Goal: Information Seeking & Learning: Learn about a topic

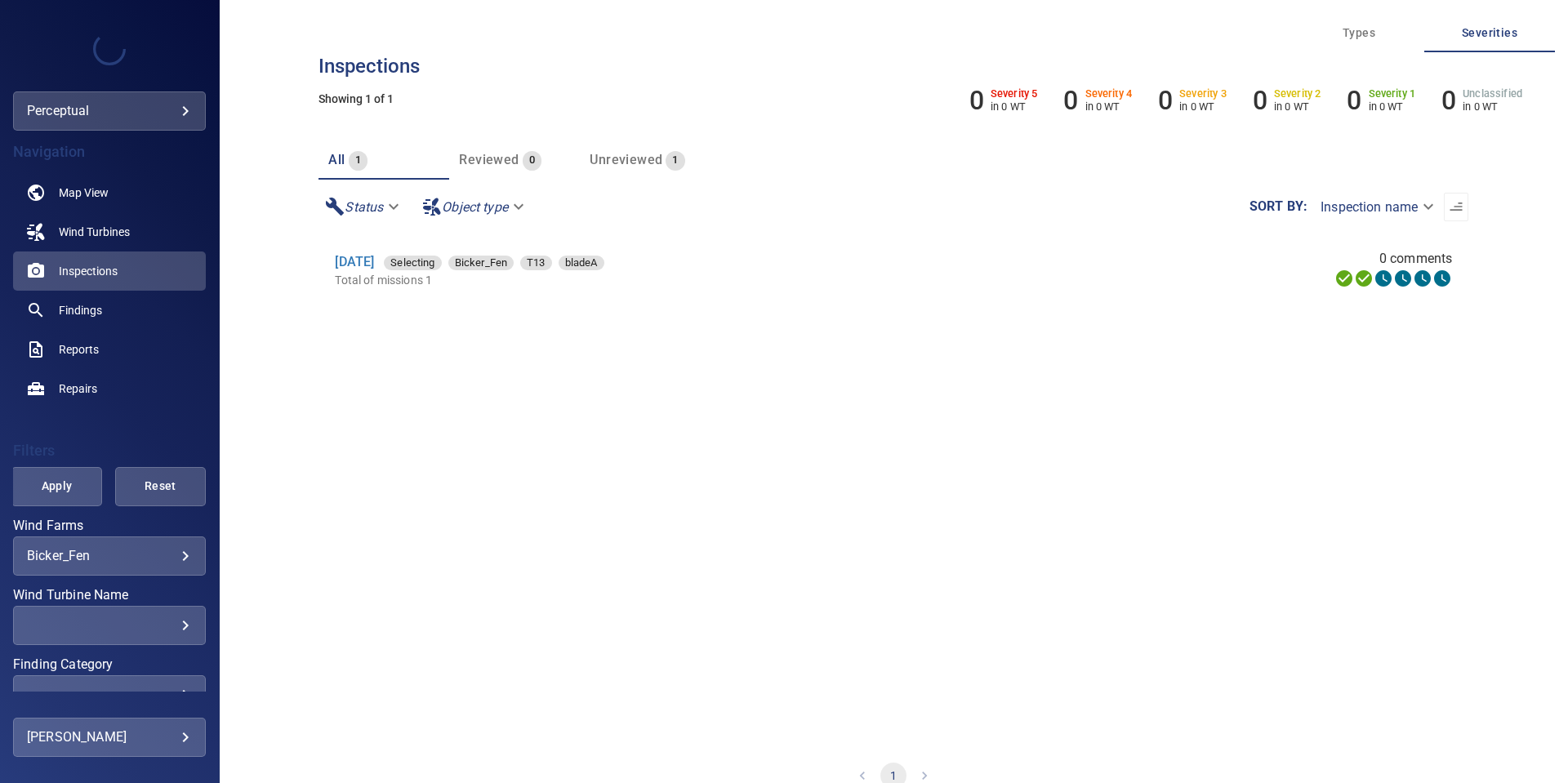
scroll to position [158, 0]
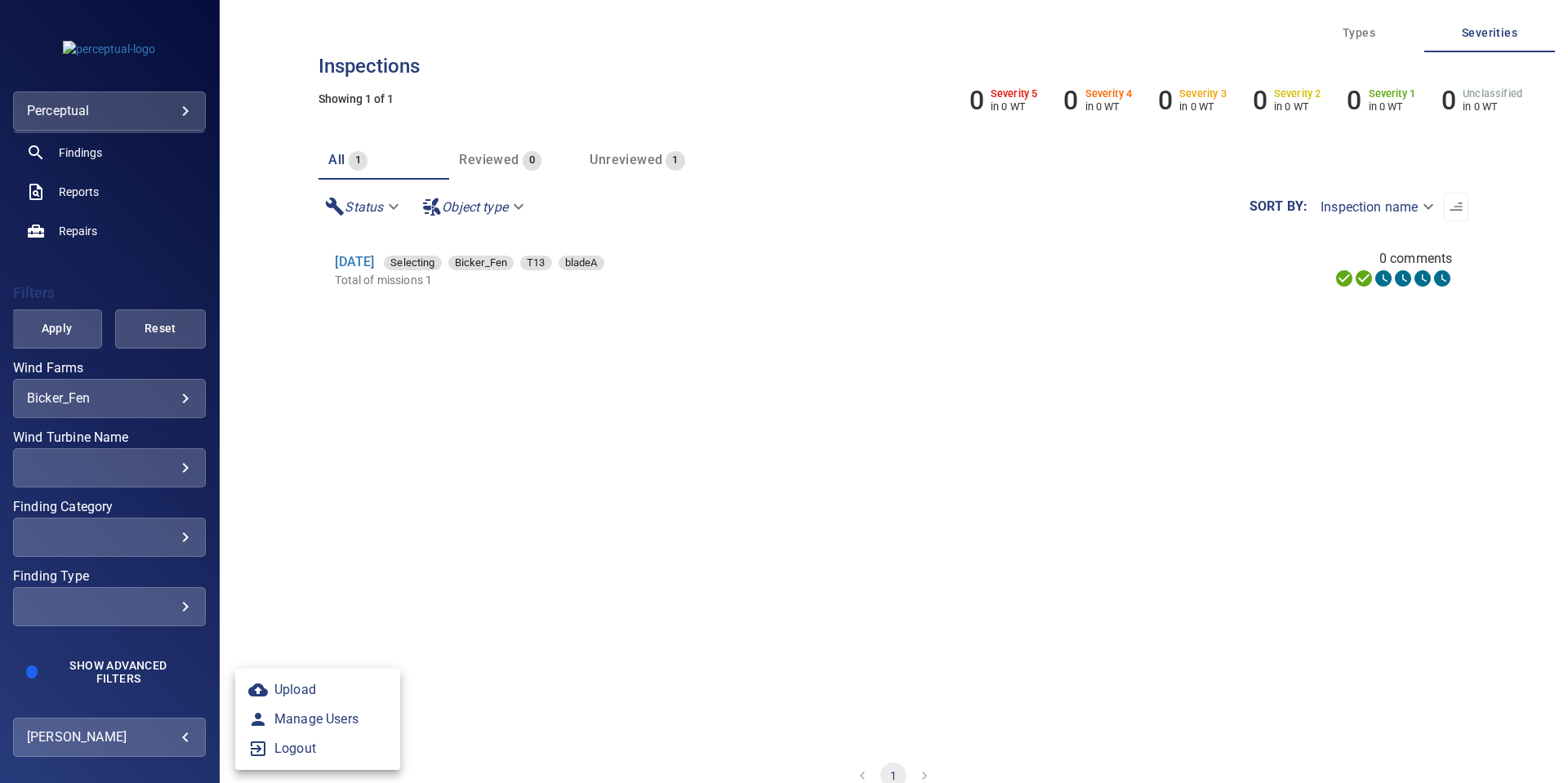
click at [141, 739] on body "**********" at bounding box center [784, 392] width 1568 height 783
click at [290, 727] on link "Manage Users" at bounding box center [318, 720] width 165 height 30
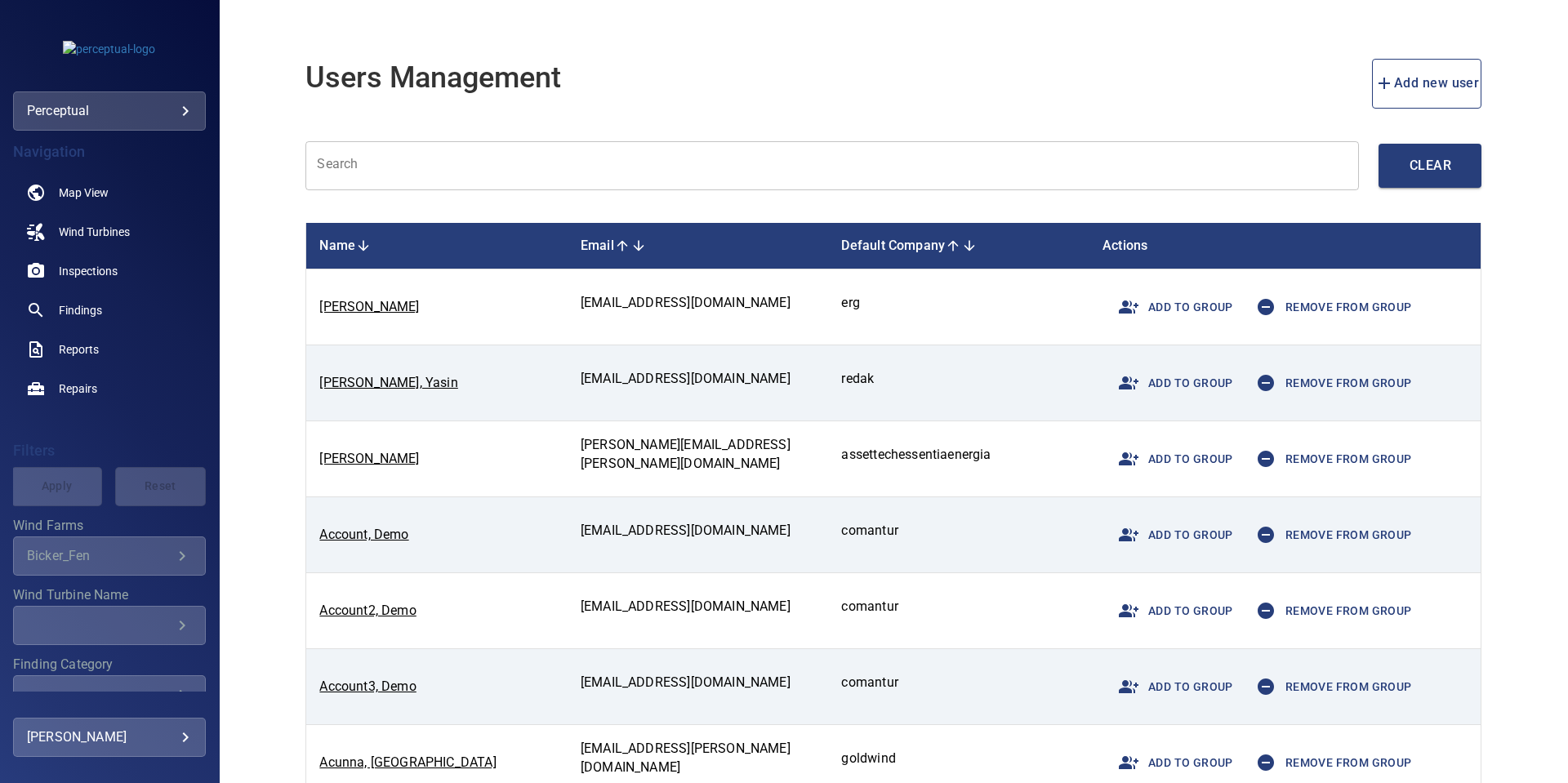
click at [569, 185] on input "text" at bounding box center [832, 166] width 1054 height 50
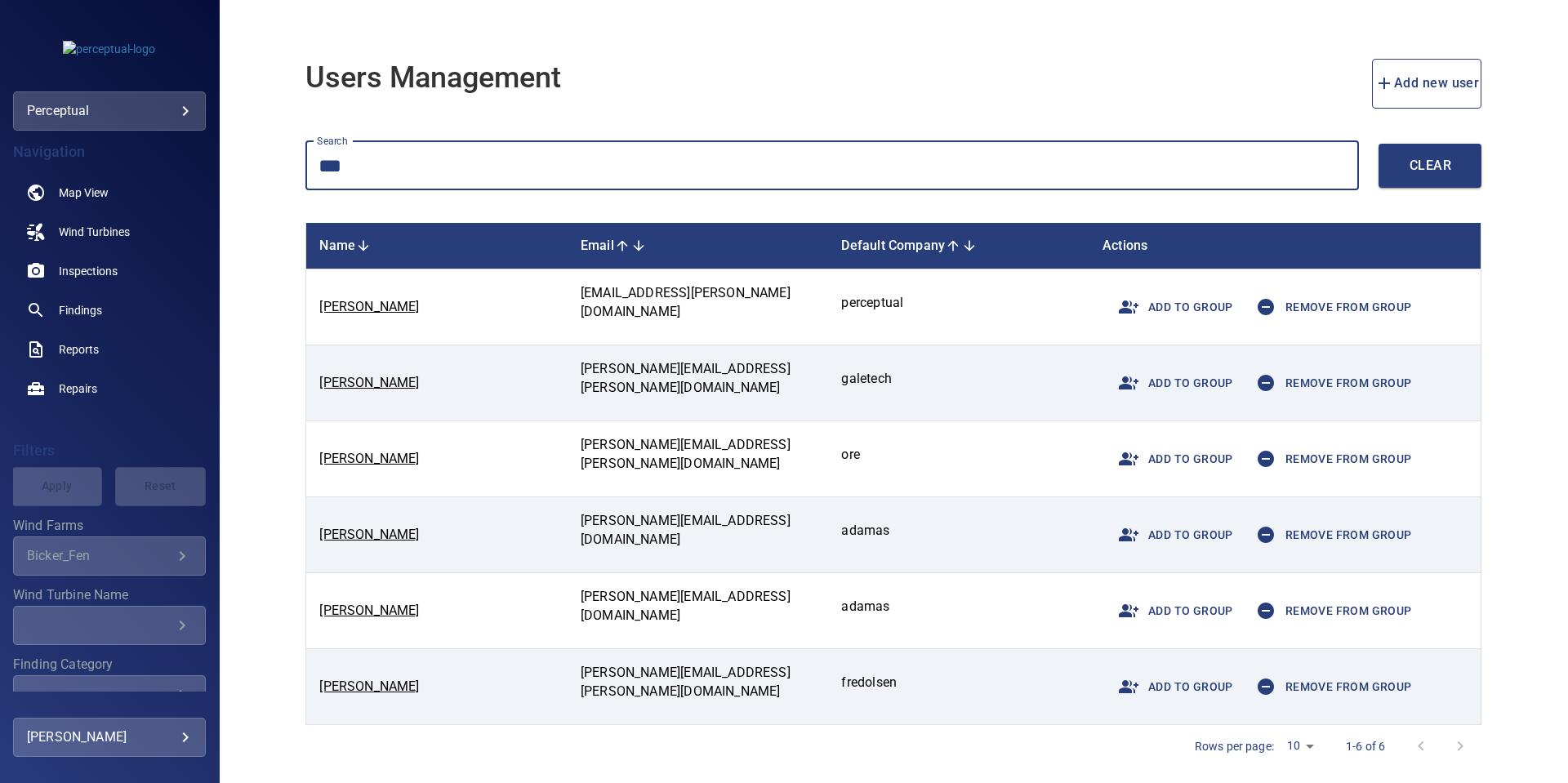
type input "****"
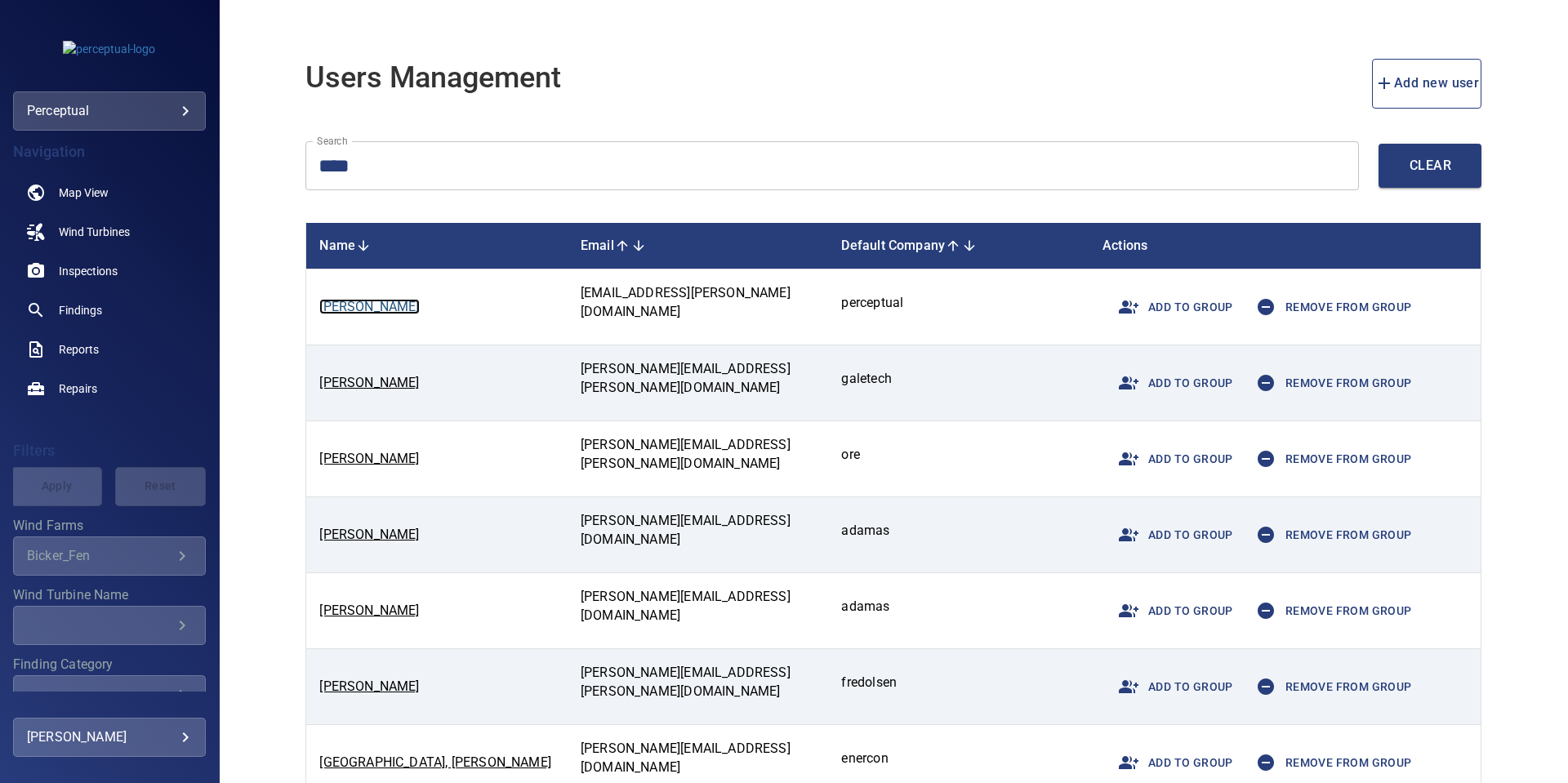
click at [370, 307] on link "Frazer, Jack" at bounding box center [368, 306] width 99 height 16
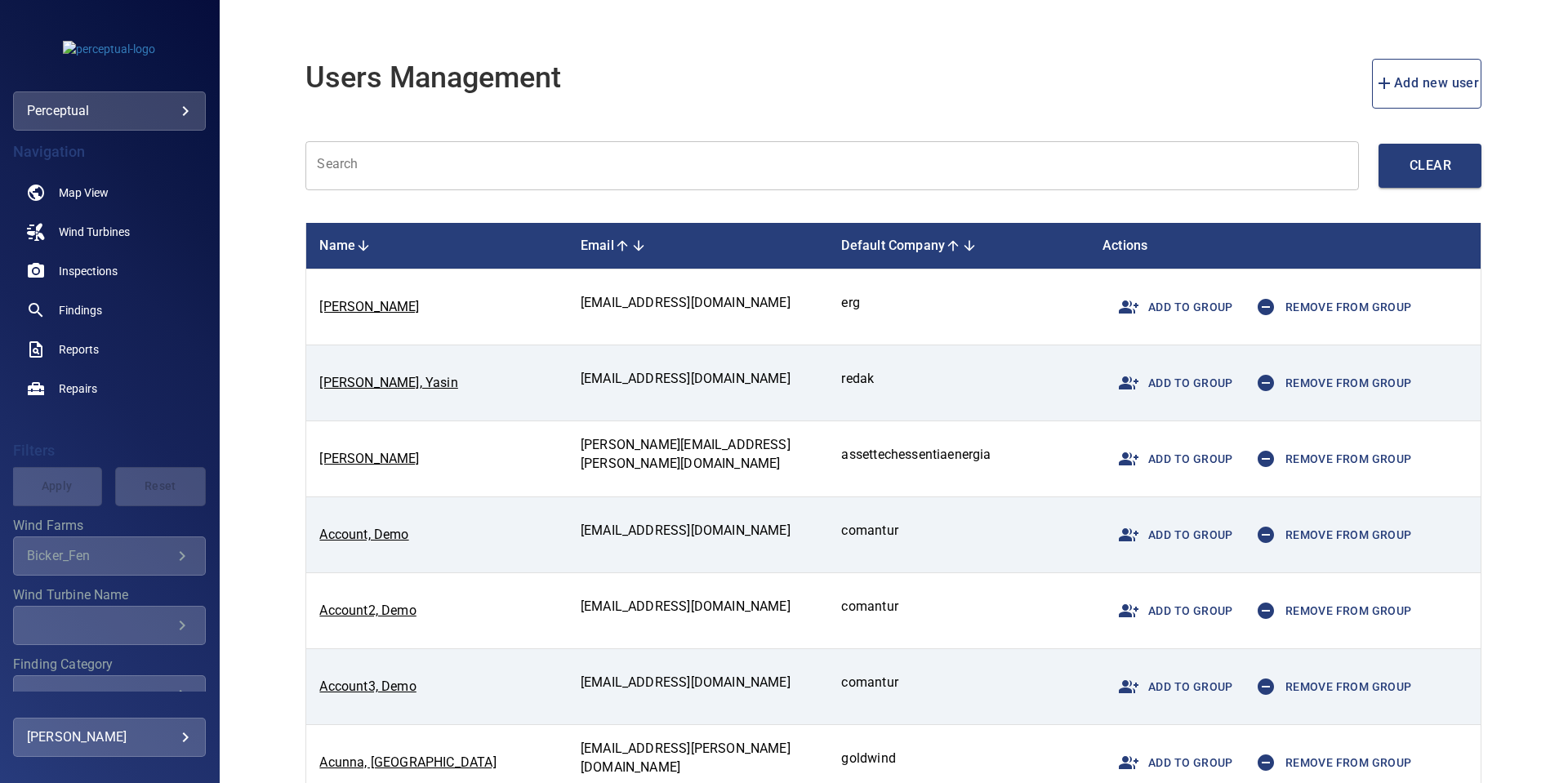
click at [620, 178] on input "text" at bounding box center [832, 166] width 1054 height 50
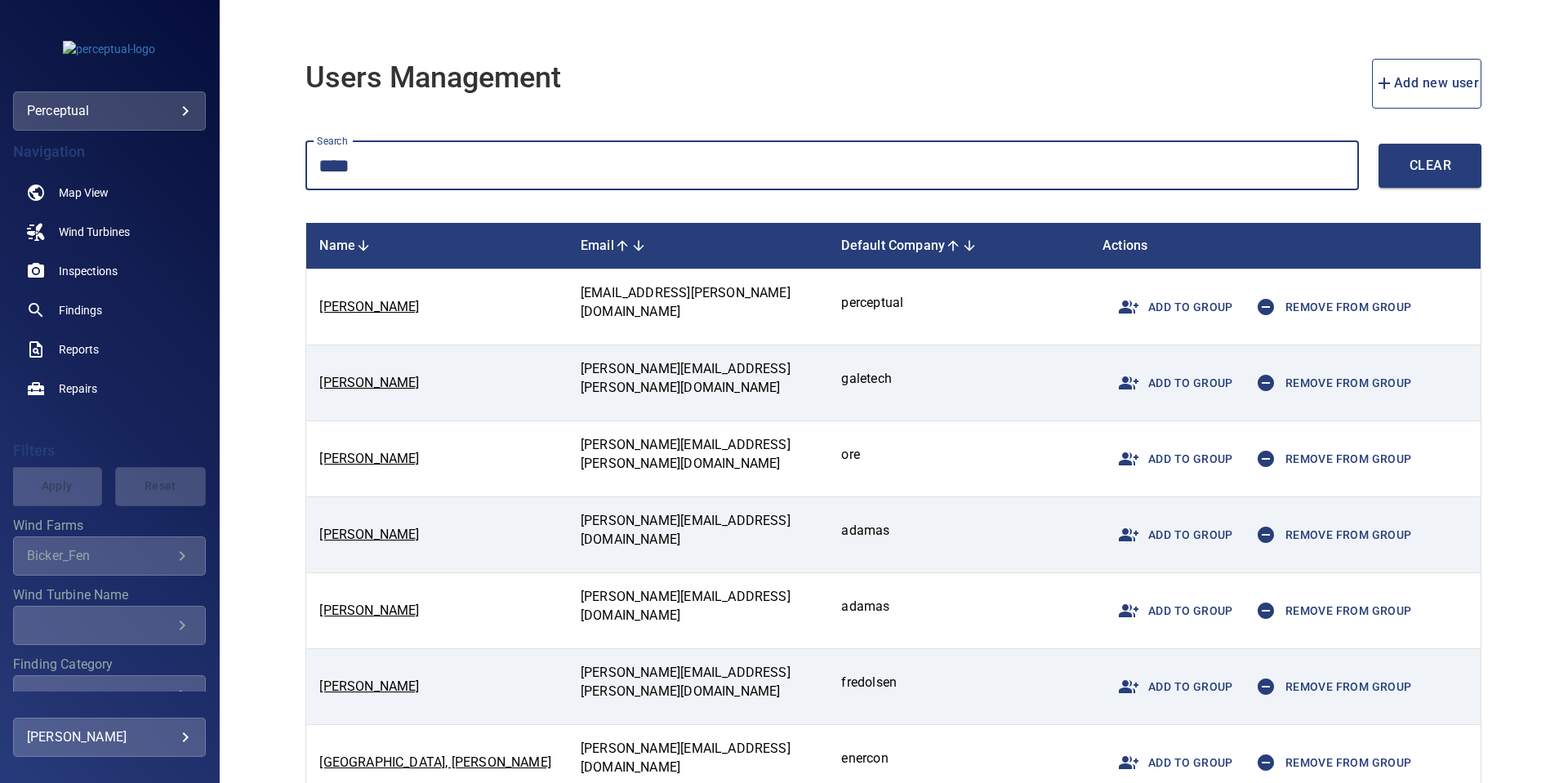
type input "****"
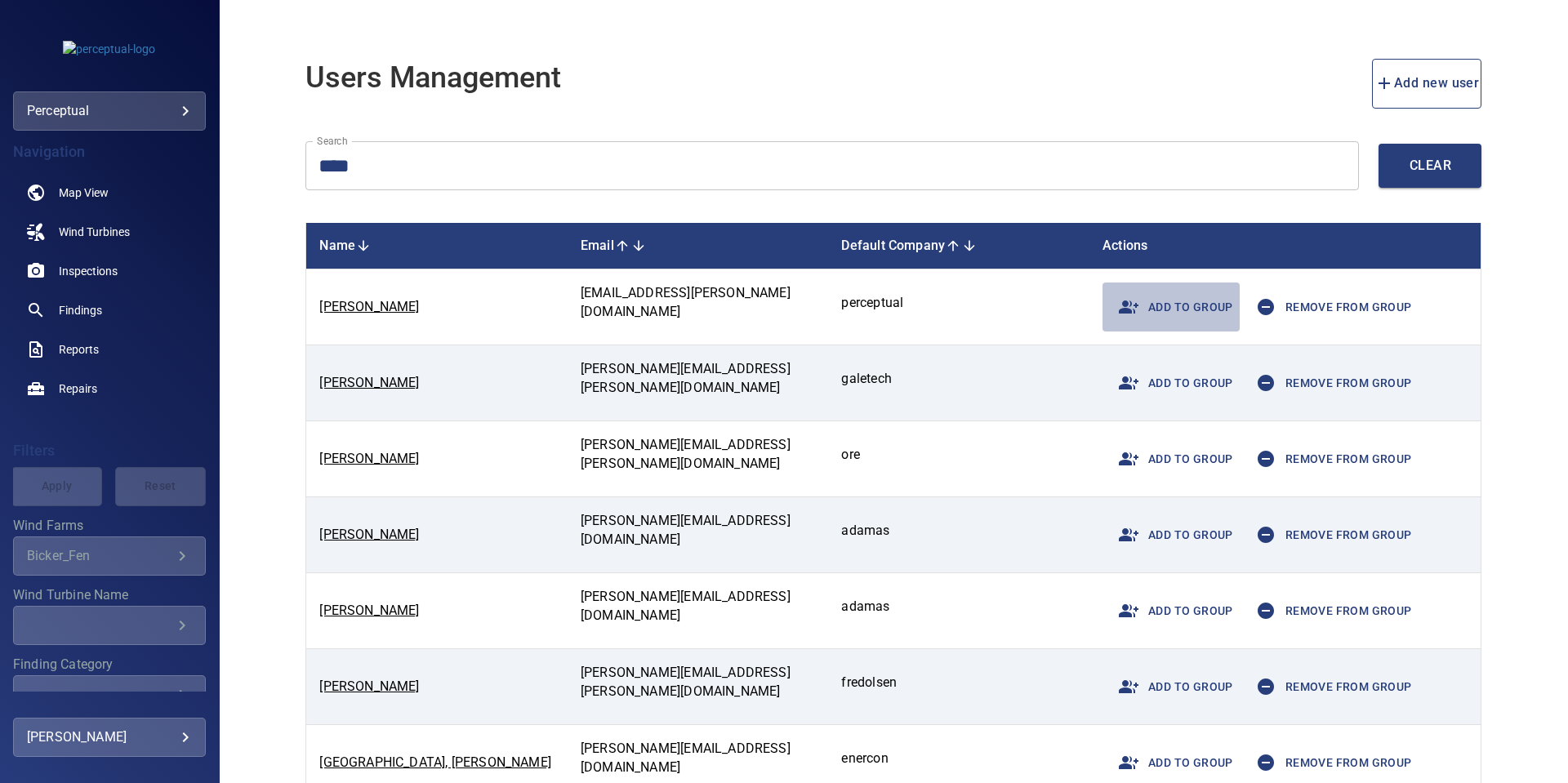
click at [1157, 307] on span "Add to group" at bounding box center [1170, 307] width 124 height 39
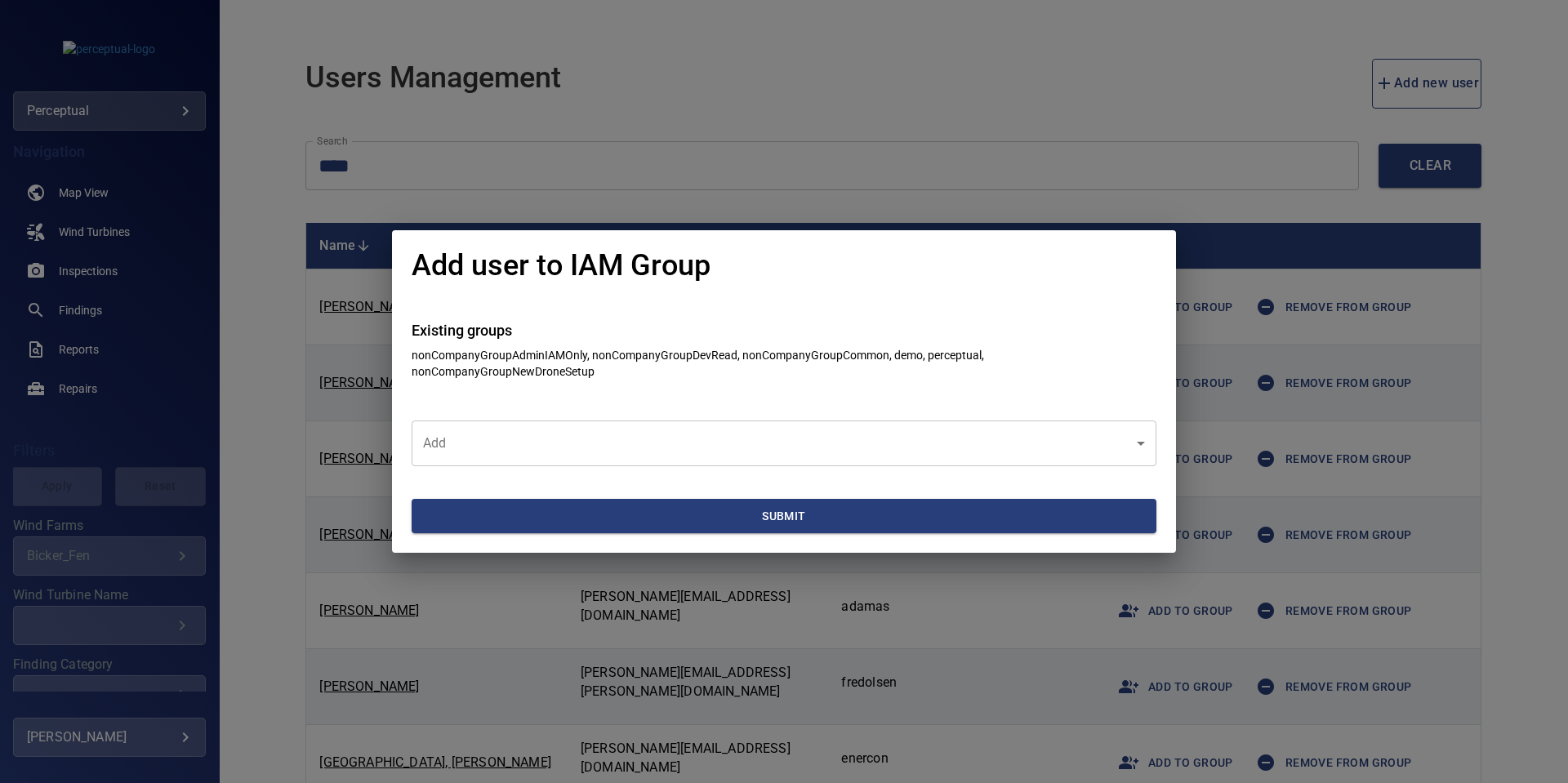
click at [607, 442] on body "**********" at bounding box center [784, 392] width 1568 height 783
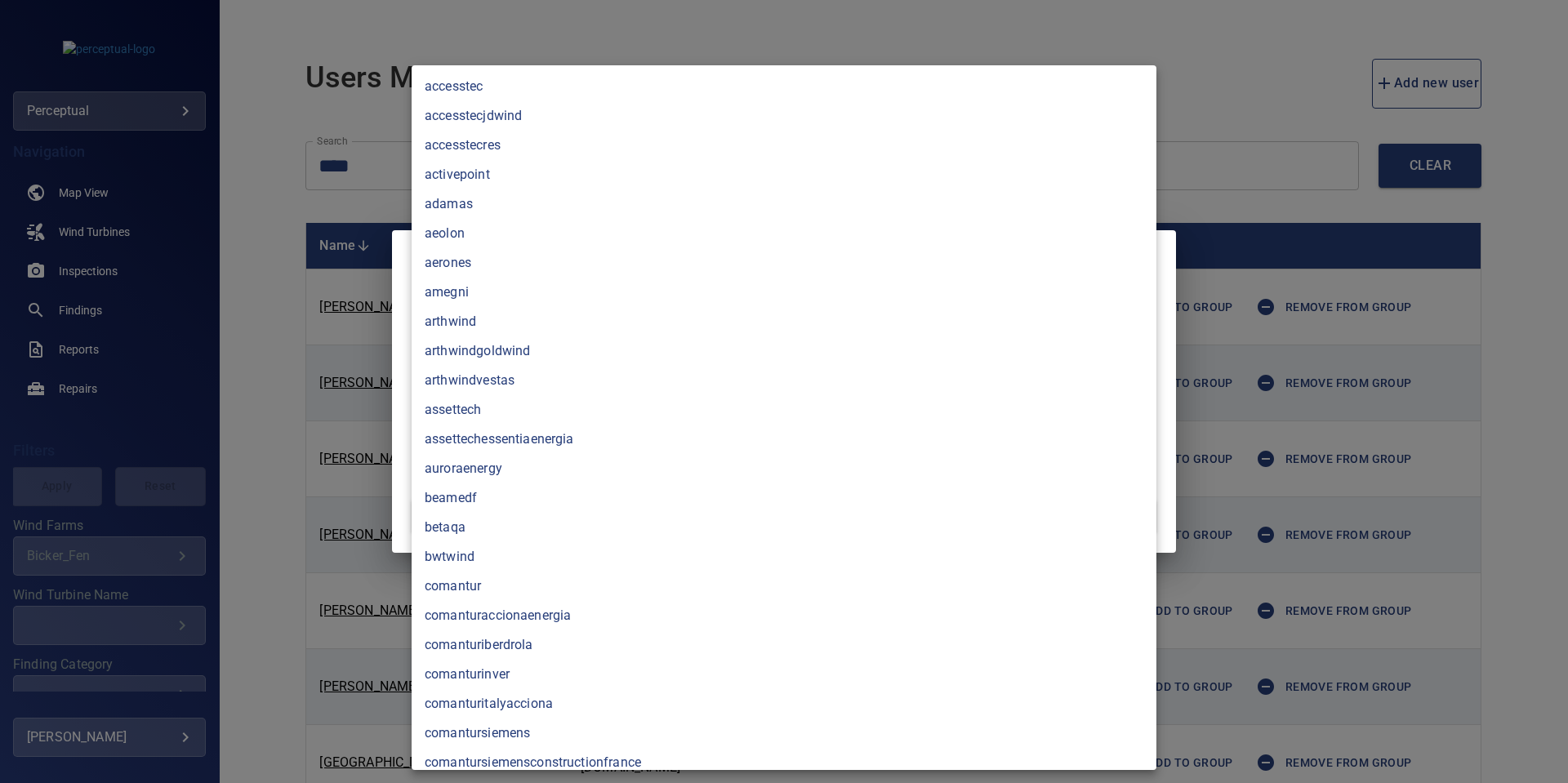
scroll to position [2022, 0]
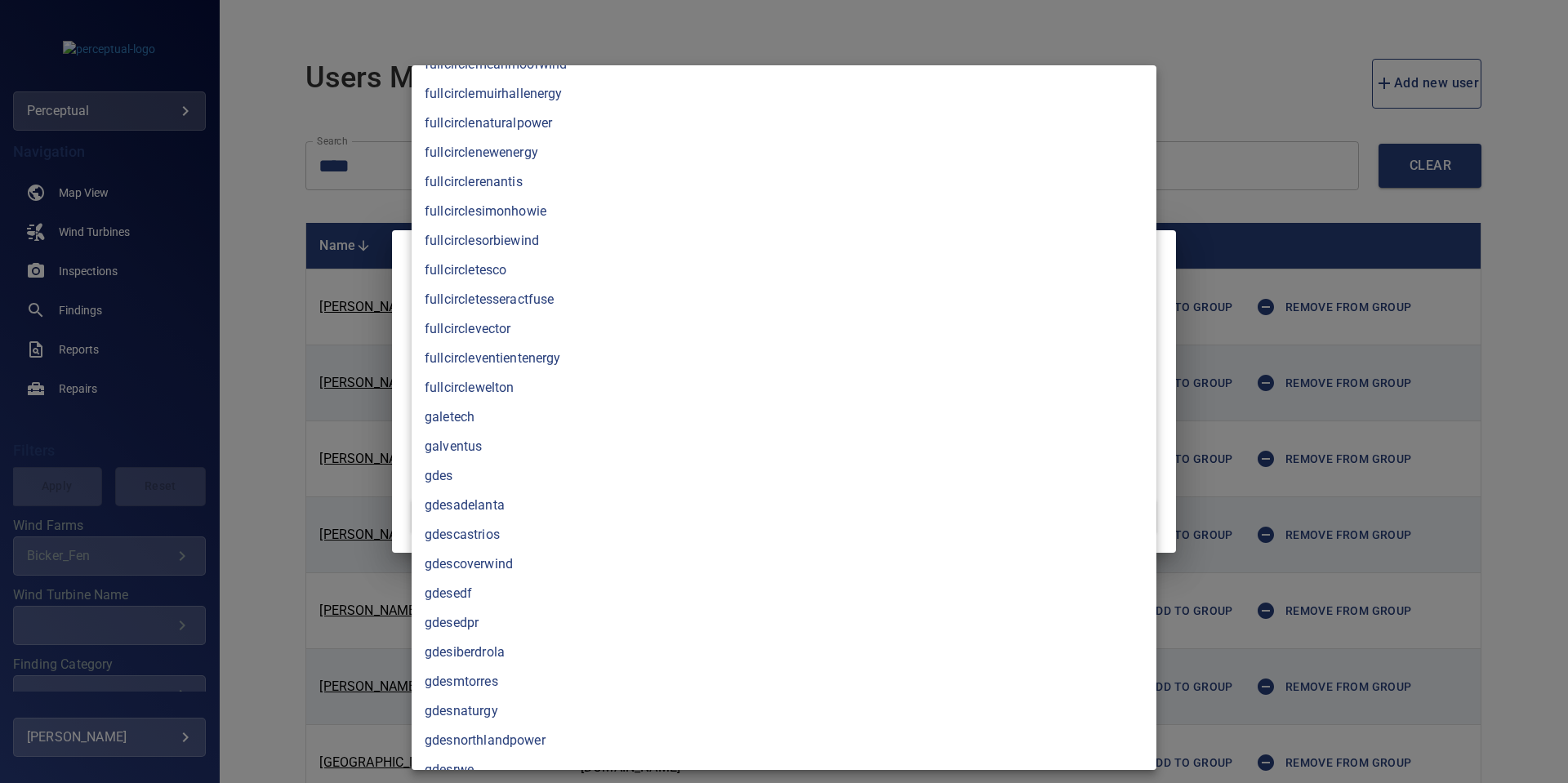
click at [546, 420] on li "galetech" at bounding box center [784, 418] width 745 height 30
type input "********"
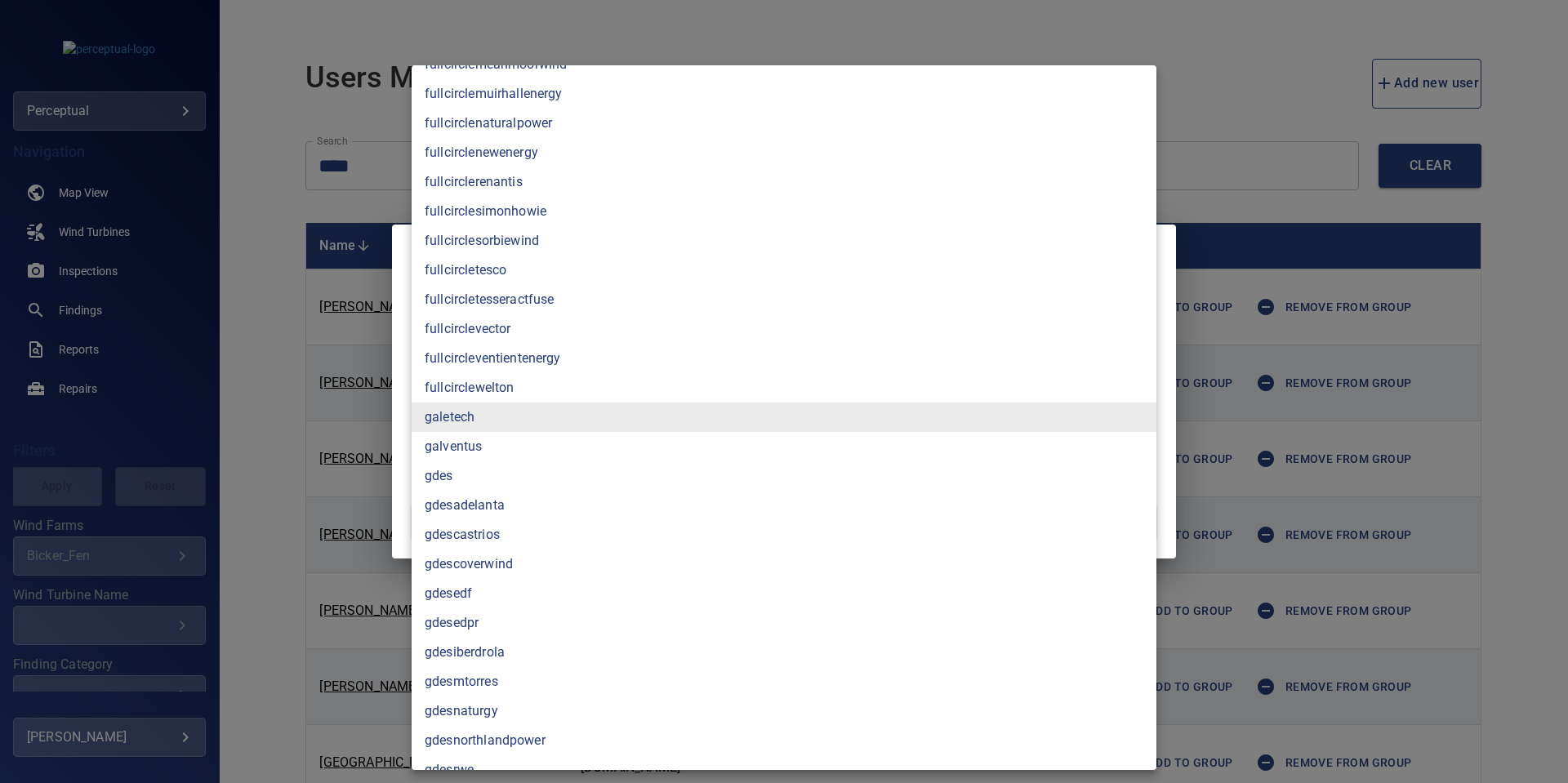
click at [1199, 80] on div at bounding box center [784, 392] width 1568 height 783
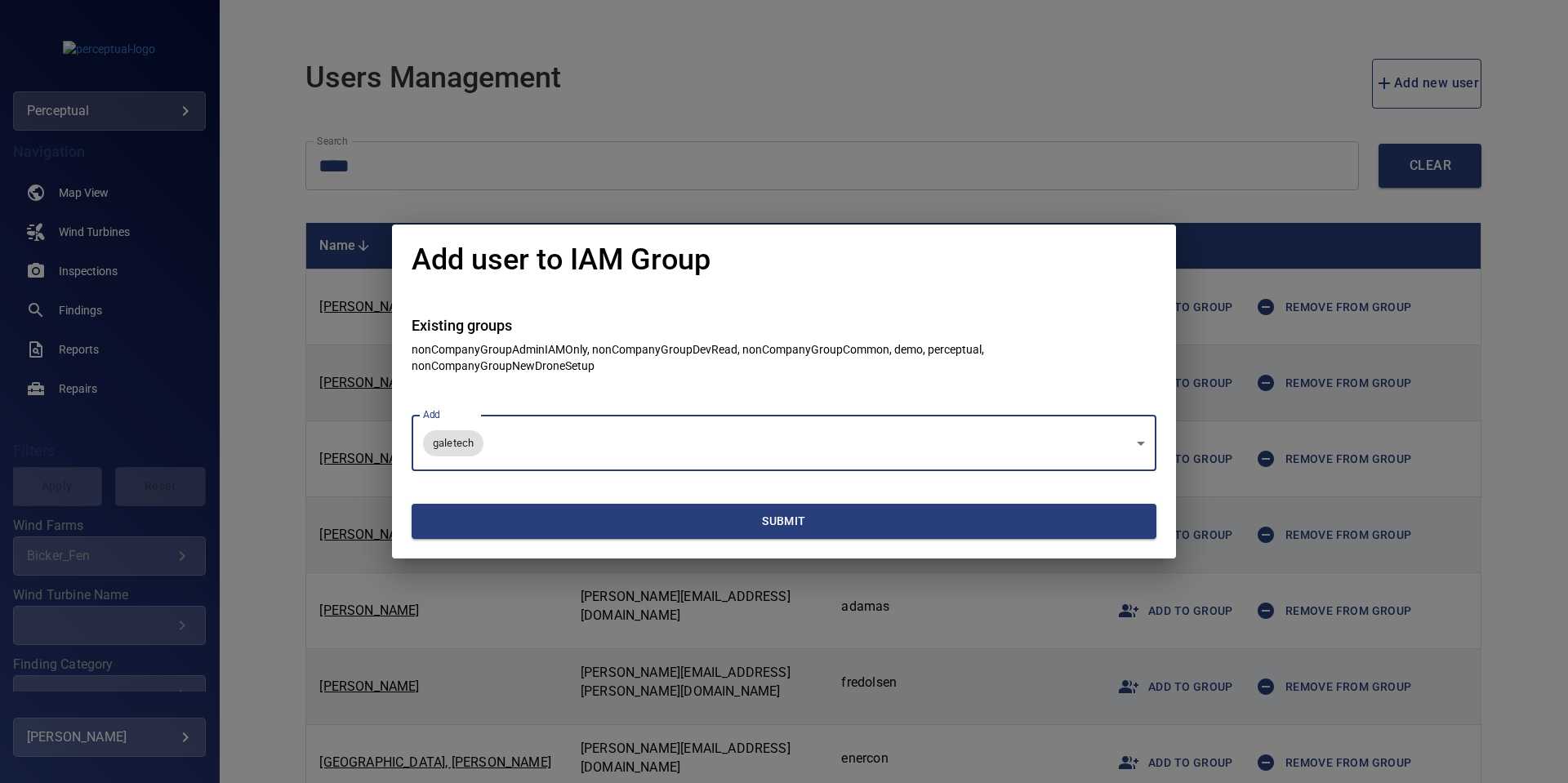
click at [1066, 100] on div "Add user to IAM Group Existing groups nonCompanyGroupAdminIAMOnly, nonCompanyGr…" at bounding box center [784, 392] width 1568 height 783
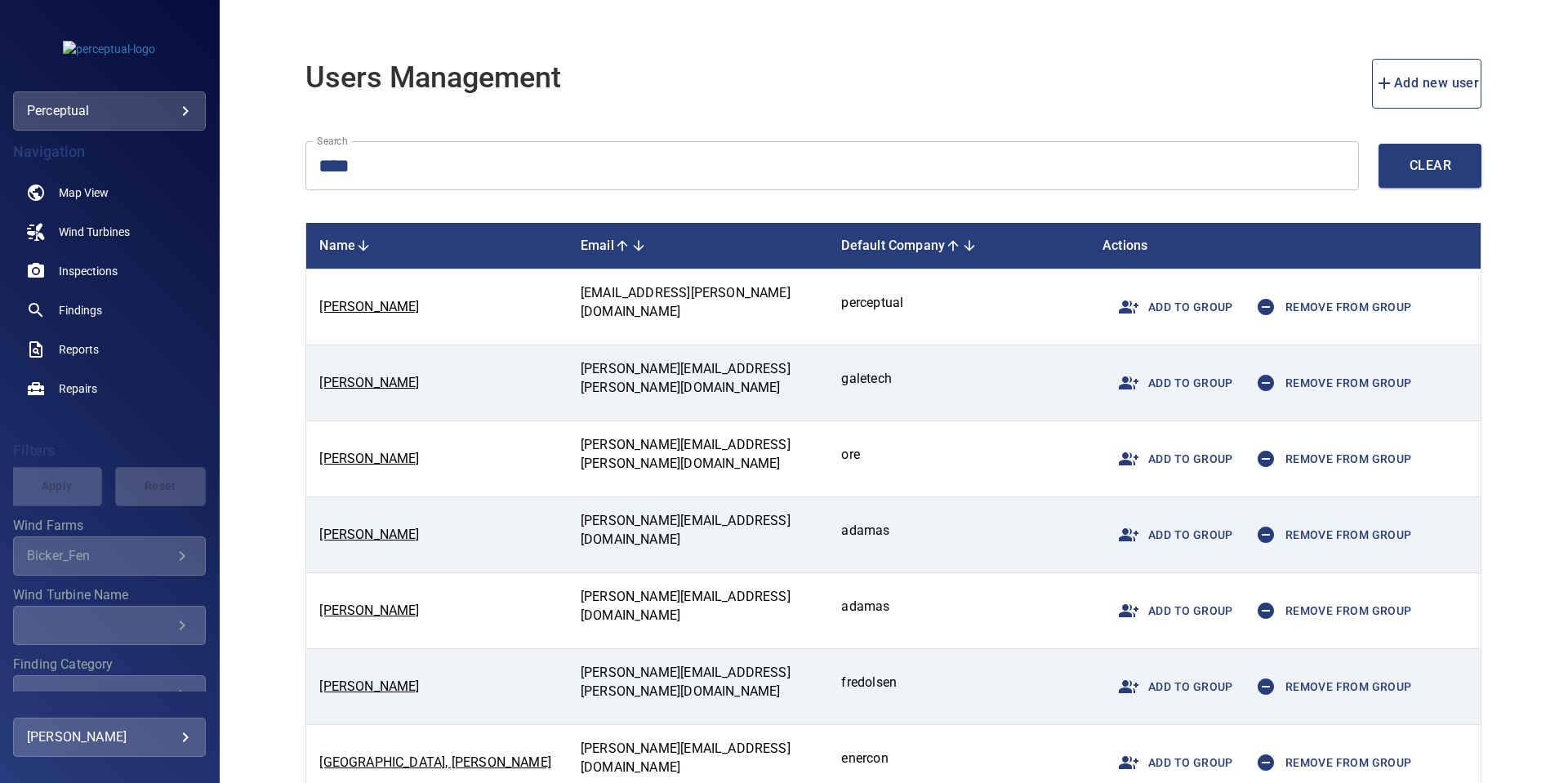
click at [255, 369] on div "Users Management Add new user Search **** Search Clear Name Email Default Compa…" at bounding box center [894, 392] width 1348 height 783
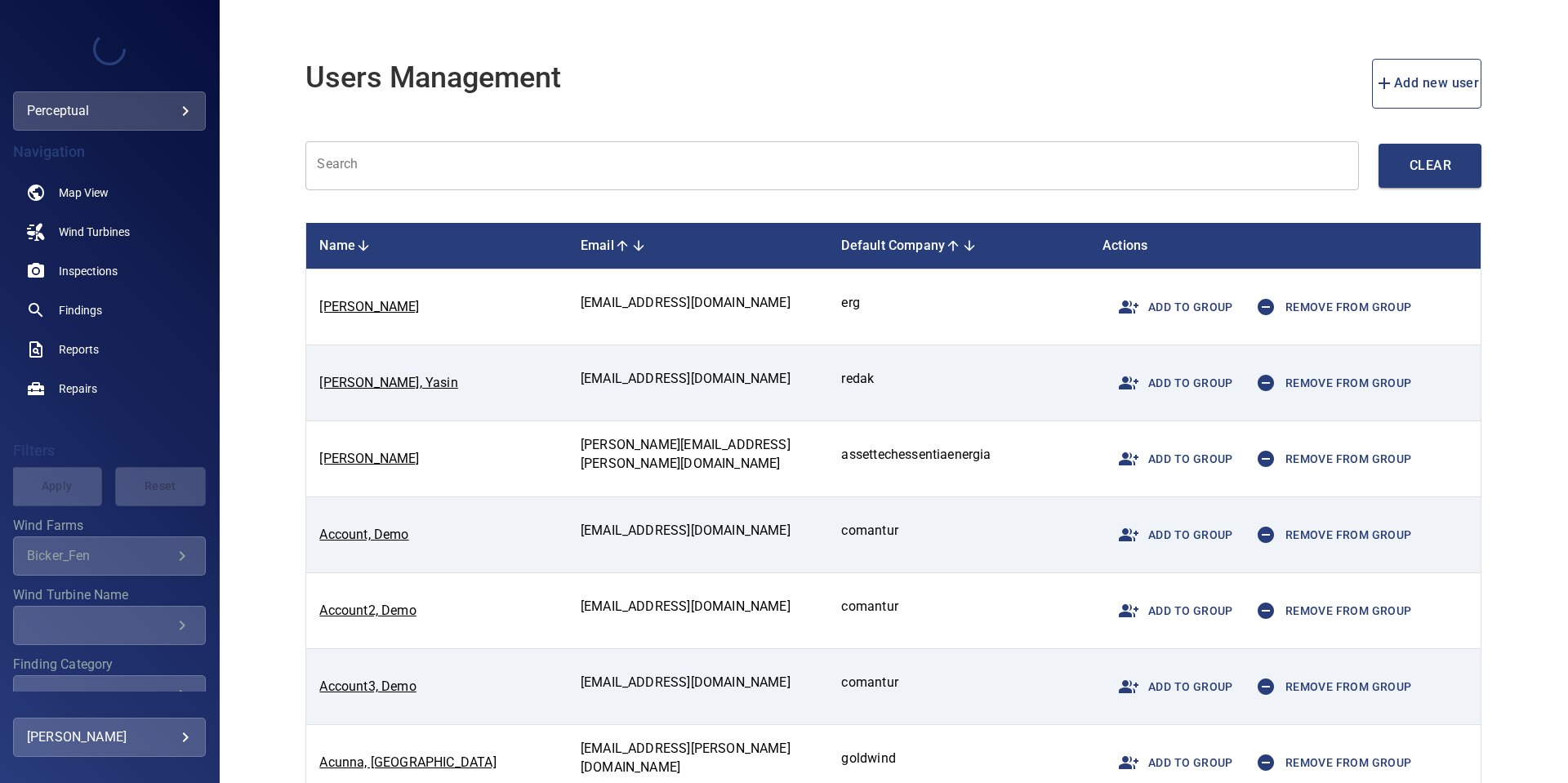
click at [85, 118] on body "**********" at bounding box center [784, 392] width 1568 height 783
click at [320, 146] on link "galetech" at bounding box center [318, 140] width 165 height 30
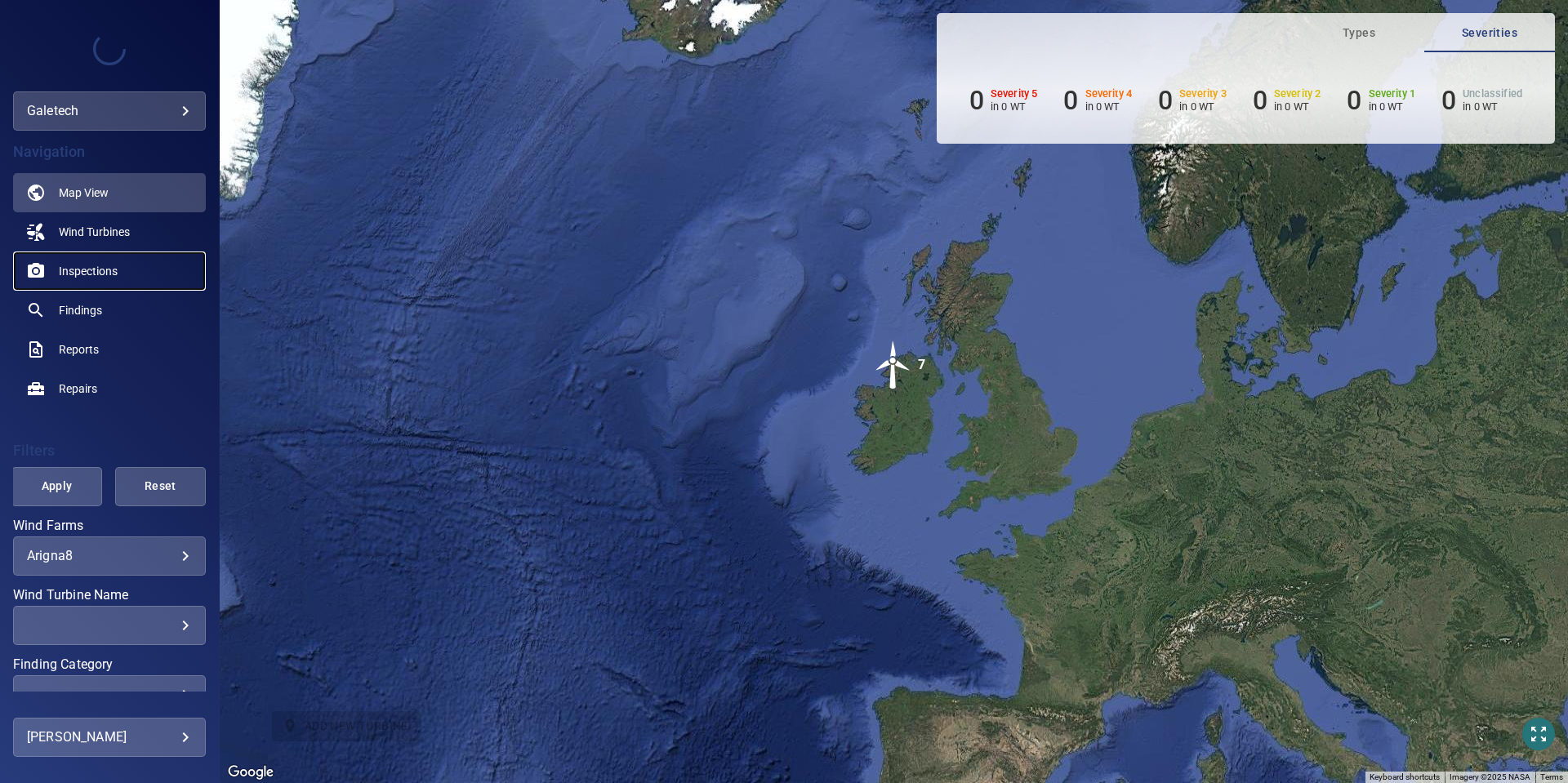
click at [120, 271] on link "Inspections" at bounding box center [109, 272] width 193 height 39
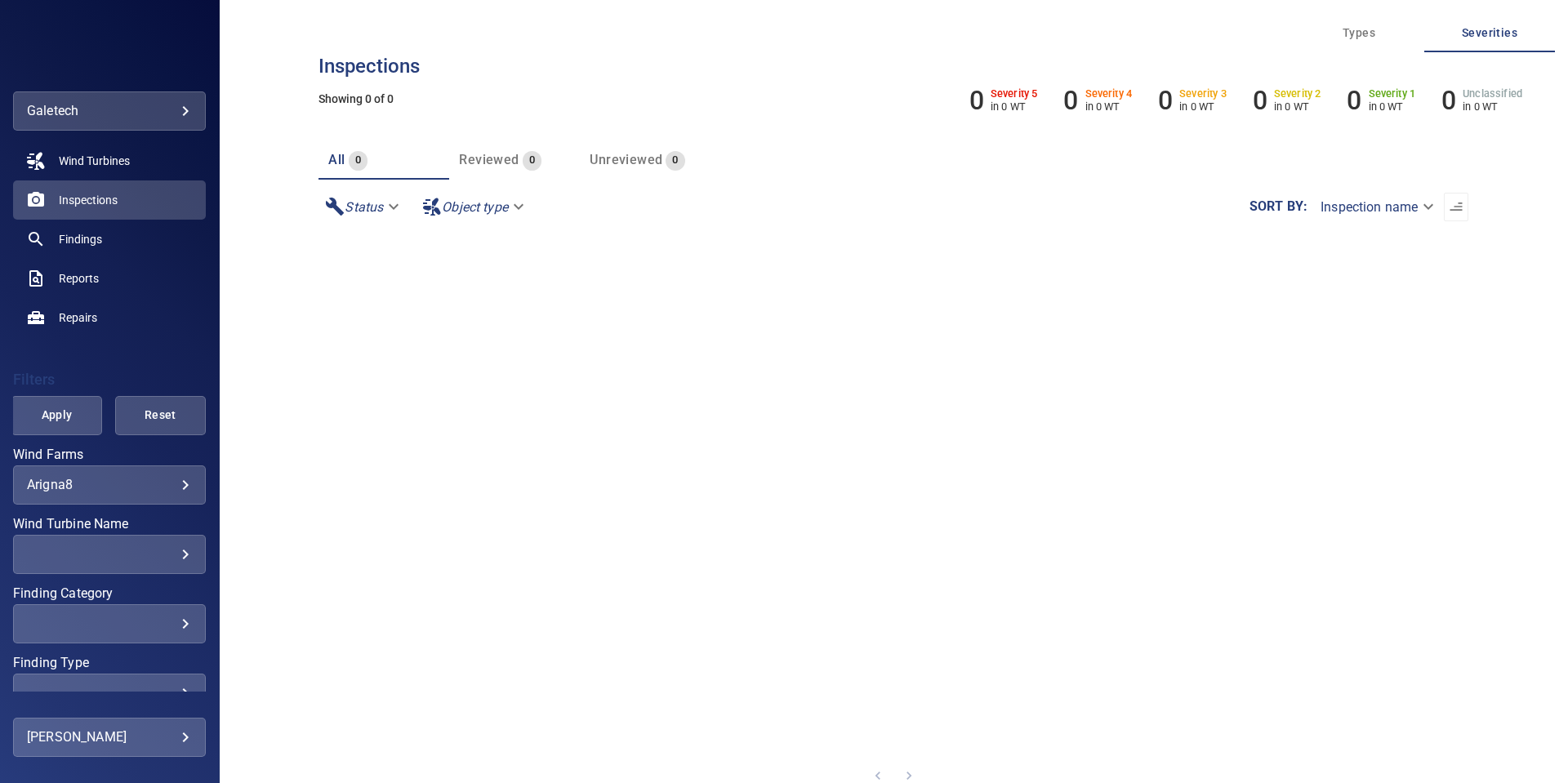
scroll to position [158, 0]
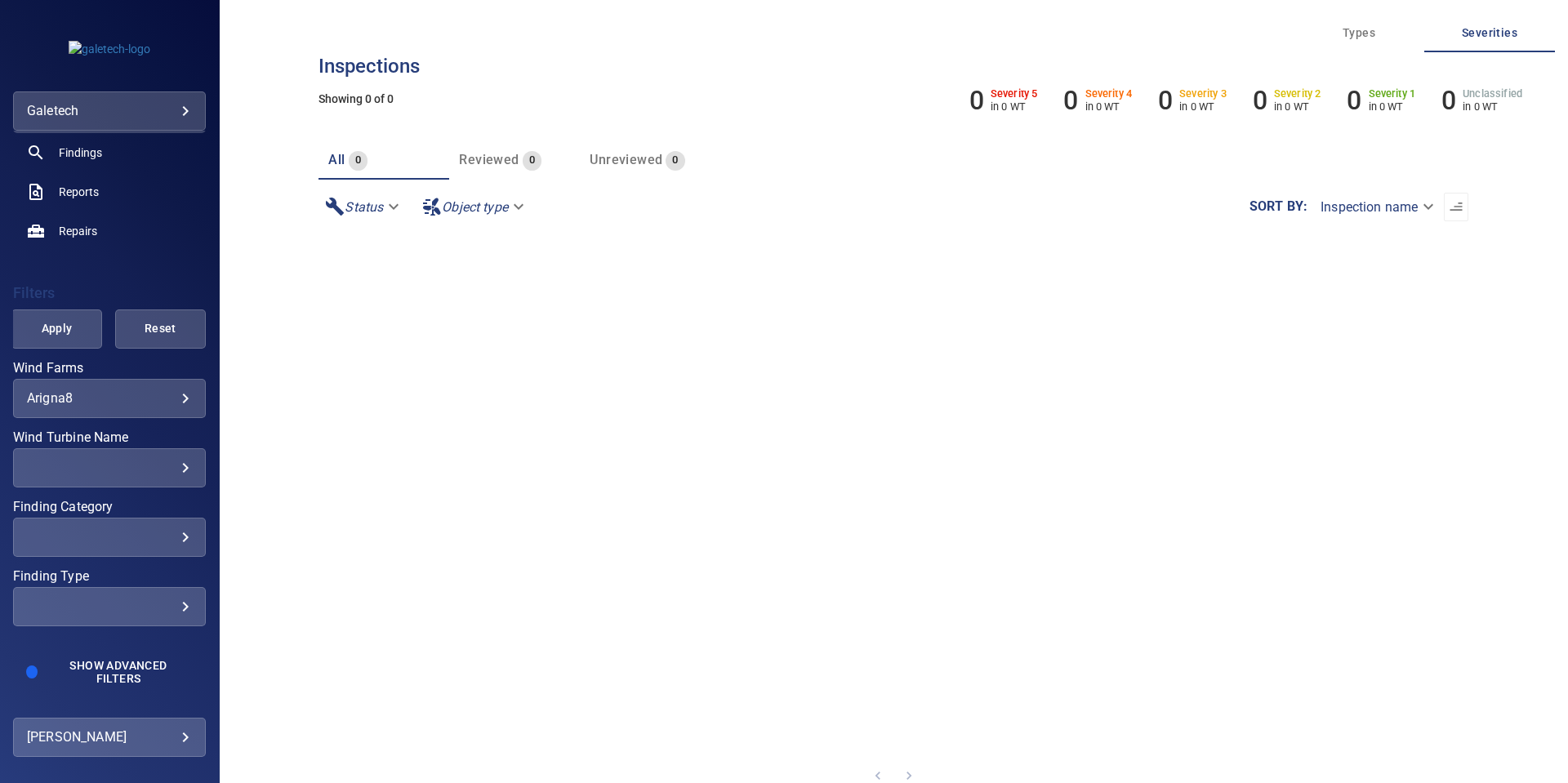
click at [165, 400] on body "**********" at bounding box center [784, 392] width 1568 height 783
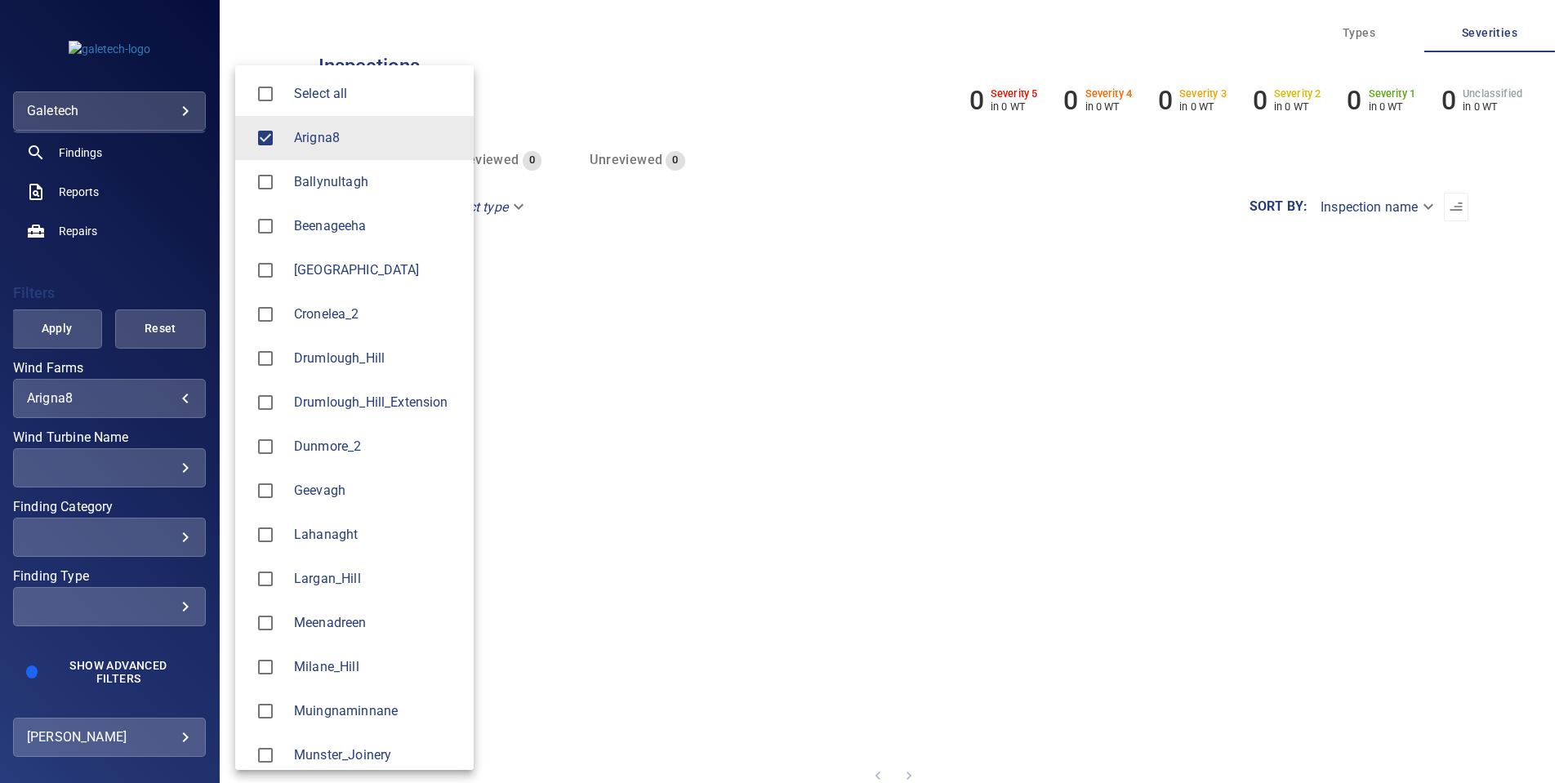
type input "**********"
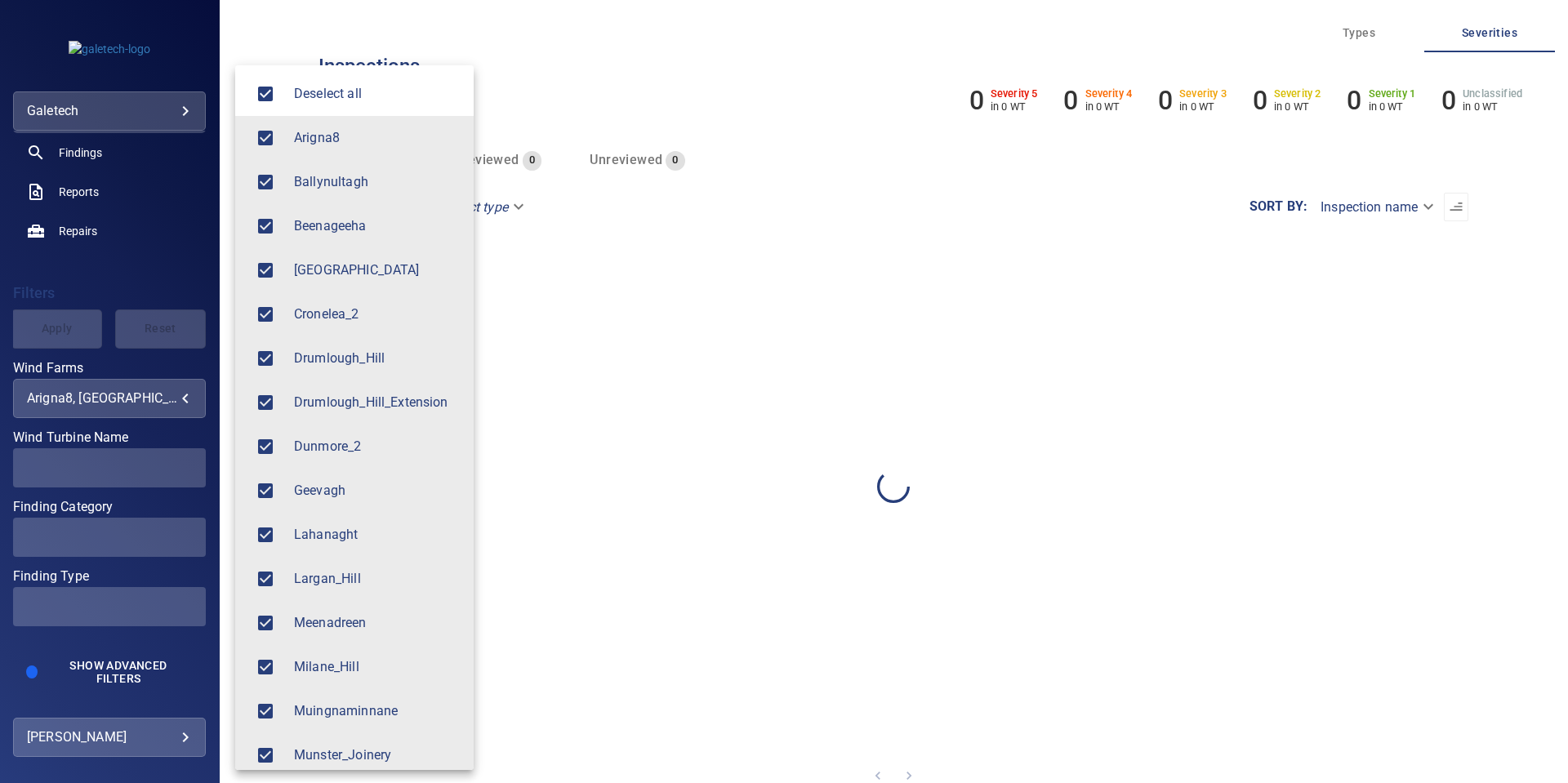
scroll to position [190, 0]
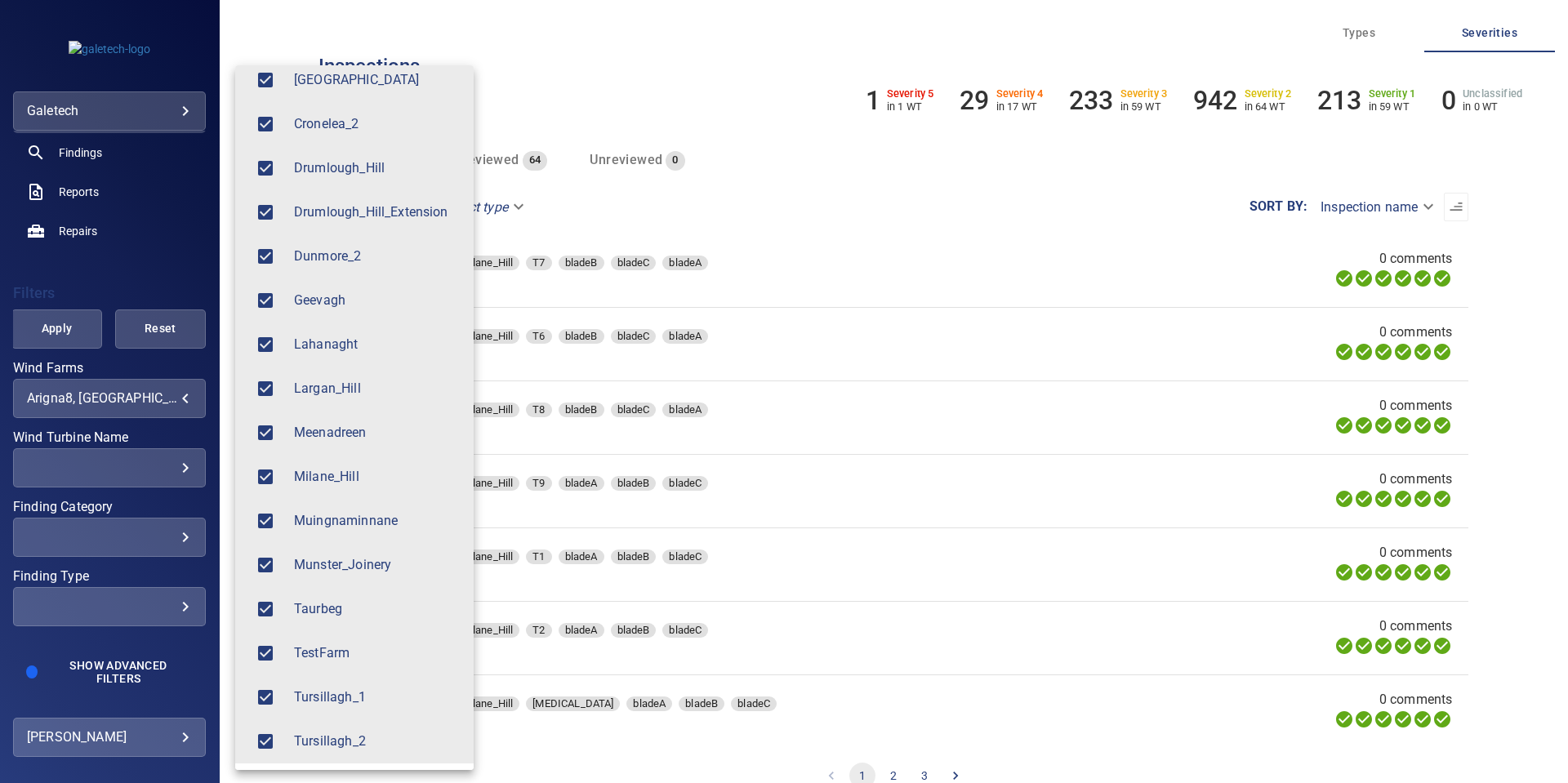
click at [144, 268] on div at bounding box center [784, 392] width 1568 height 783
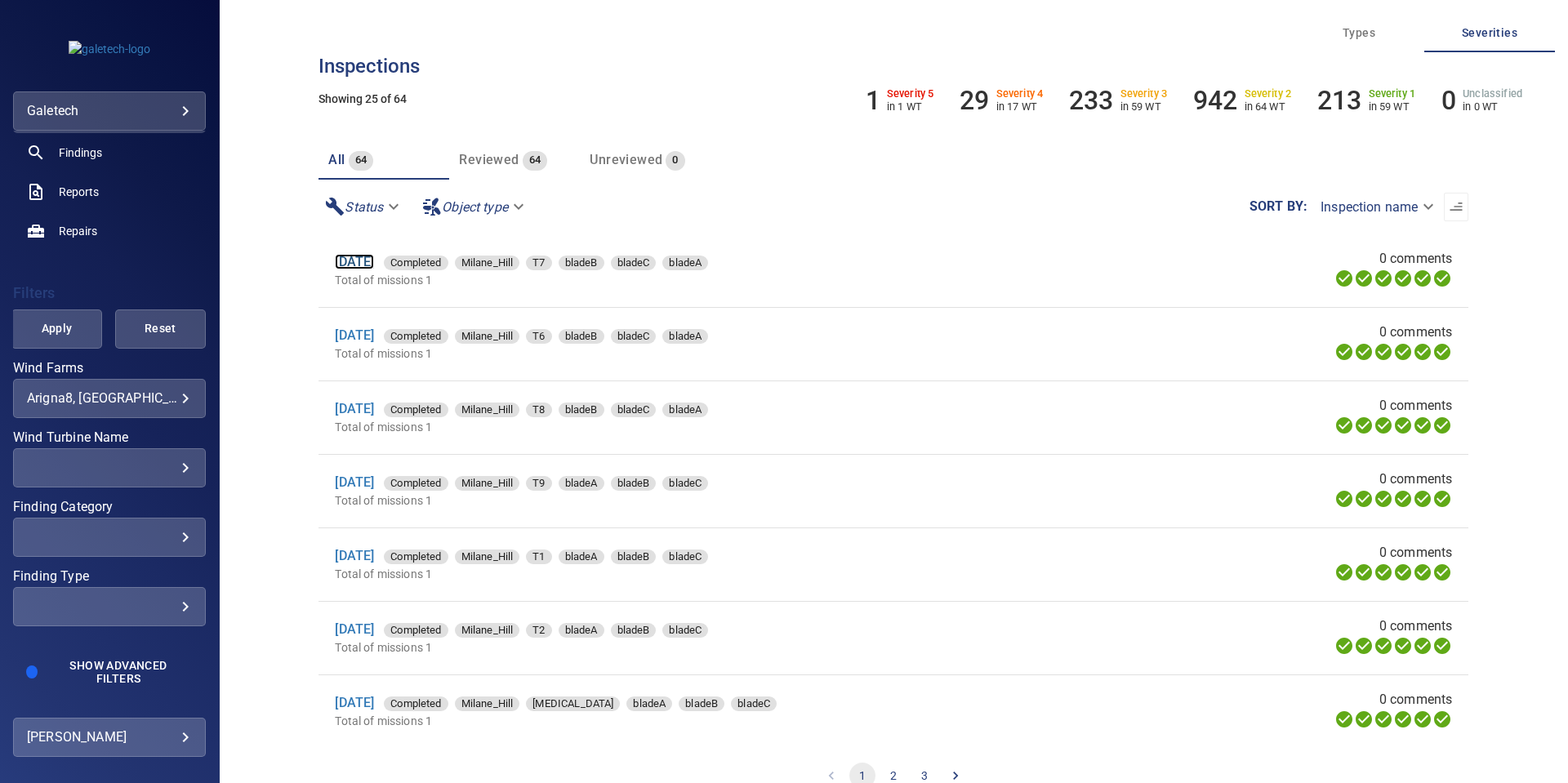
click at [374, 262] on link "[DATE]" at bounding box center [354, 262] width 39 height 16
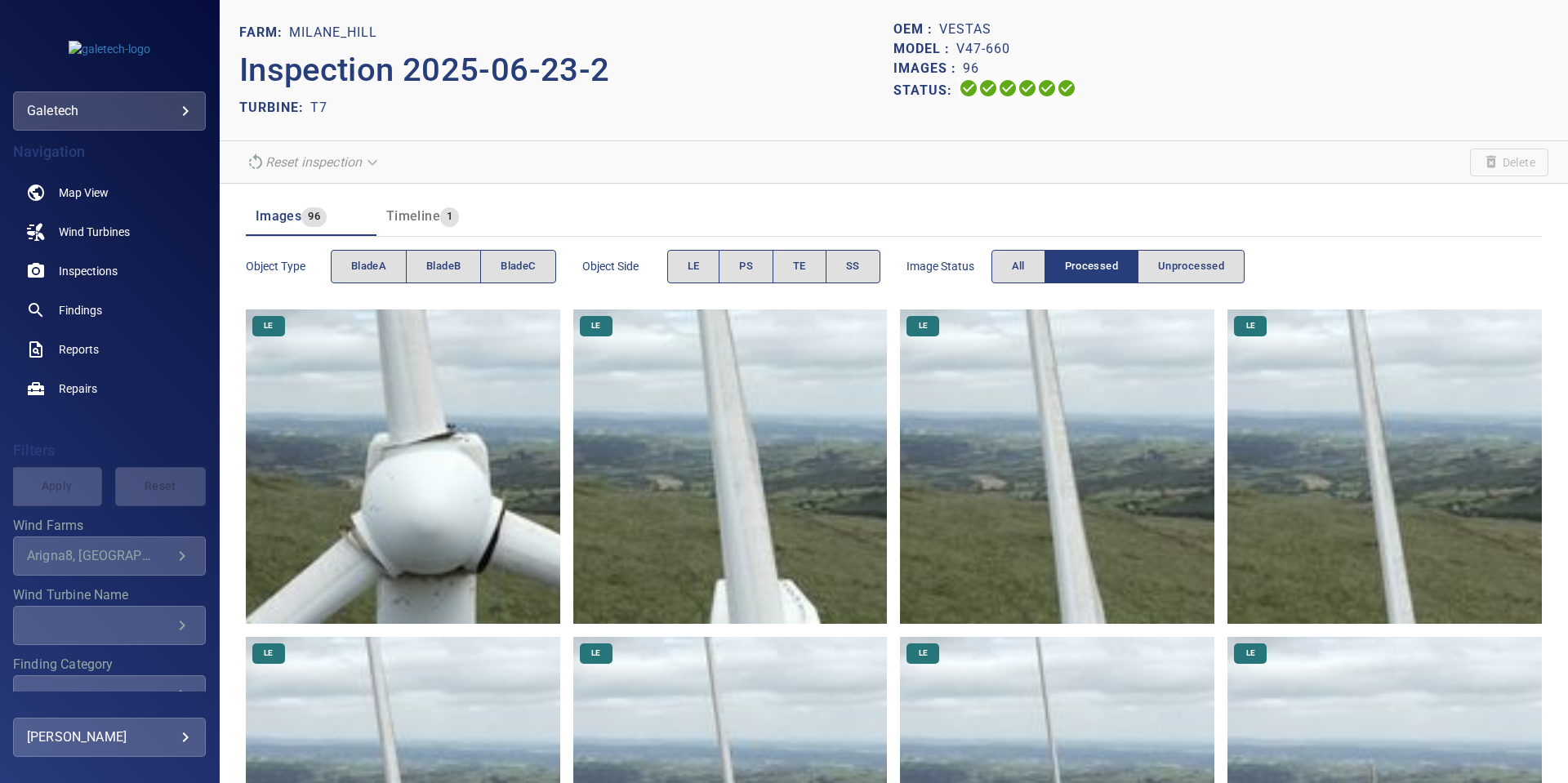
click at [387, 454] on img at bounding box center [403, 466] width 314 height 314
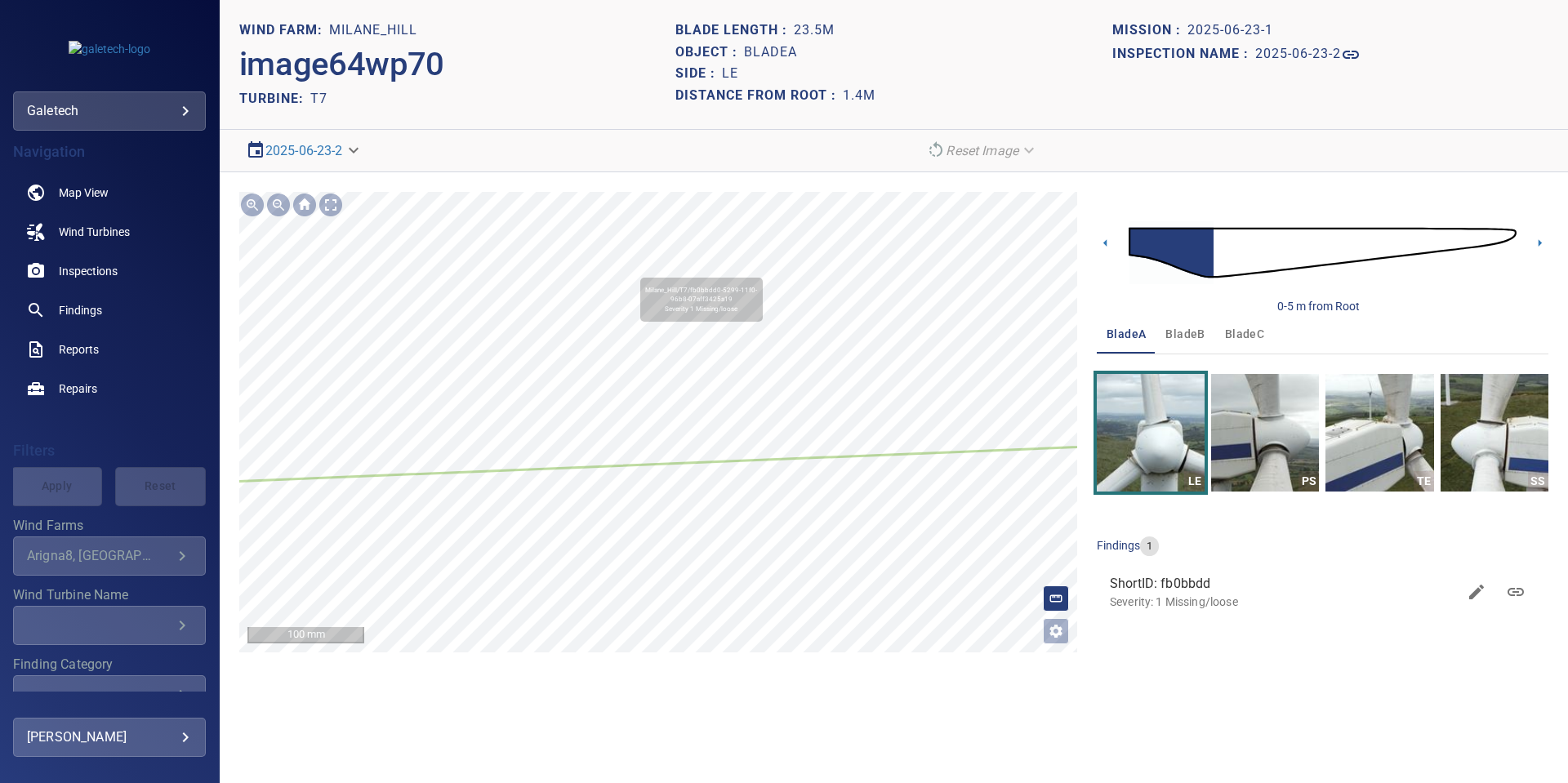
click at [757, 460] on div "Milane_Hill/T7/fb0bbdd0-5299-11f0-96b8-07aff3425a19 Severity 1 Missing/loose" at bounding box center [658, 422] width 838 height 460
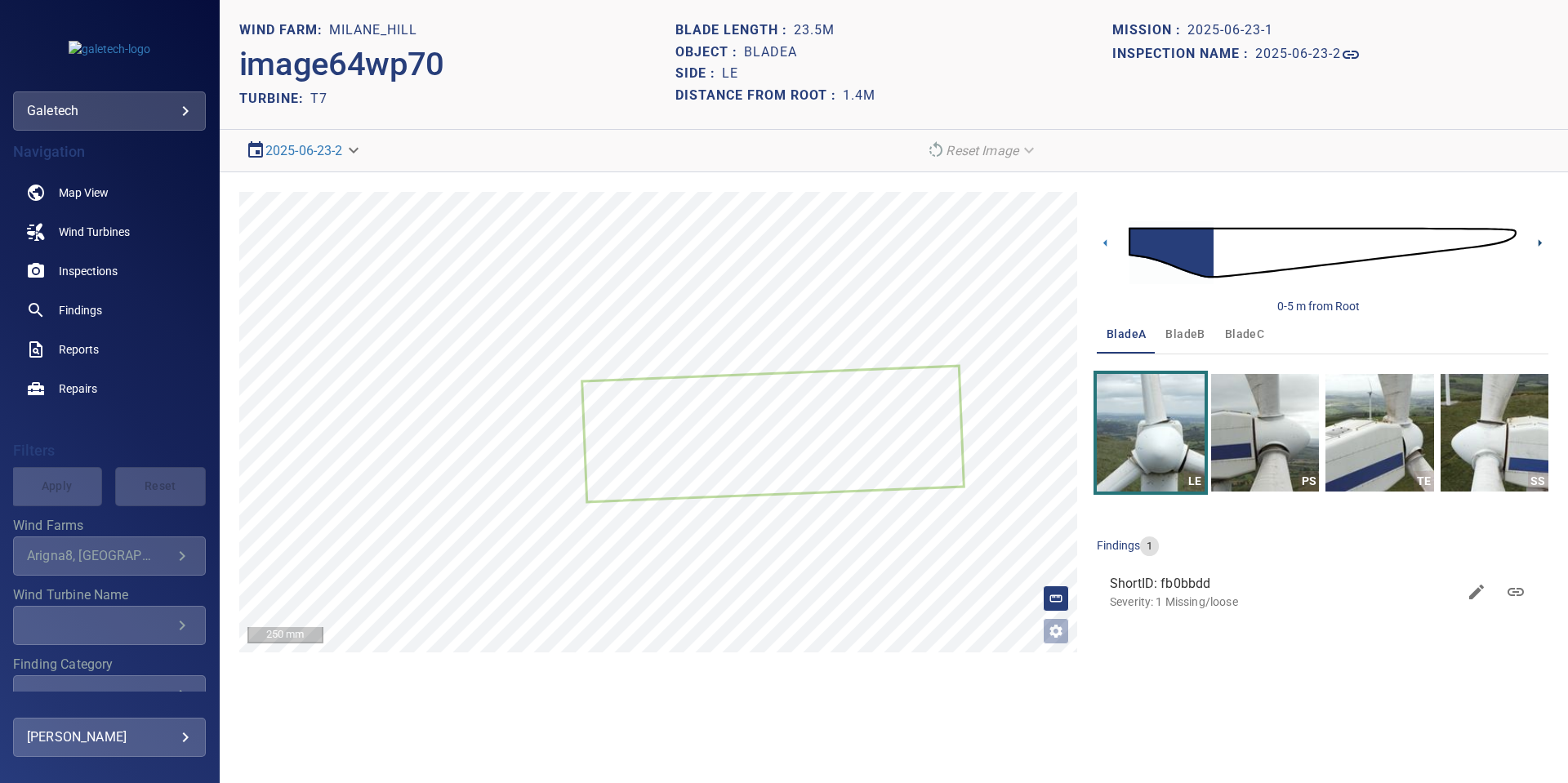
click at [1545, 241] on icon at bounding box center [1539, 243] width 17 height 17
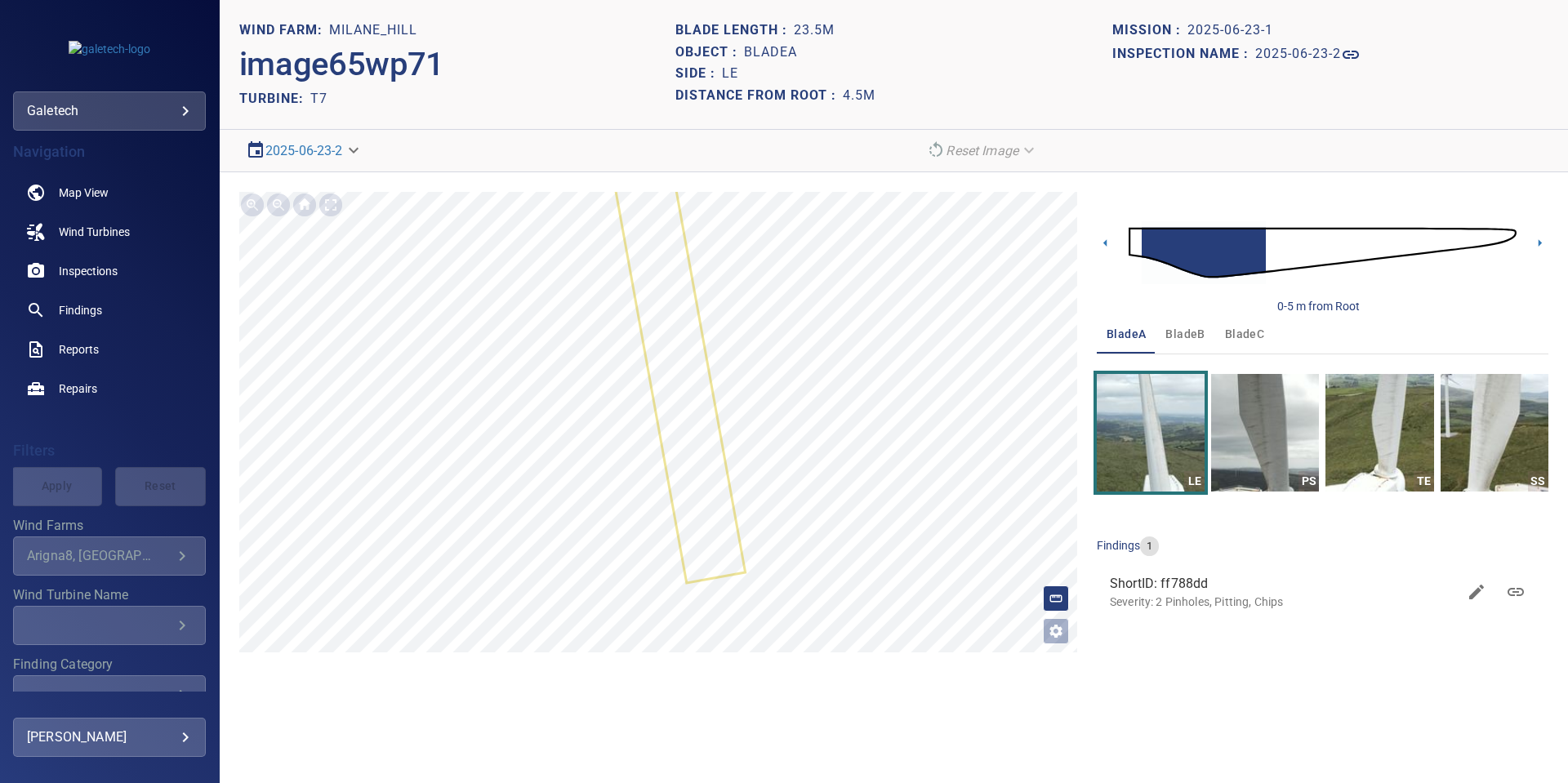
click at [1495, 241] on img at bounding box center [1322, 253] width 388 height 94
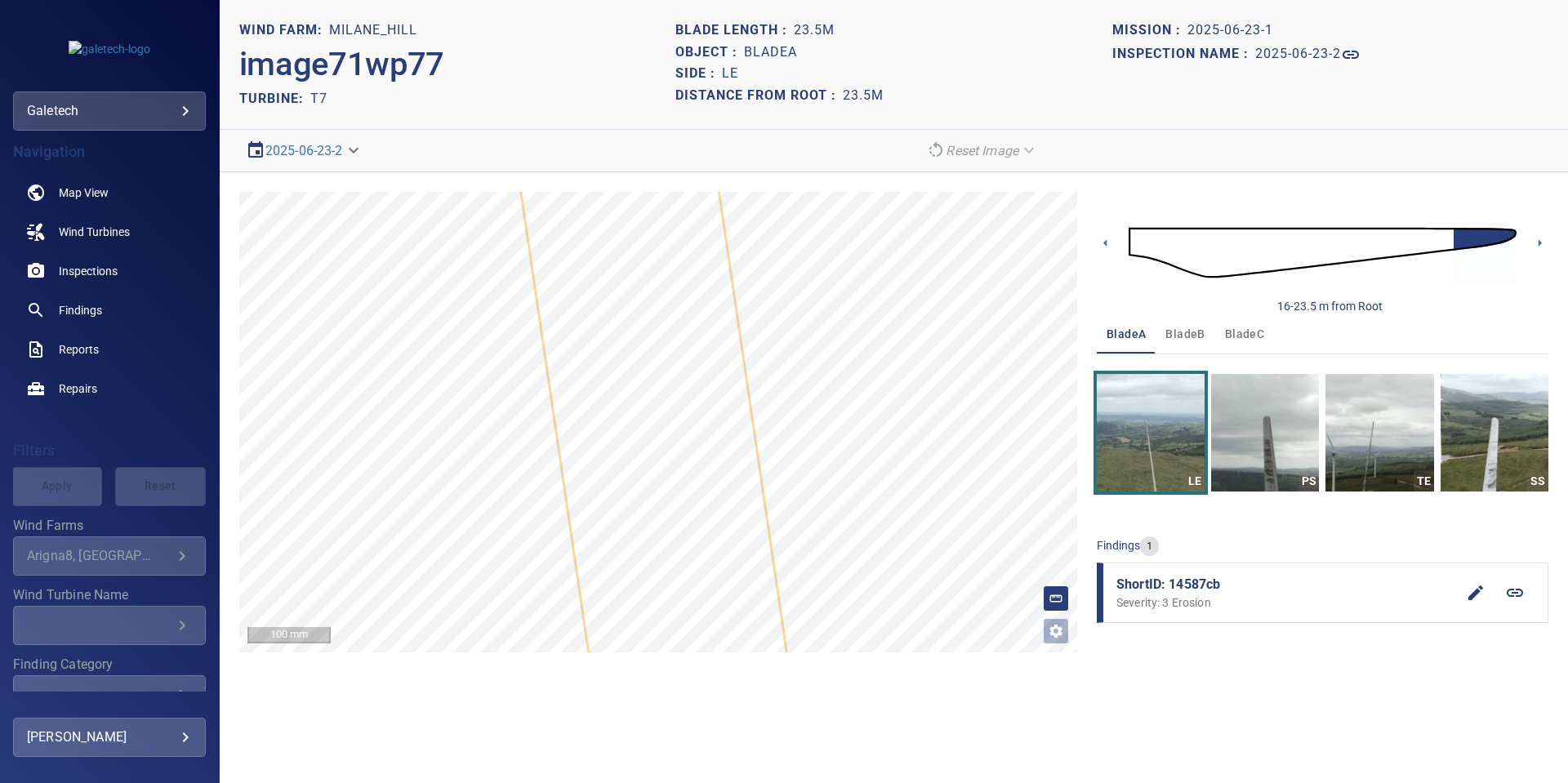
click at [1192, 337] on span "bladeB" at bounding box center [1185, 334] width 39 height 21
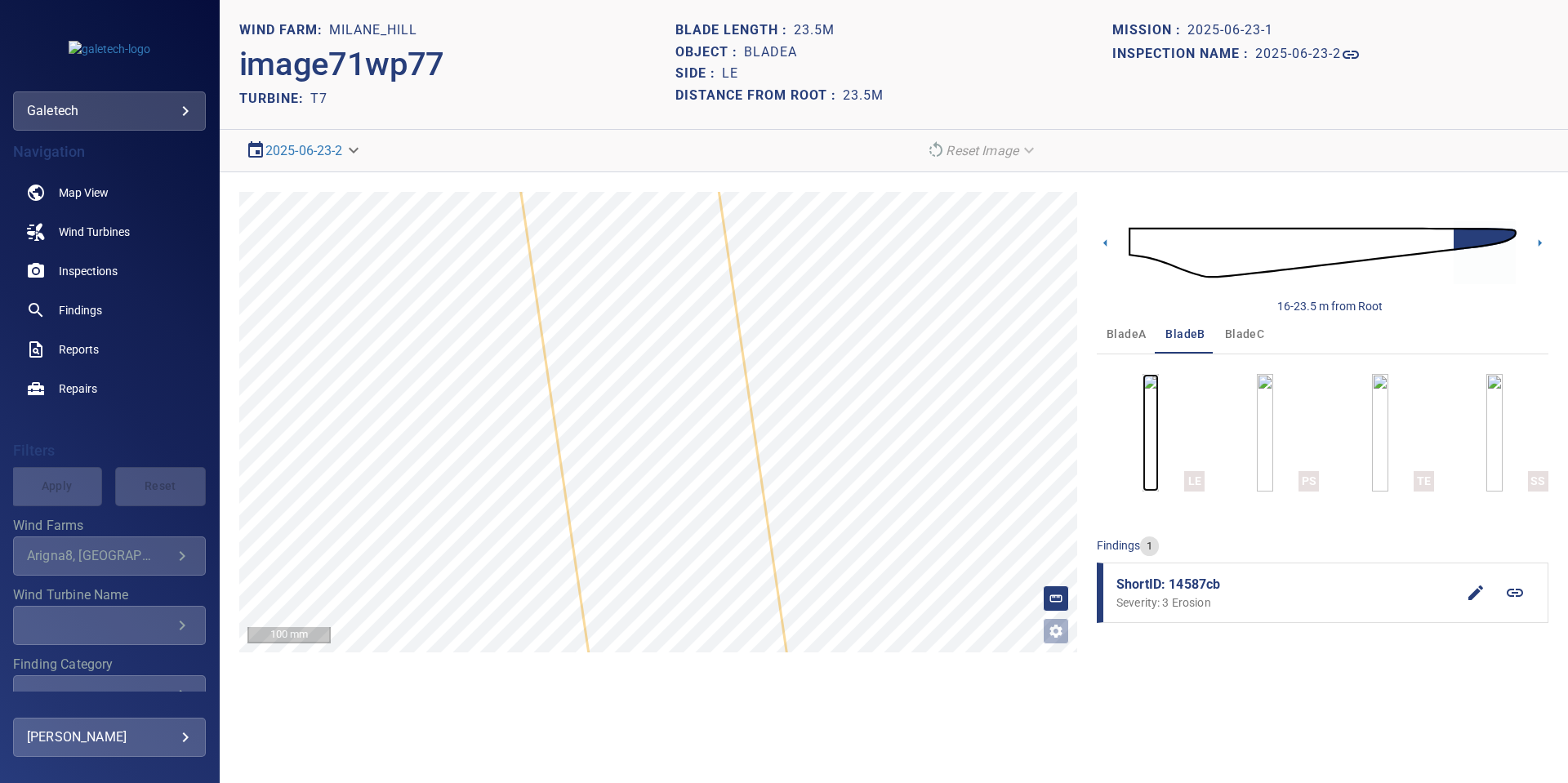
click at [1159, 431] on img "button" at bounding box center [1150, 433] width 16 height 117
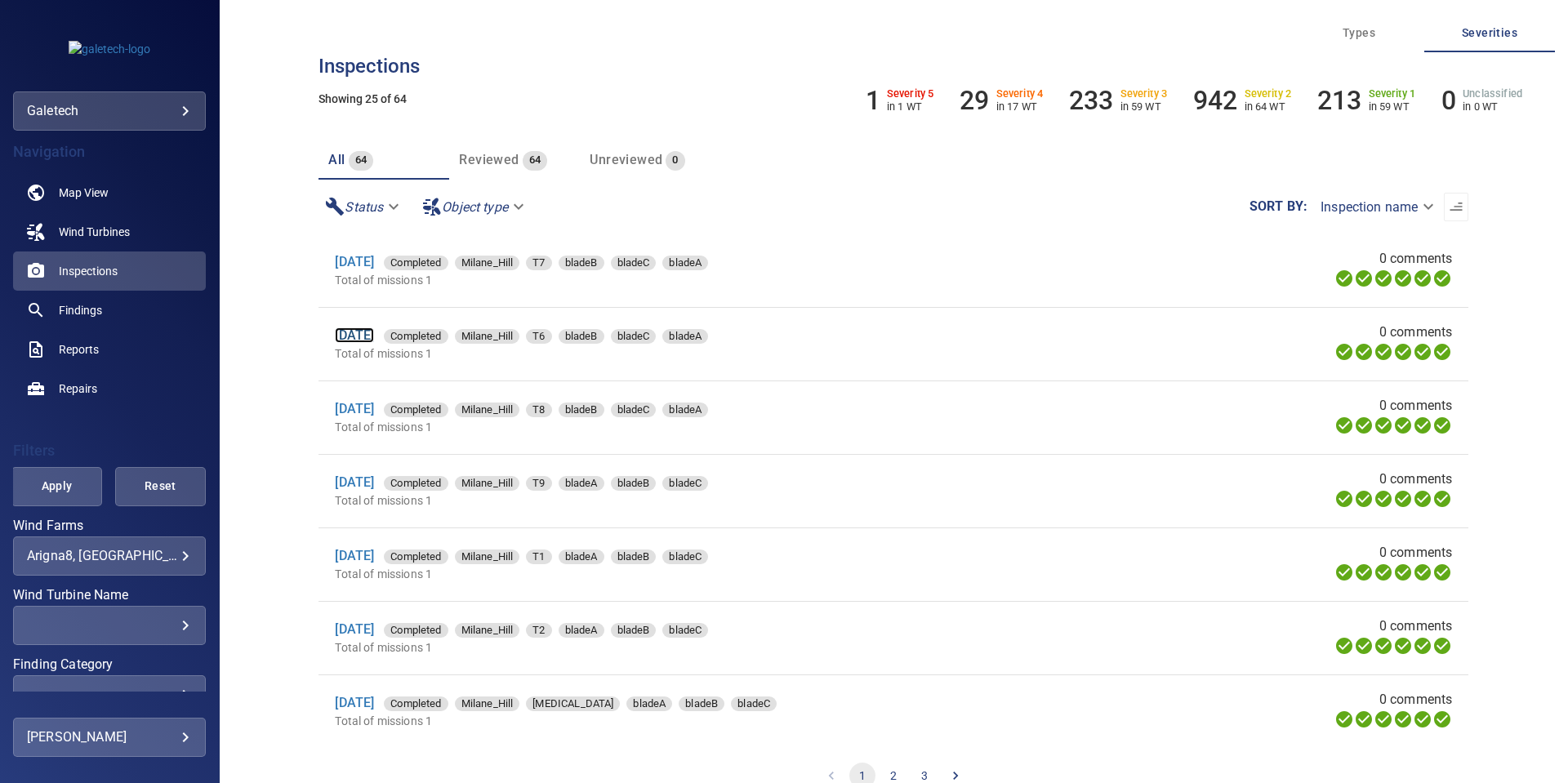
click at [374, 338] on link "[DATE]" at bounding box center [354, 335] width 39 height 16
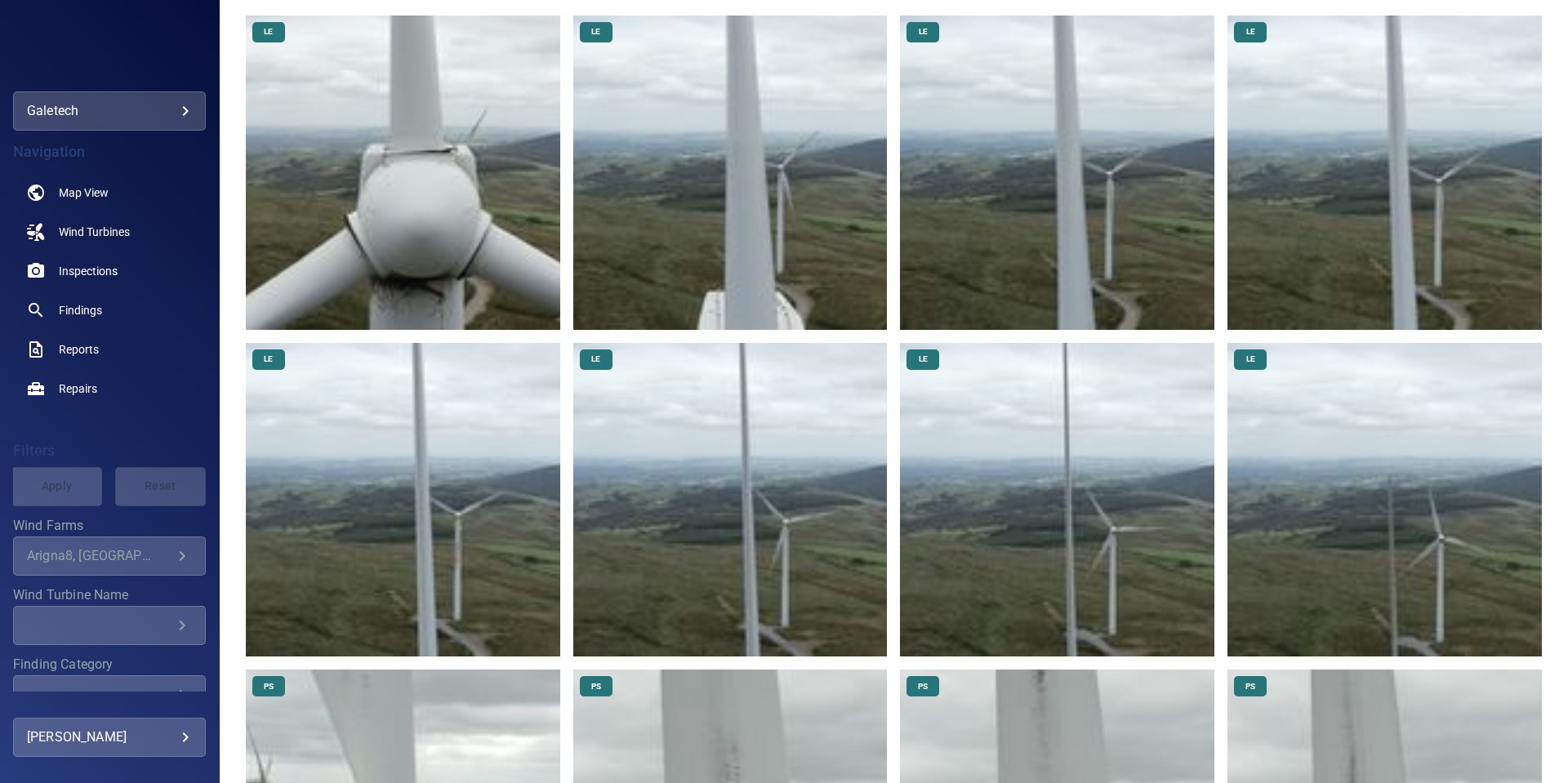
scroll to position [392, 0]
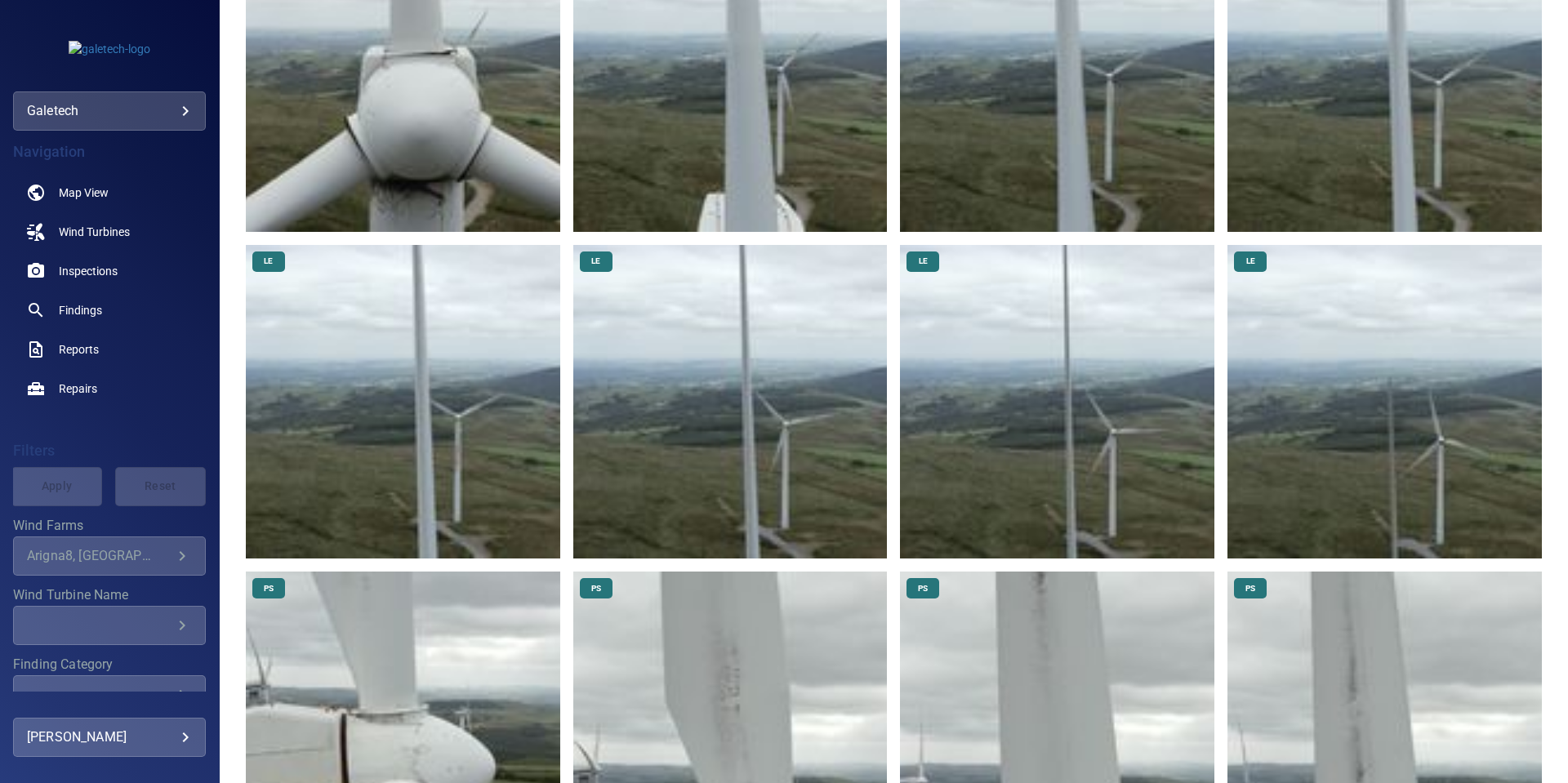
click at [1352, 424] on img at bounding box center [1384, 402] width 314 height 314
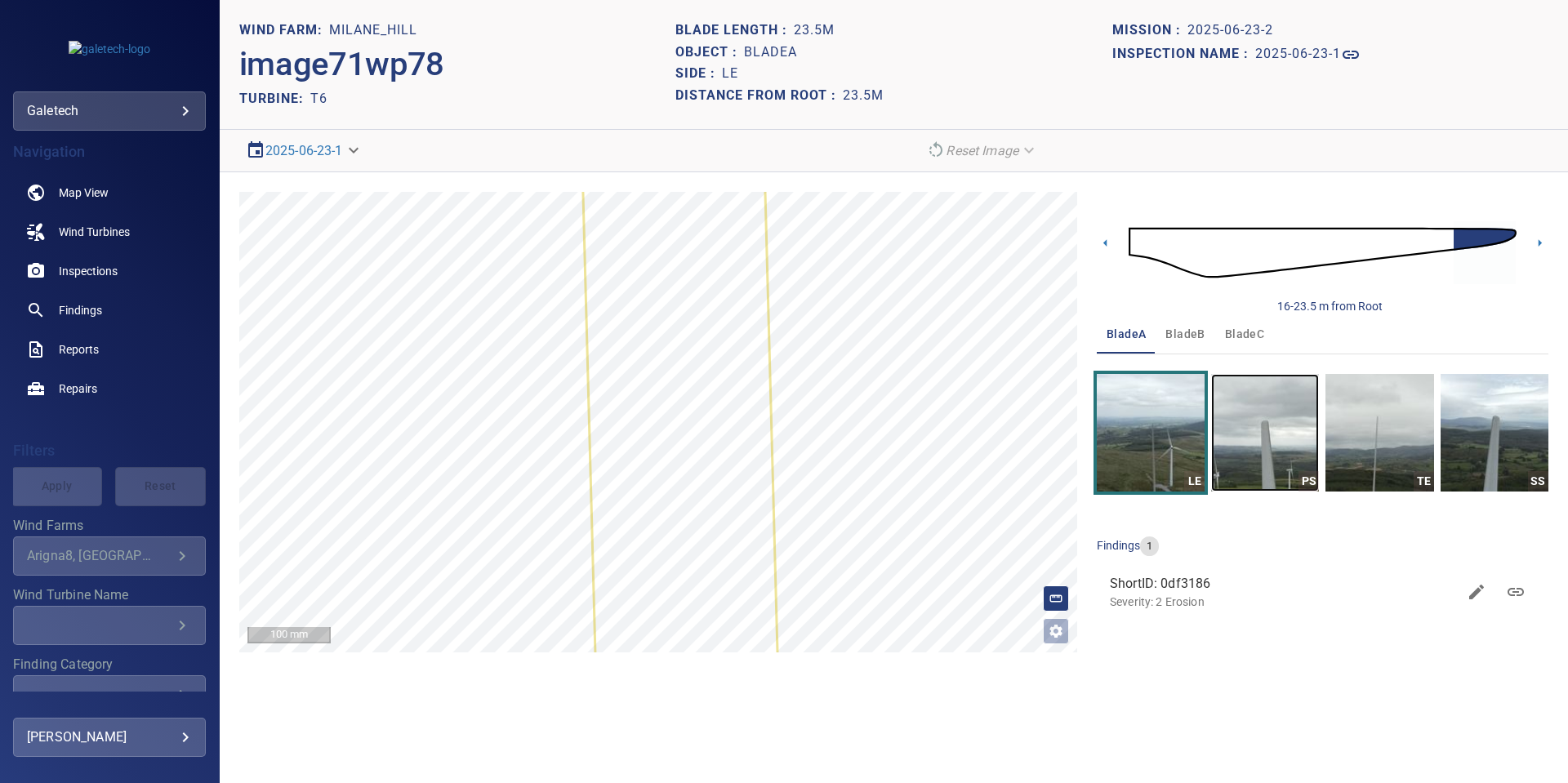
click at [1264, 429] on img "button" at bounding box center [1264, 433] width 107 height 117
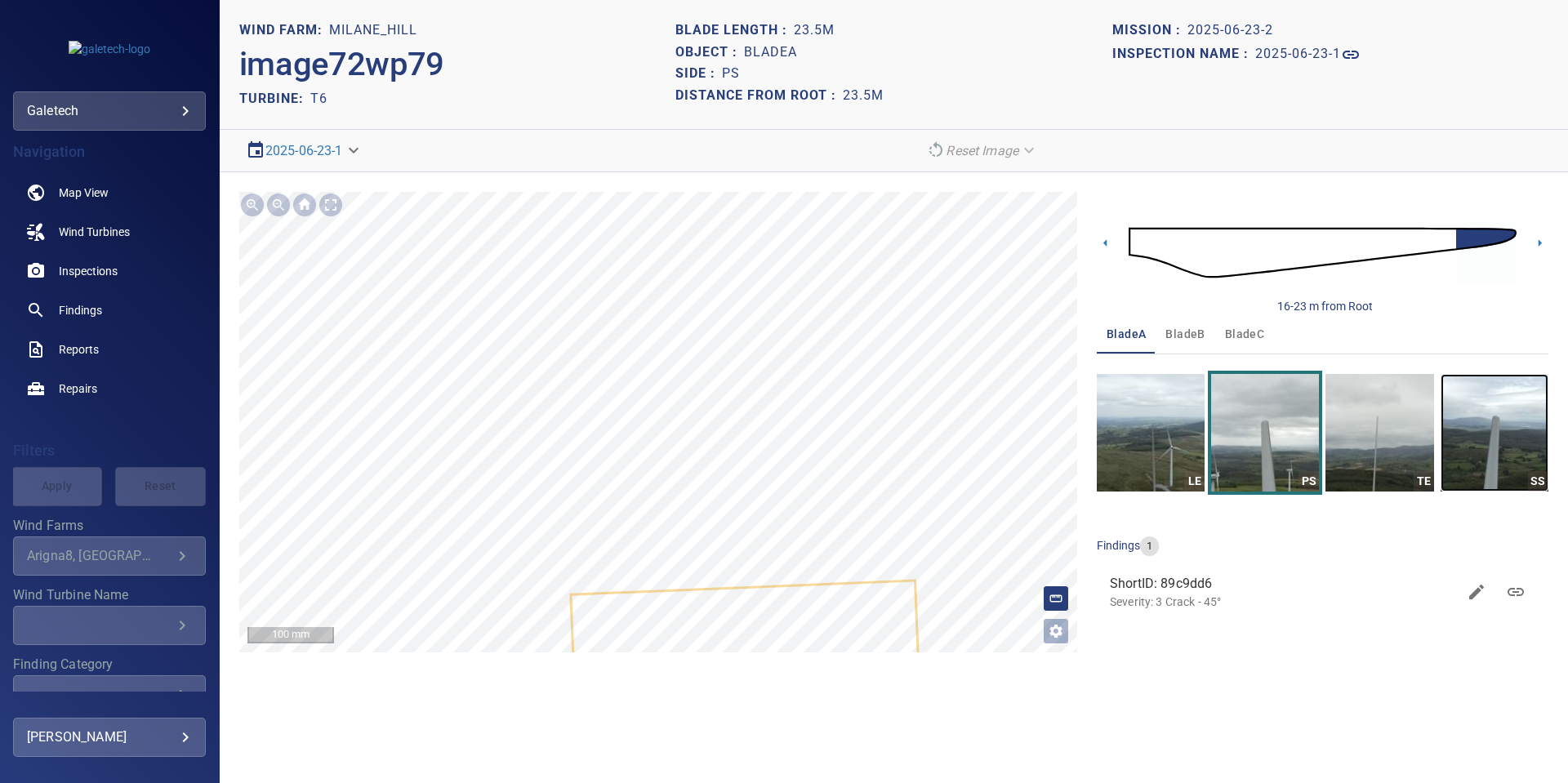
click at [1511, 424] on img "button" at bounding box center [1494, 433] width 107 height 117
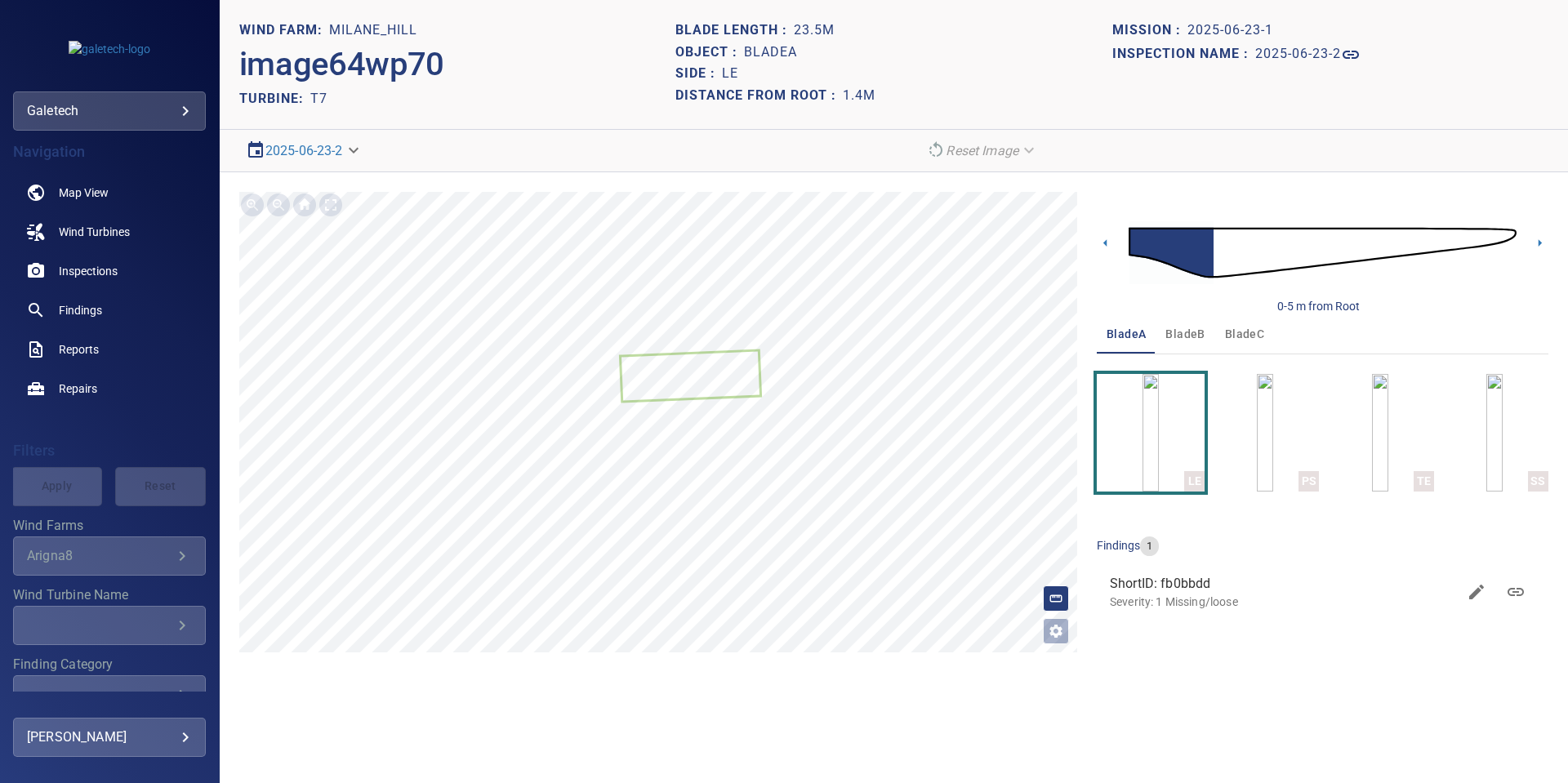
click at [138, 428] on div "Navigation Map View Wind Turbines Inspections Findings Reports Repairs Filters …" at bounding box center [109, 411] width 219 height 561
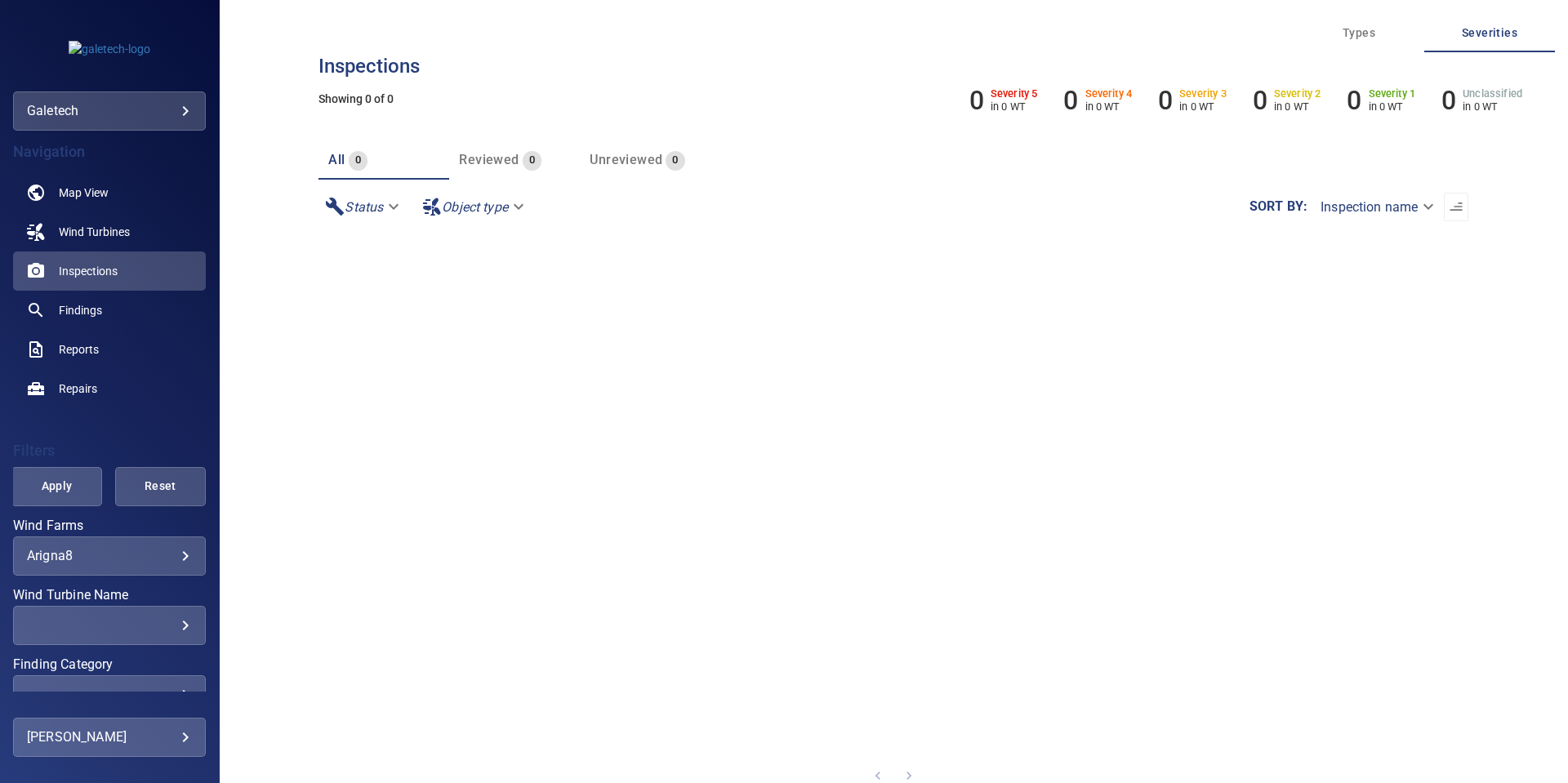
click at [139, 554] on body "**********" at bounding box center [784, 392] width 1568 height 783
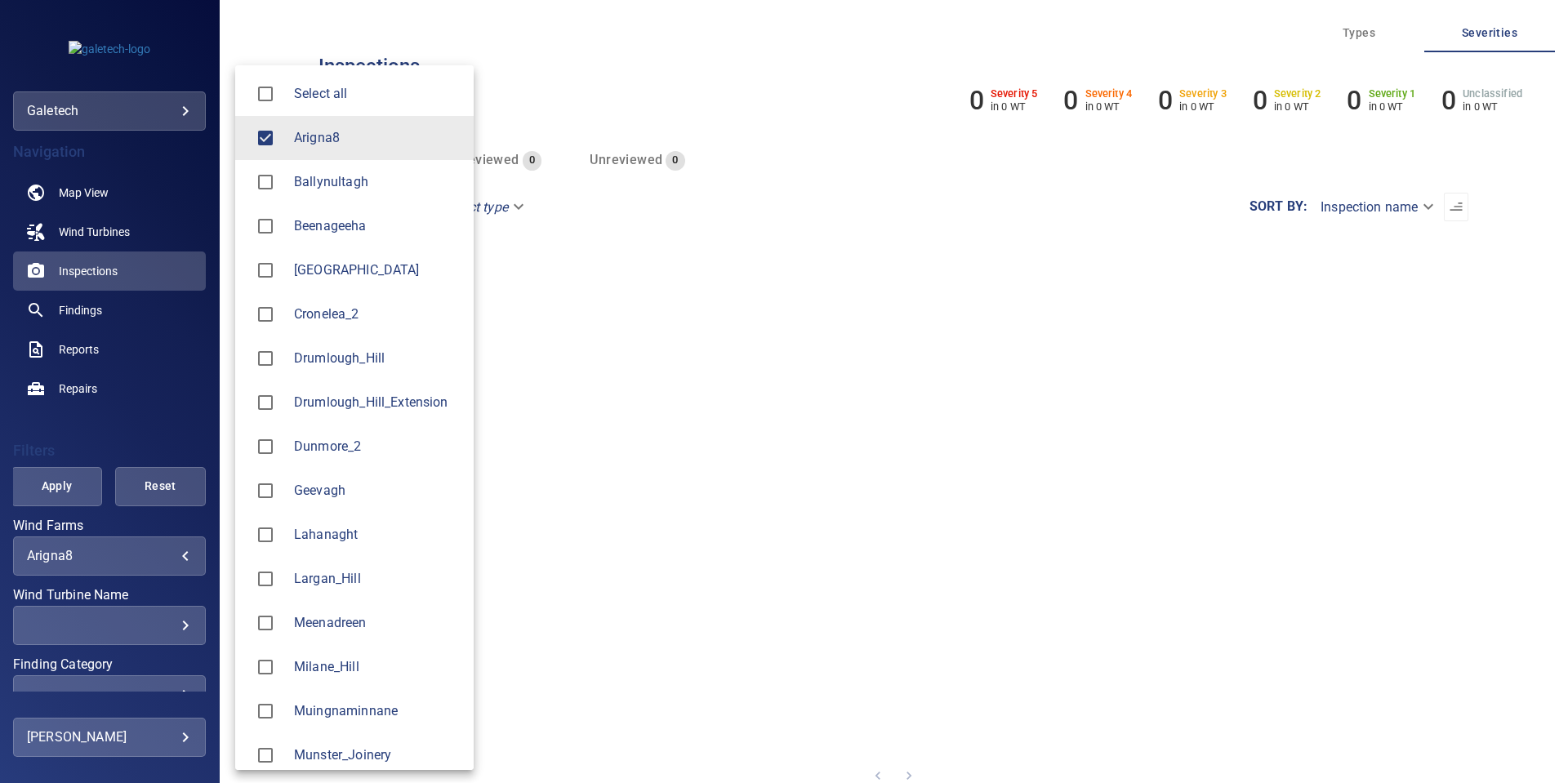
type input "**********"
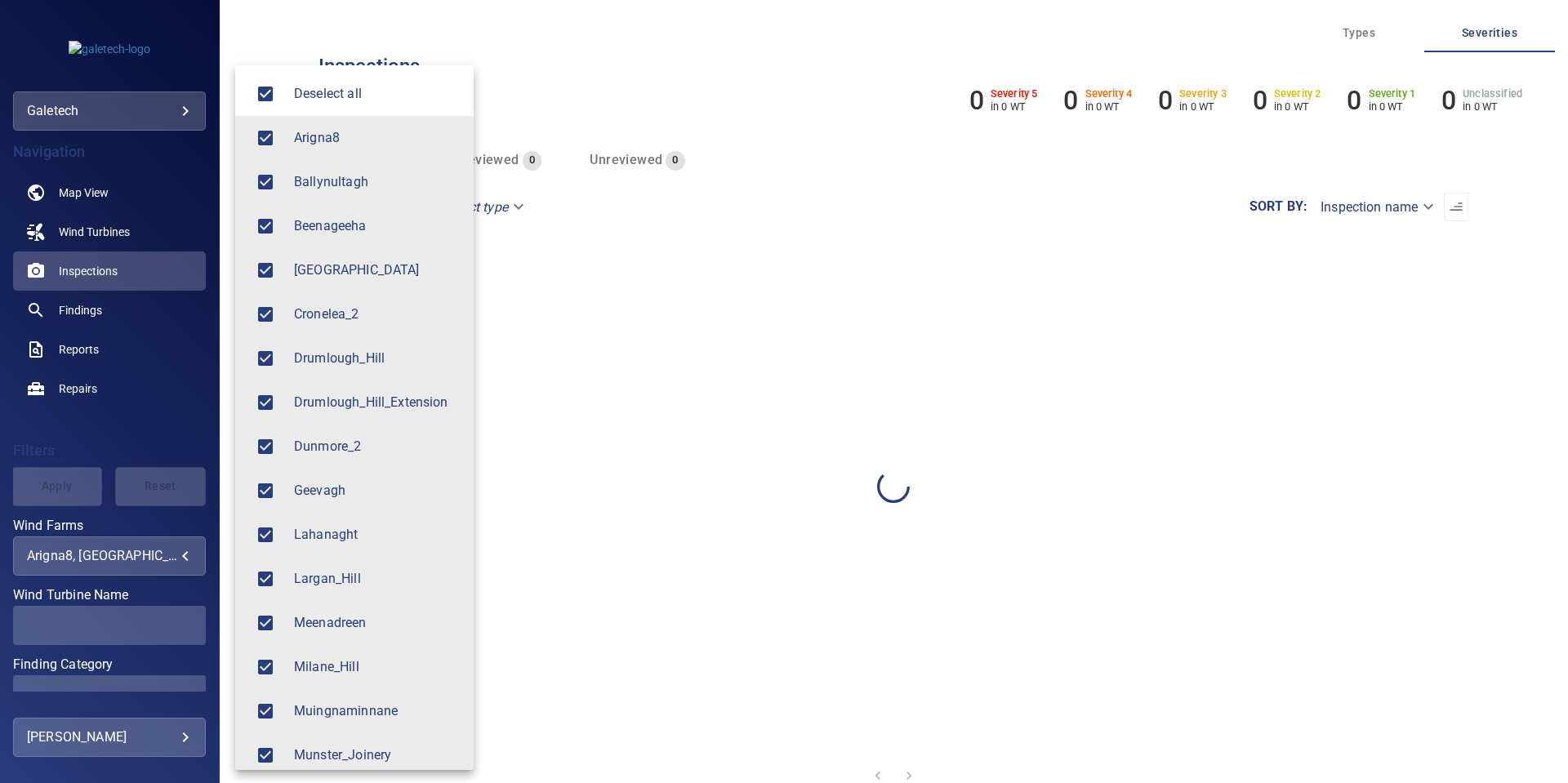
scroll to position [190, 0]
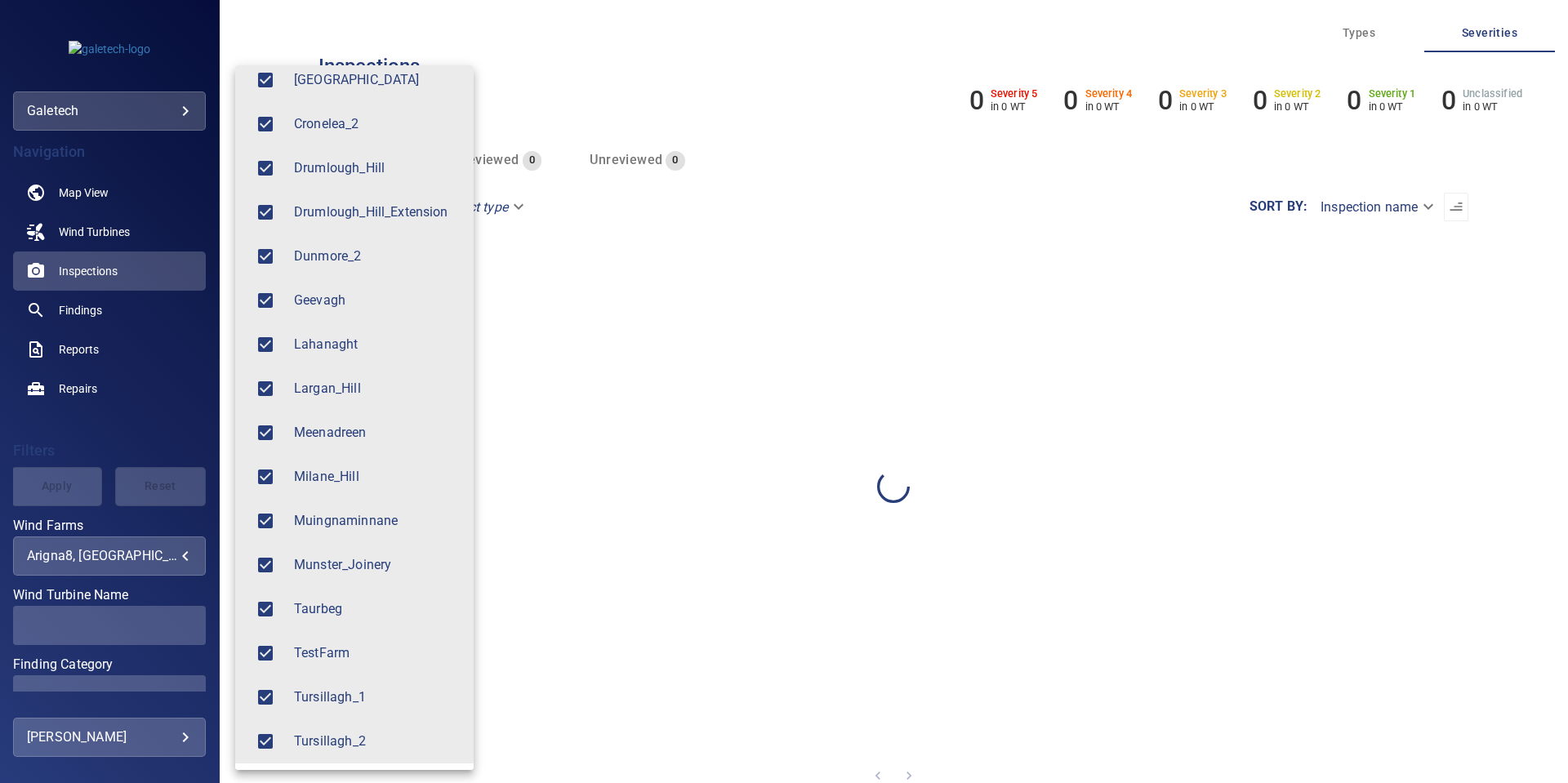
click at [150, 399] on div at bounding box center [784, 392] width 1568 height 783
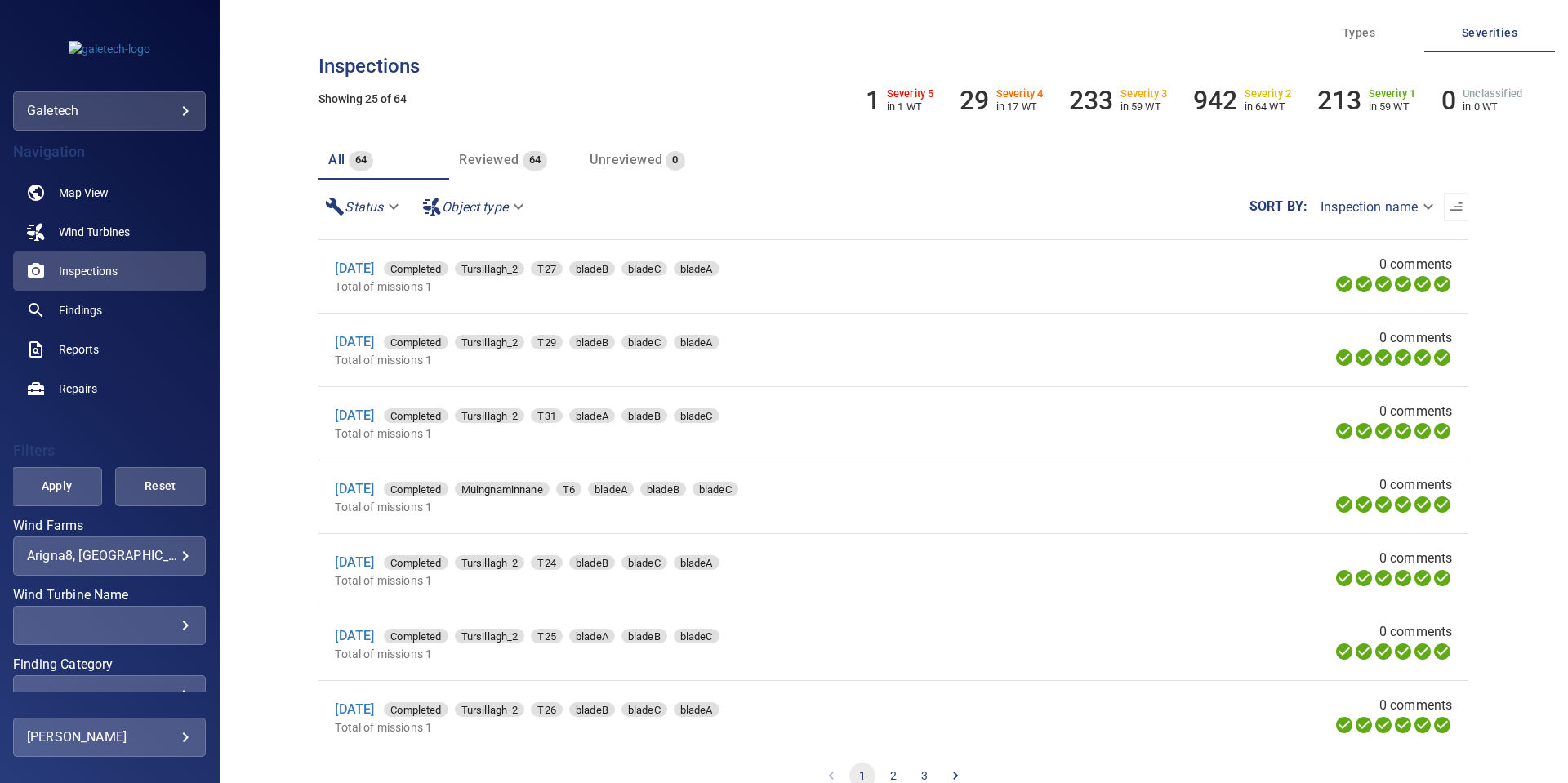
scroll to position [1328, 0]
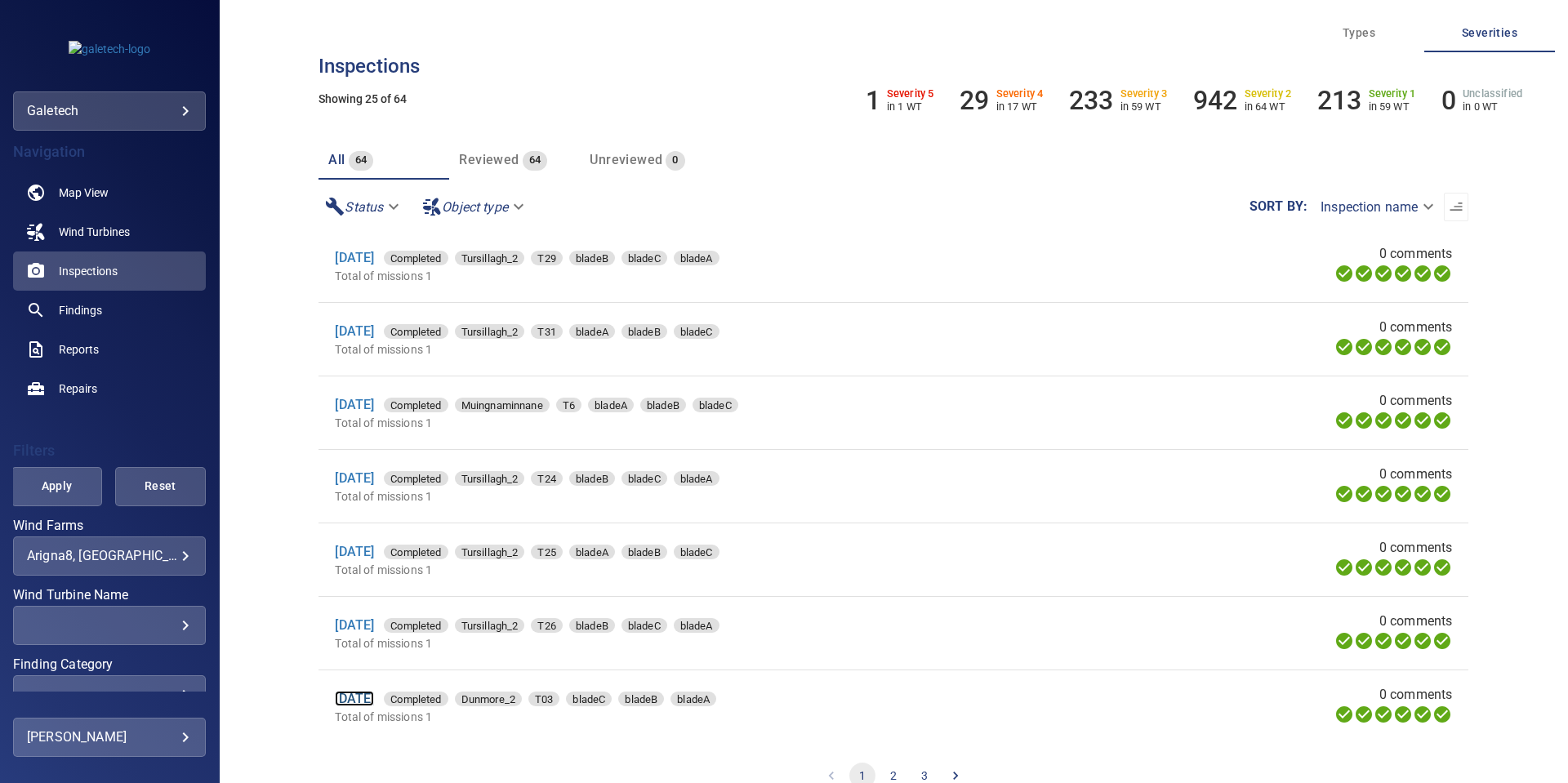
click at [364, 698] on link "[DATE]" at bounding box center [354, 698] width 39 height 16
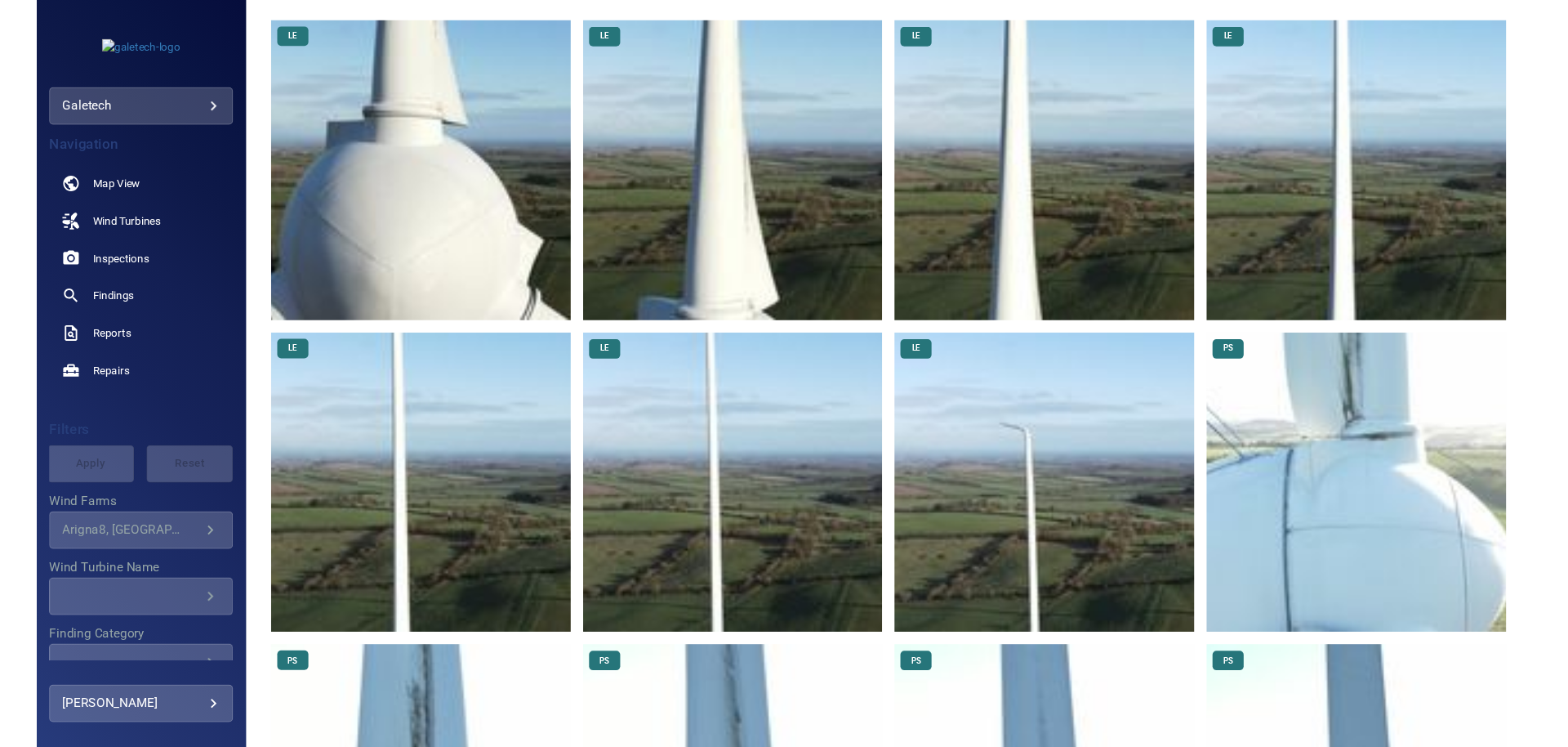
scroll to position [294, 0]
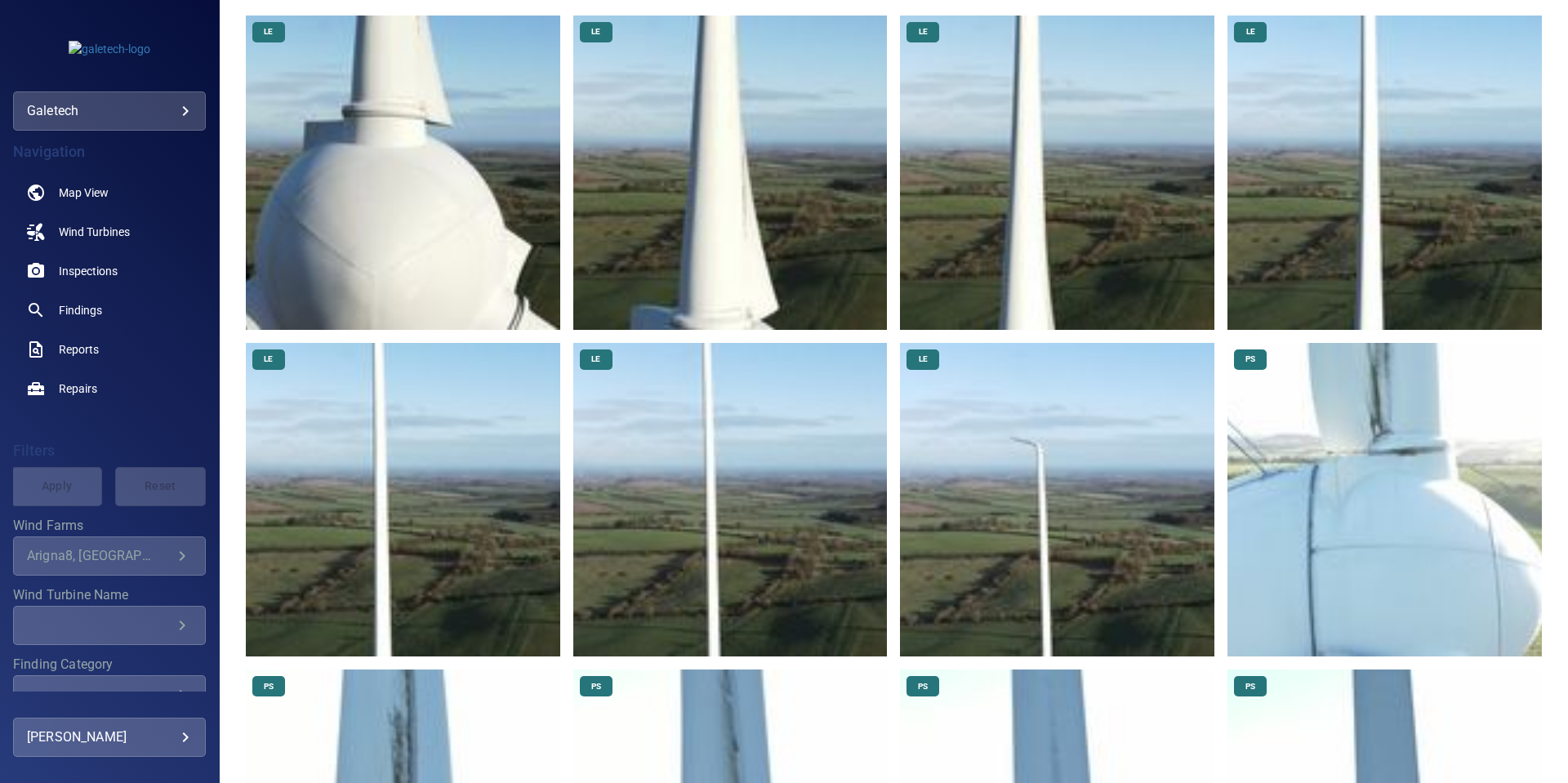
click at [1056, 500] on img at bounding box center [1057, 500] width 314 height 314
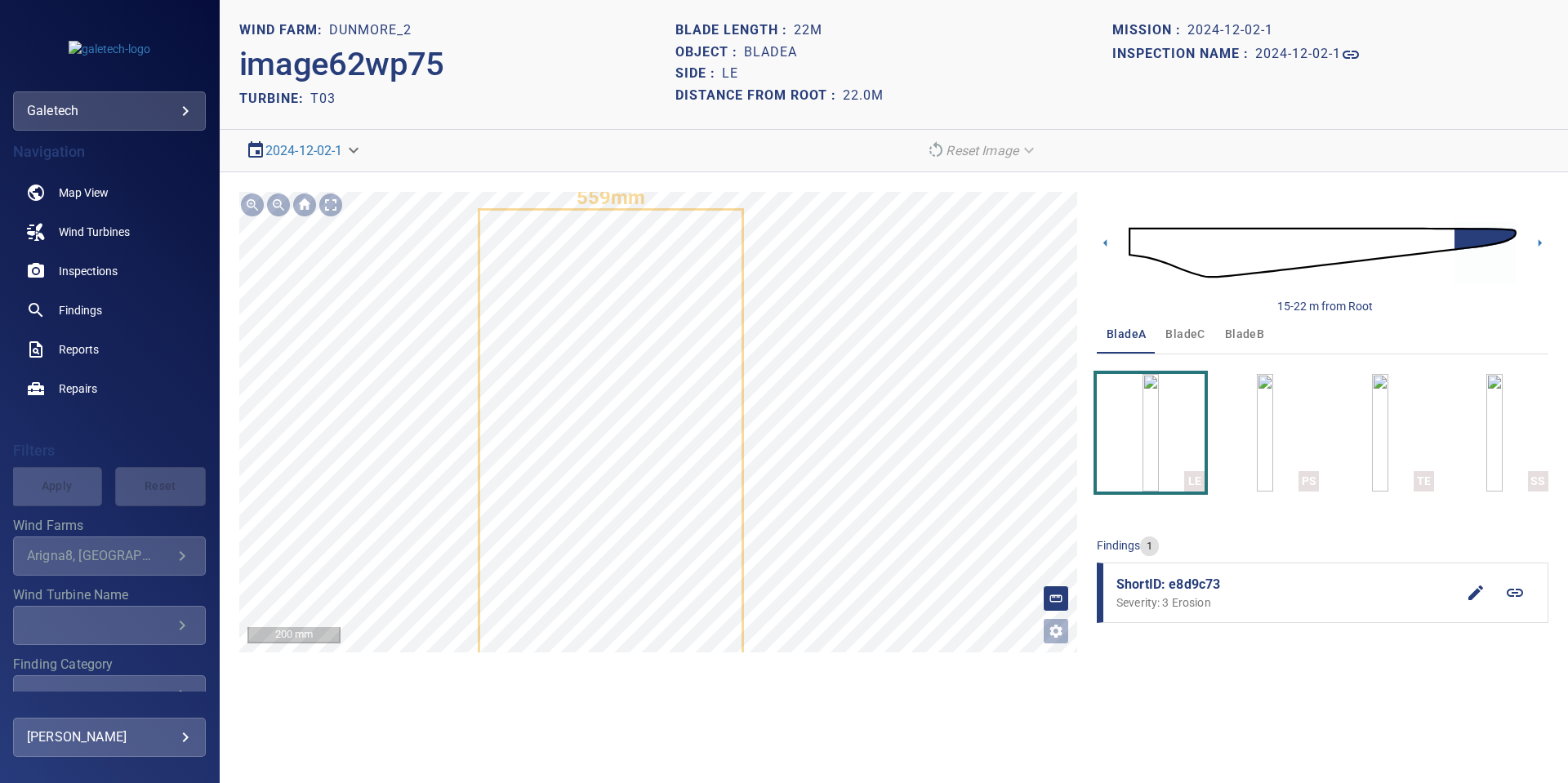
click at [333, 204] on div "559mm 2110mm 200 mm" at bounding box center [658, 422] width 838 height 460
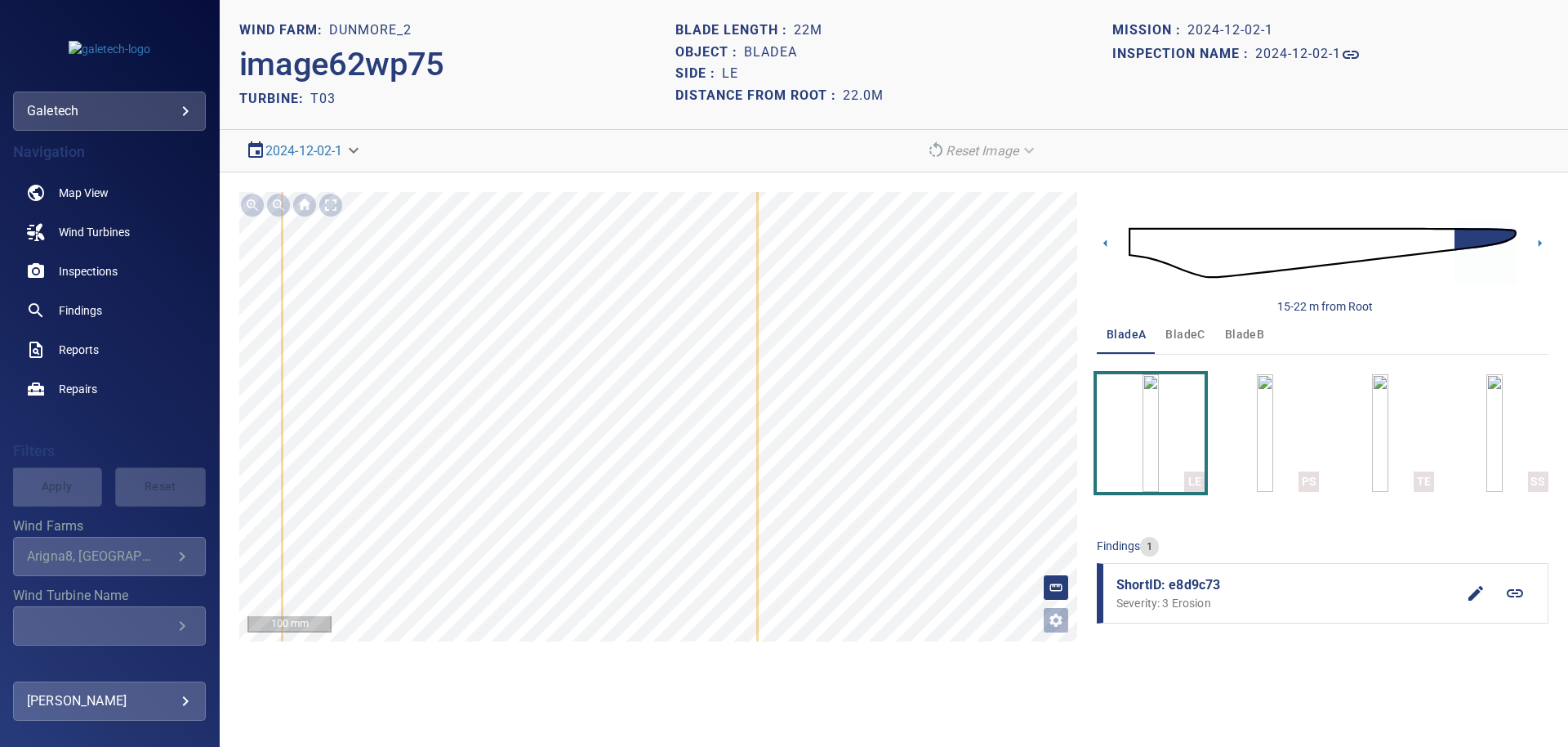
click at [1444, 244] on img at bounding box center [1322, 253] width 388 height 94
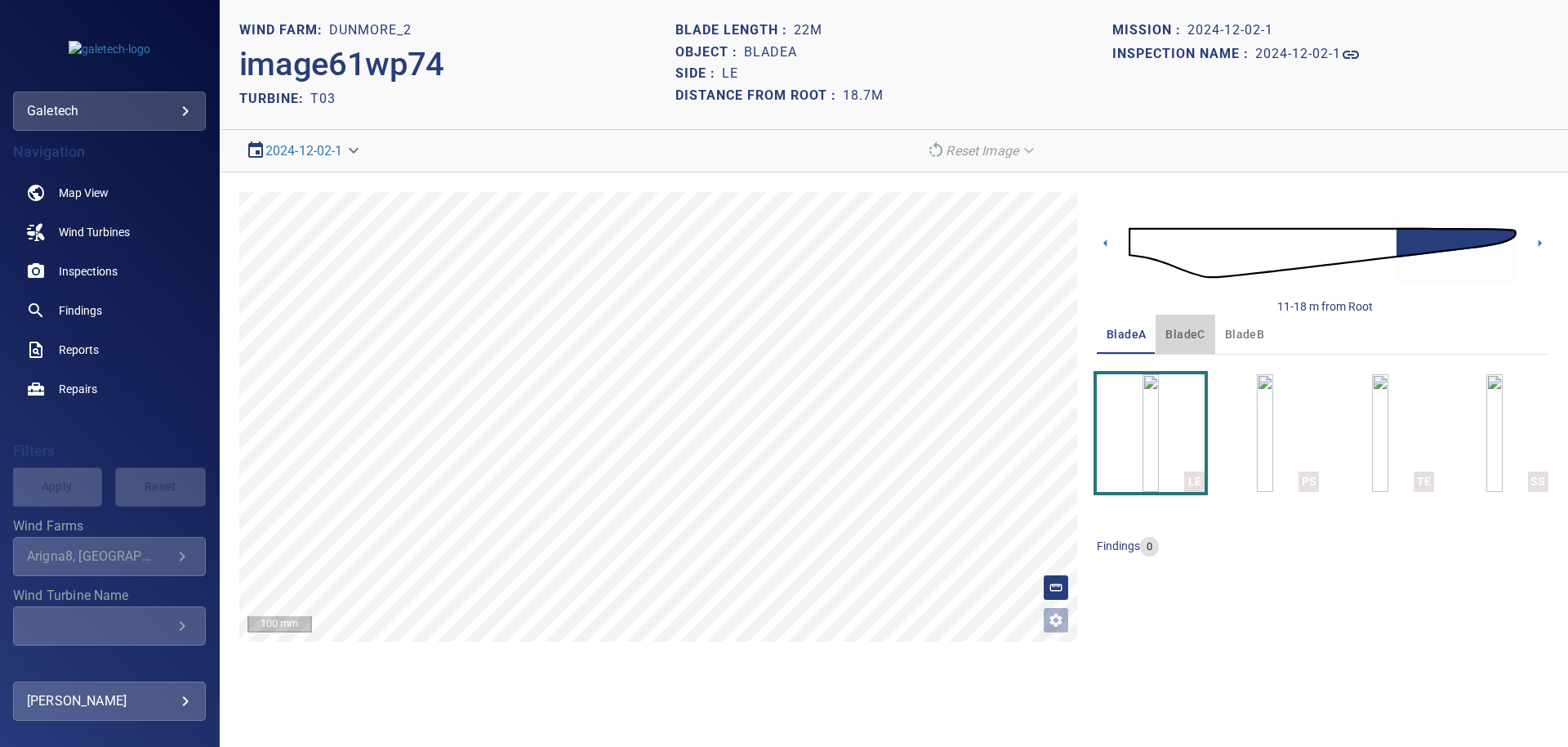
click at [1178, 337] on span "bladeC" at bounding box center [1185, 334] width 39 height 21
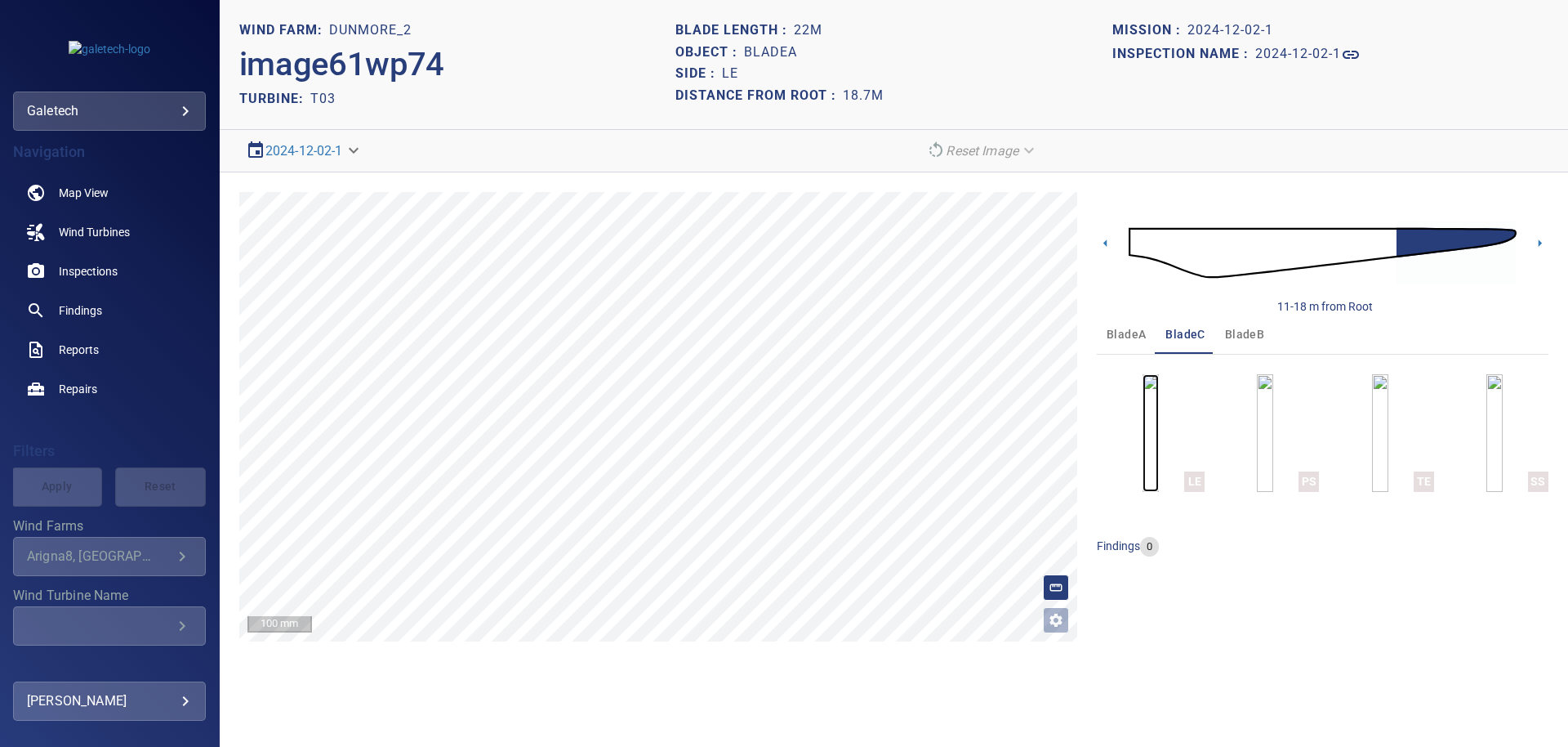
click at [1142, 442] on img "button" at bounding box center [1150, 433] width 16 height 117
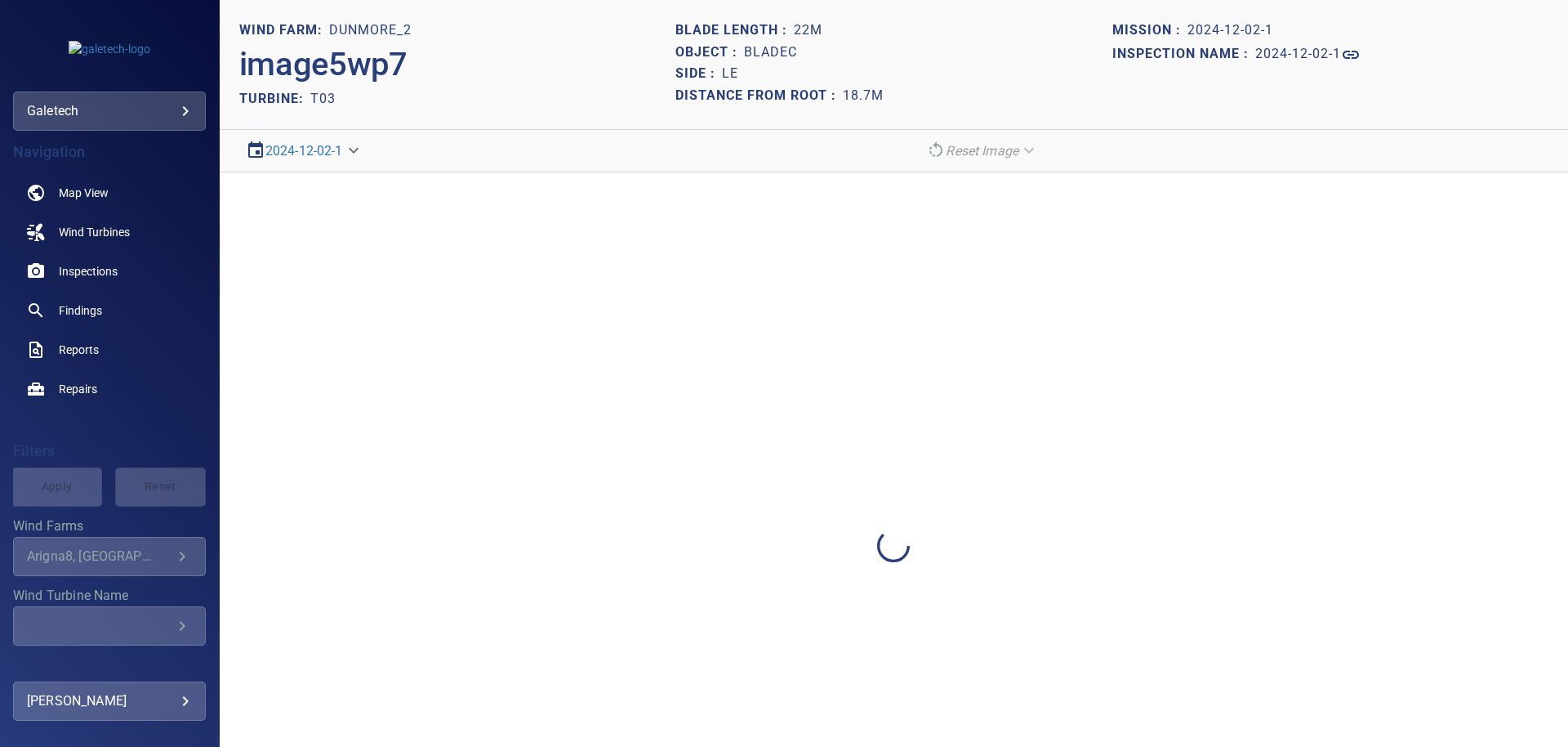
drag, startPoint x: 371, startPoint y: 307, endPoint x: 341, endPoint y: 301, distance: 30.6
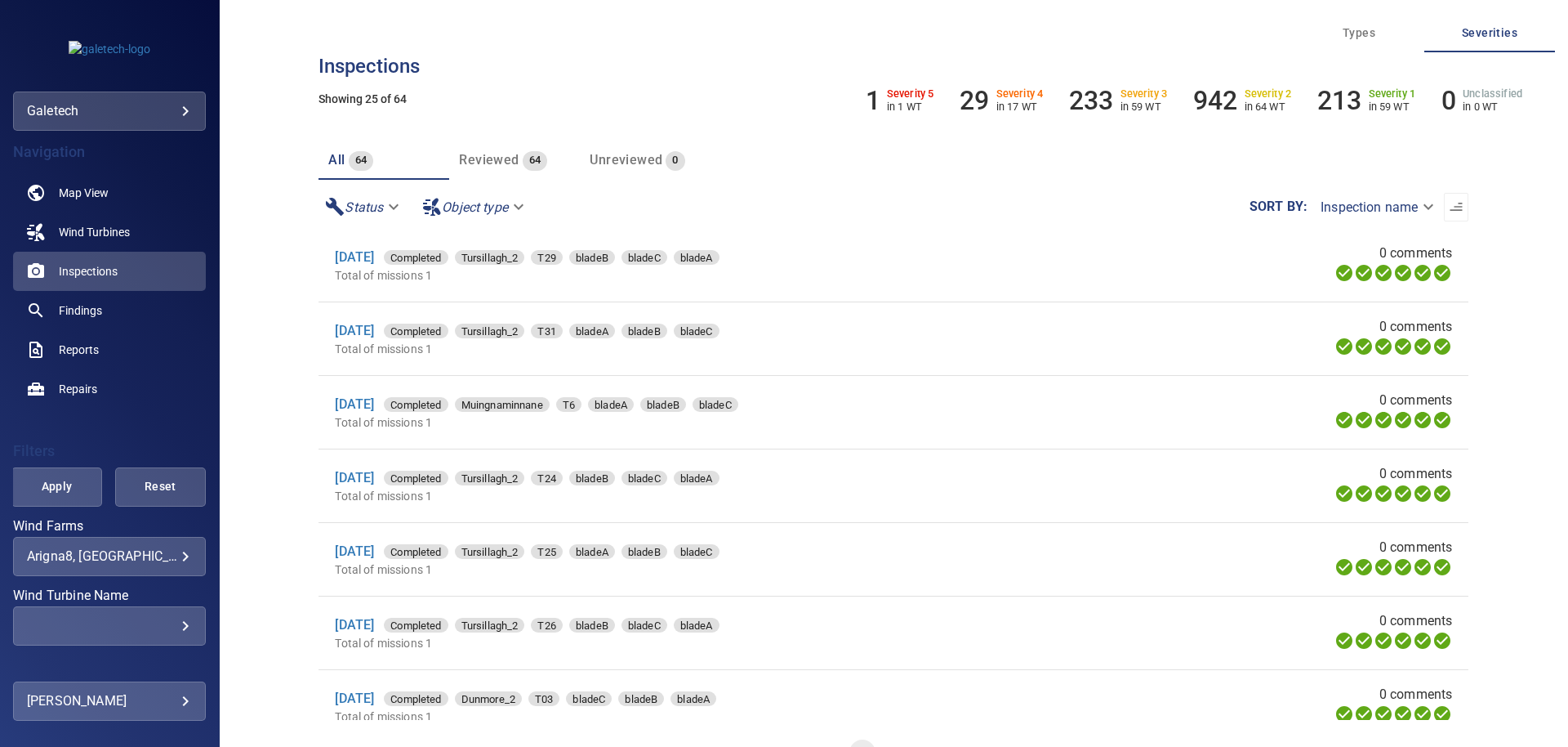
scroll to position [1352, 0]
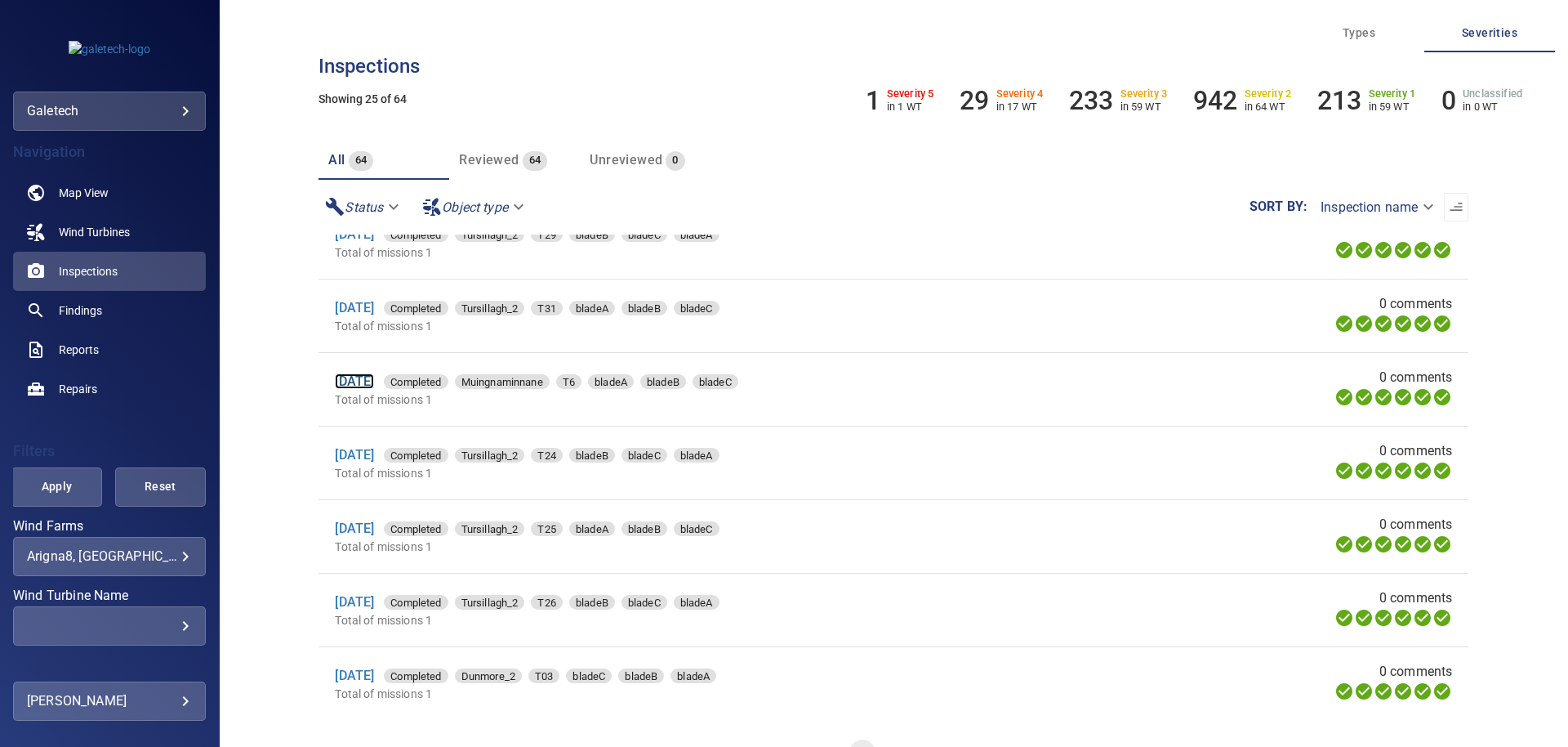
click at [355, 378] on link "[DATE]" at bounding box center [354, 381] width 39 height 16
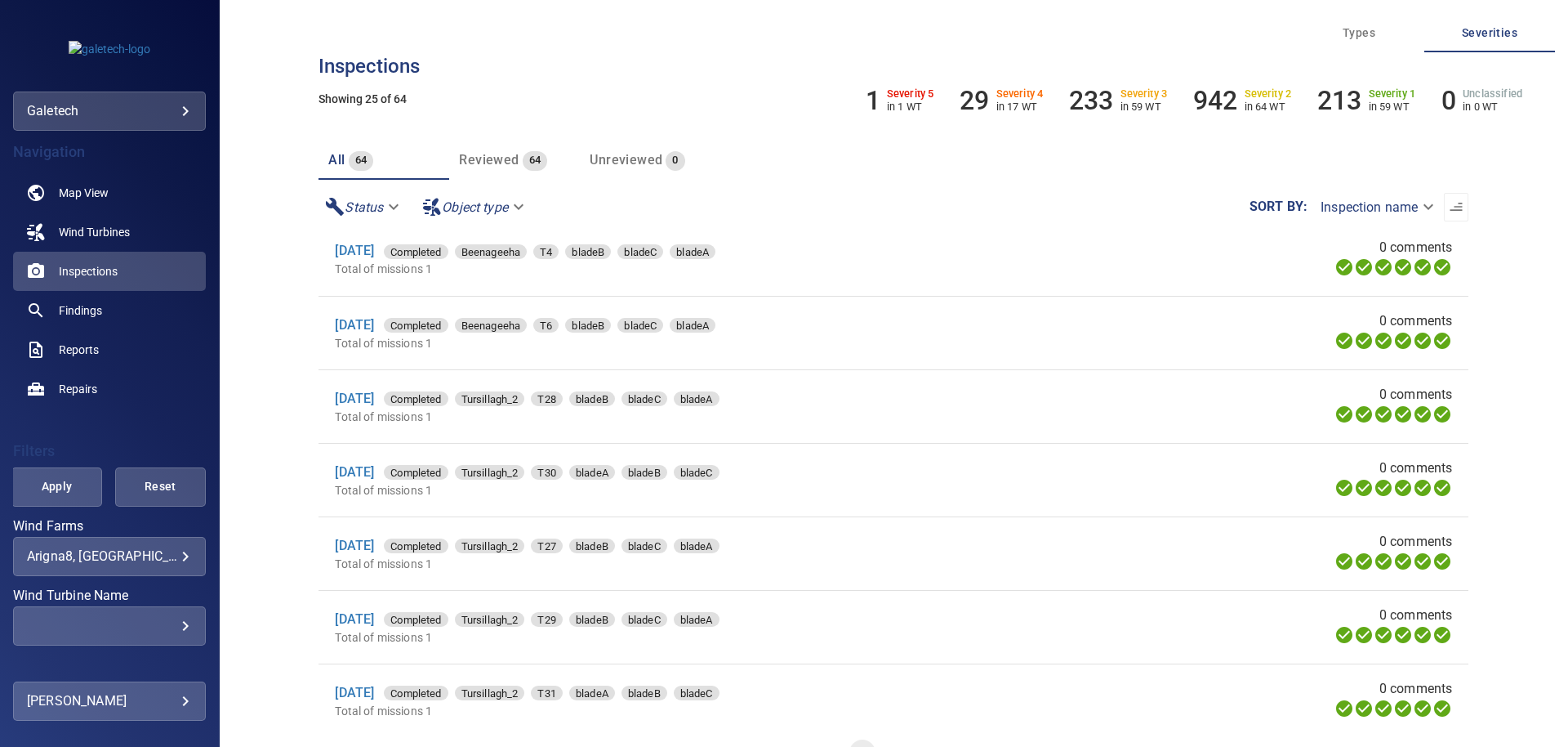
scroll to position [980, 0]
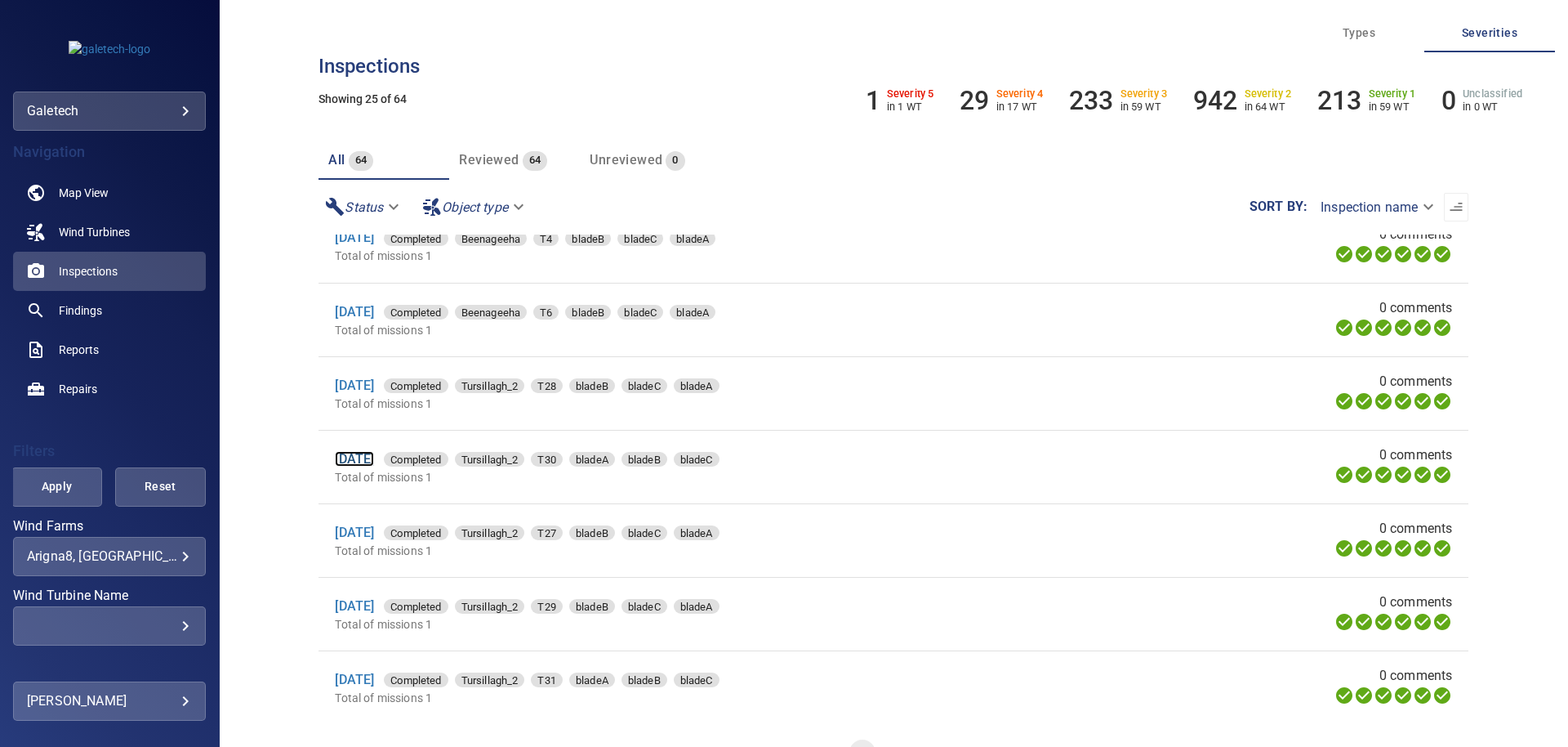
click at [374, 455] on link "[DATE]" at bounding box center [354, 458] width 39 height 16
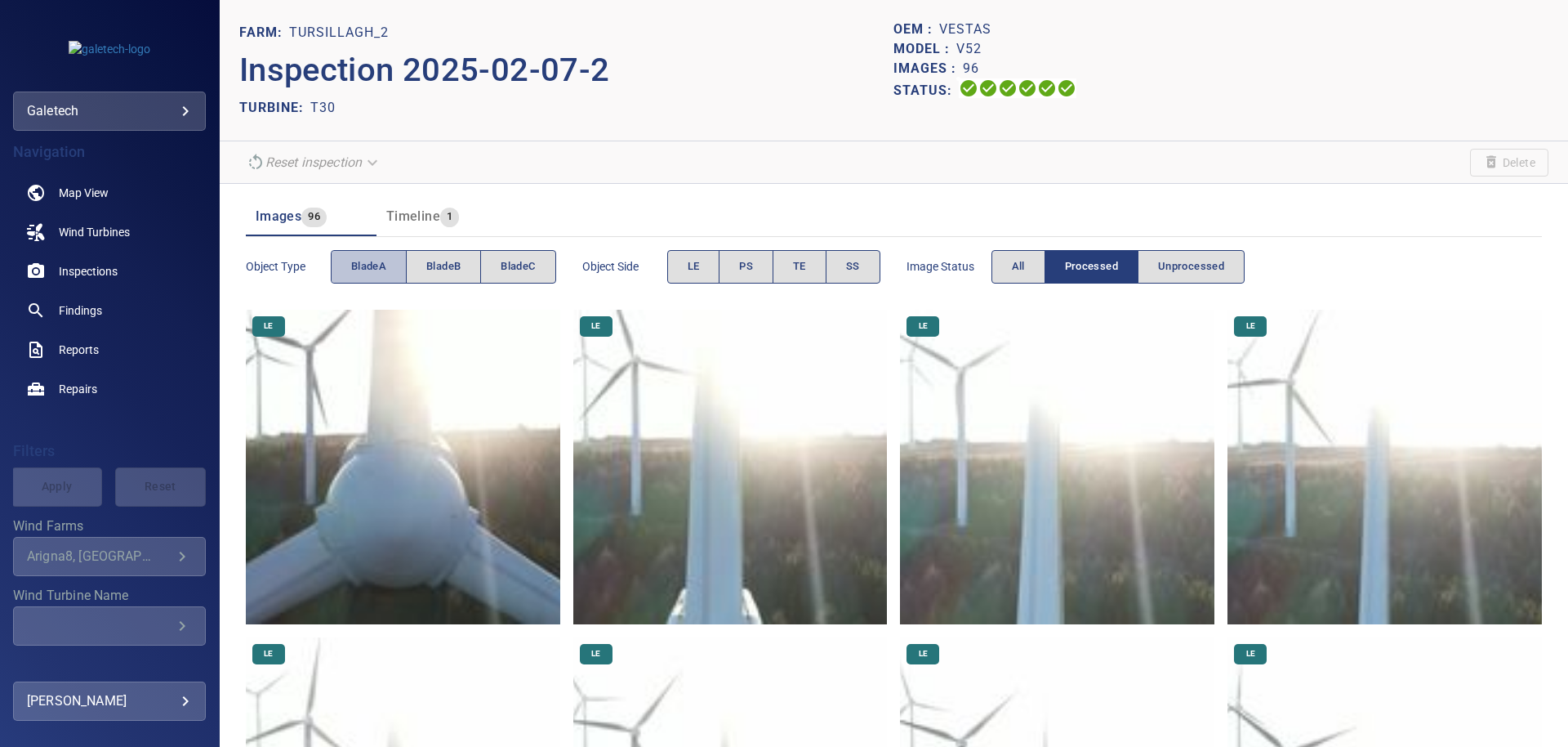
click at [374, 268] on span "bladeA" at bounding box center [368, 266] width 35 height 19
click at [700, 267] on span "LE" at bounding box center [693, 266] width 12 height 19
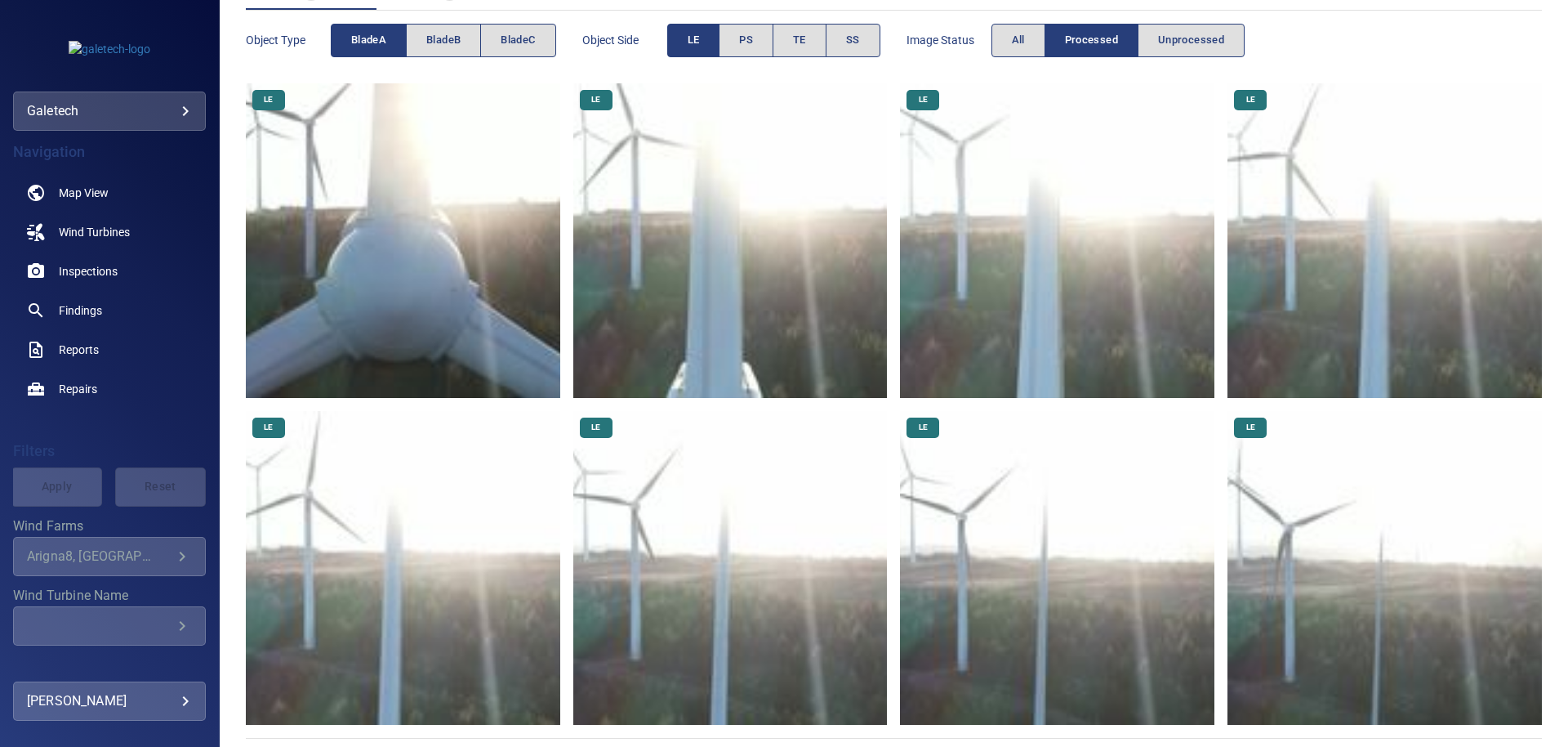
scroll to position [239, 0]
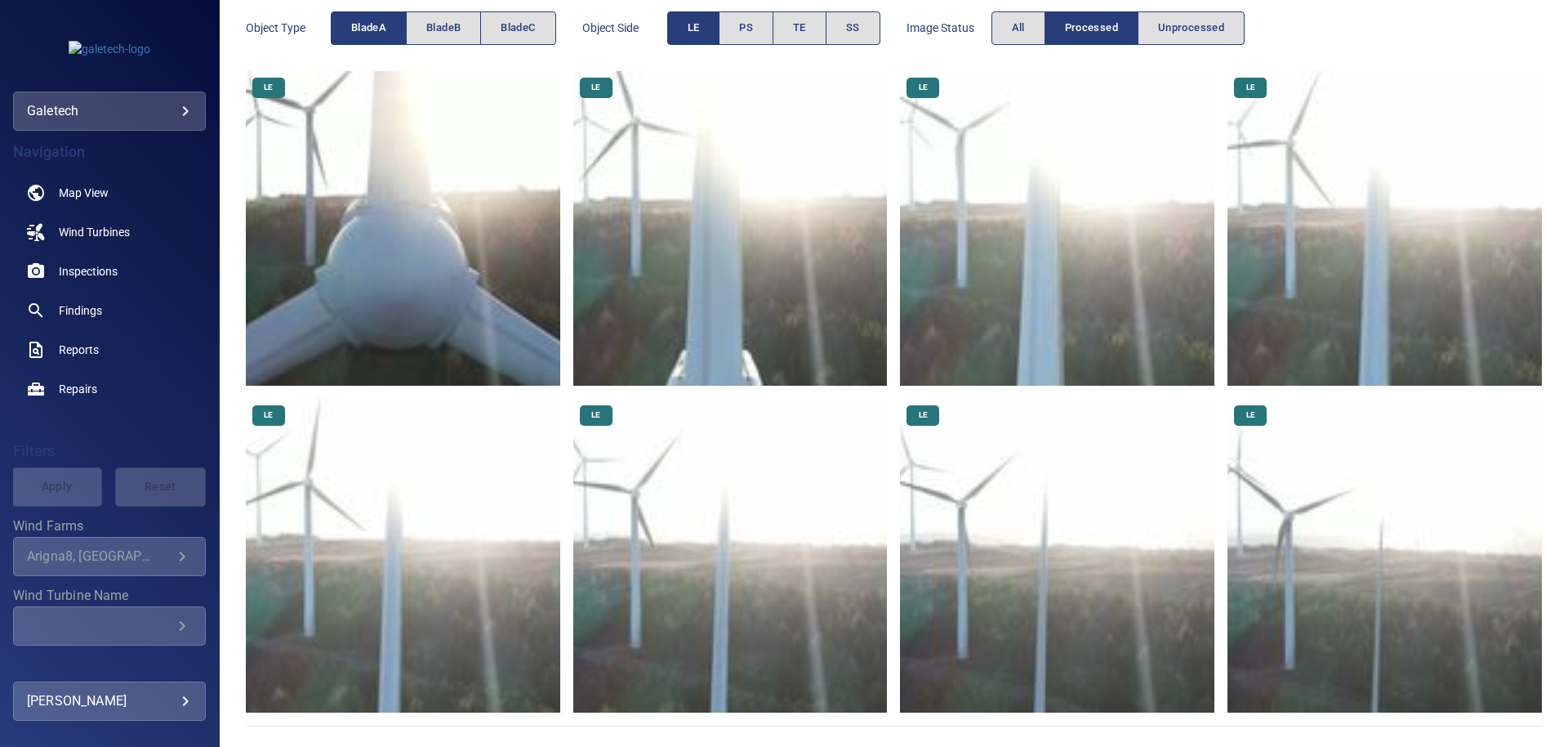
click at [1261, 548] on img at bounding box center [1384, 556] width 314 height 314
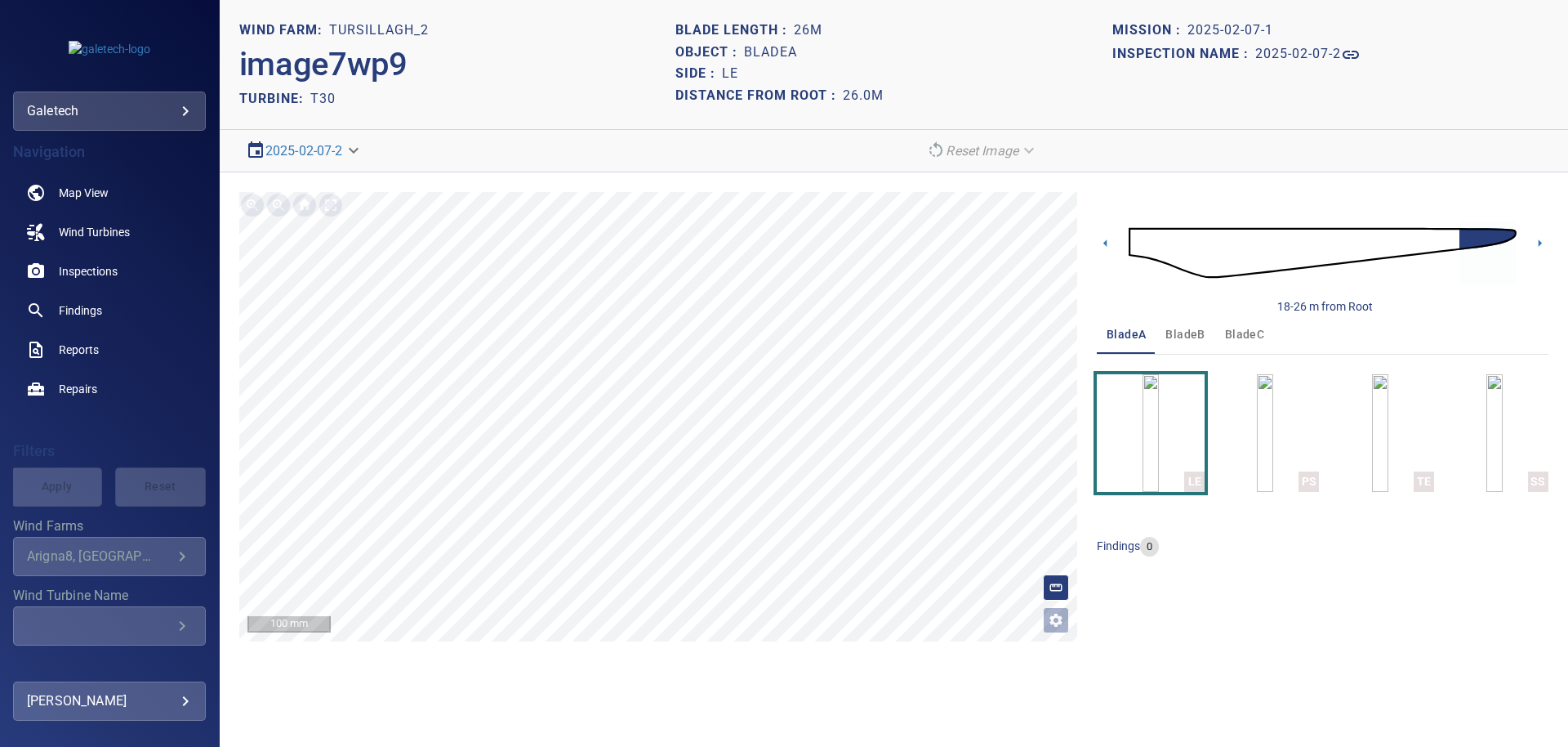
click at [1181, 337] on span "bladeB" at bounding box center [1185, 334] width 39 height 21
click at [1229, 347] on button "bladeC" at bounding box center [1245, 334] width 59 height 39
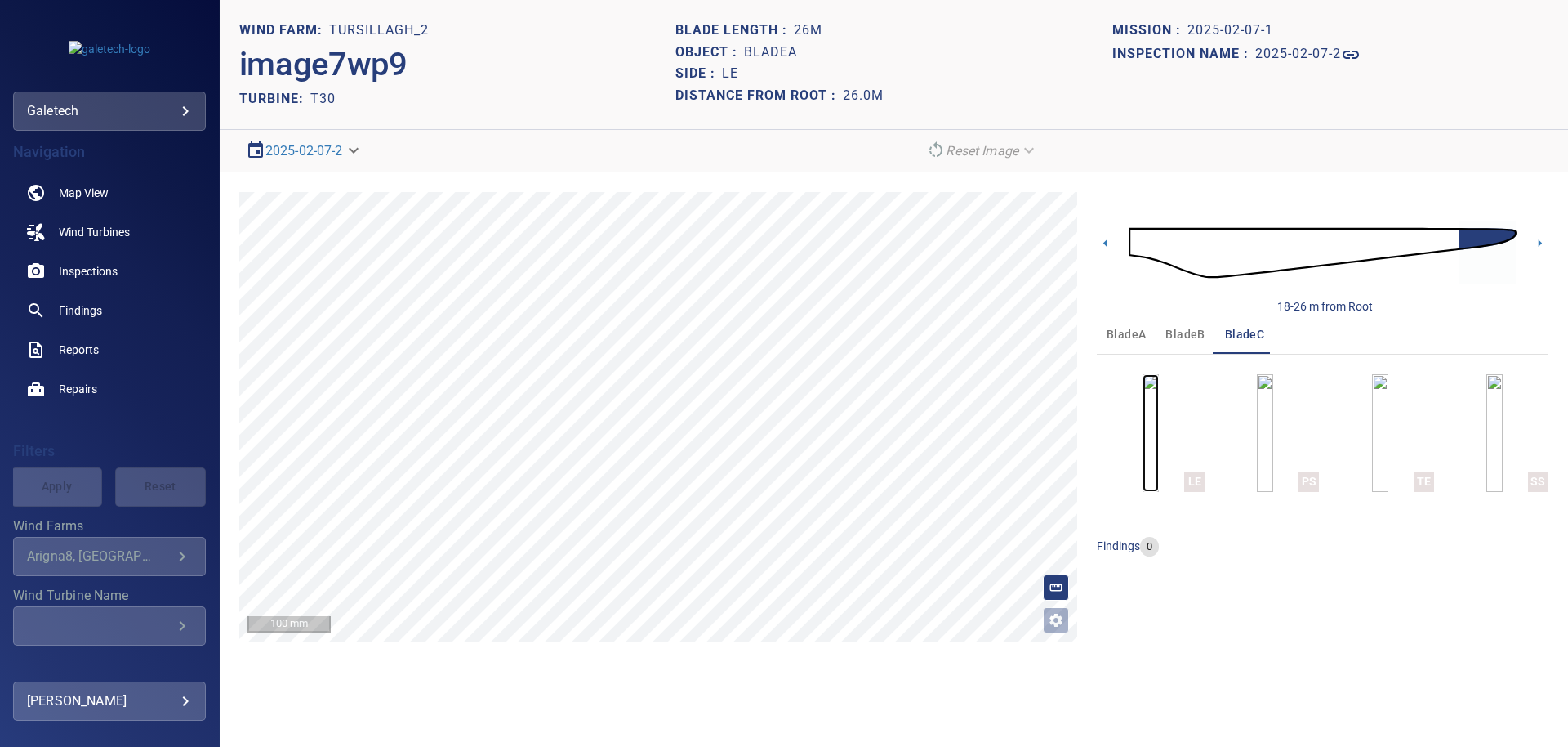
click at [1159, 456] on img "button" at bounding box center [1150, 433] width 16 height 117
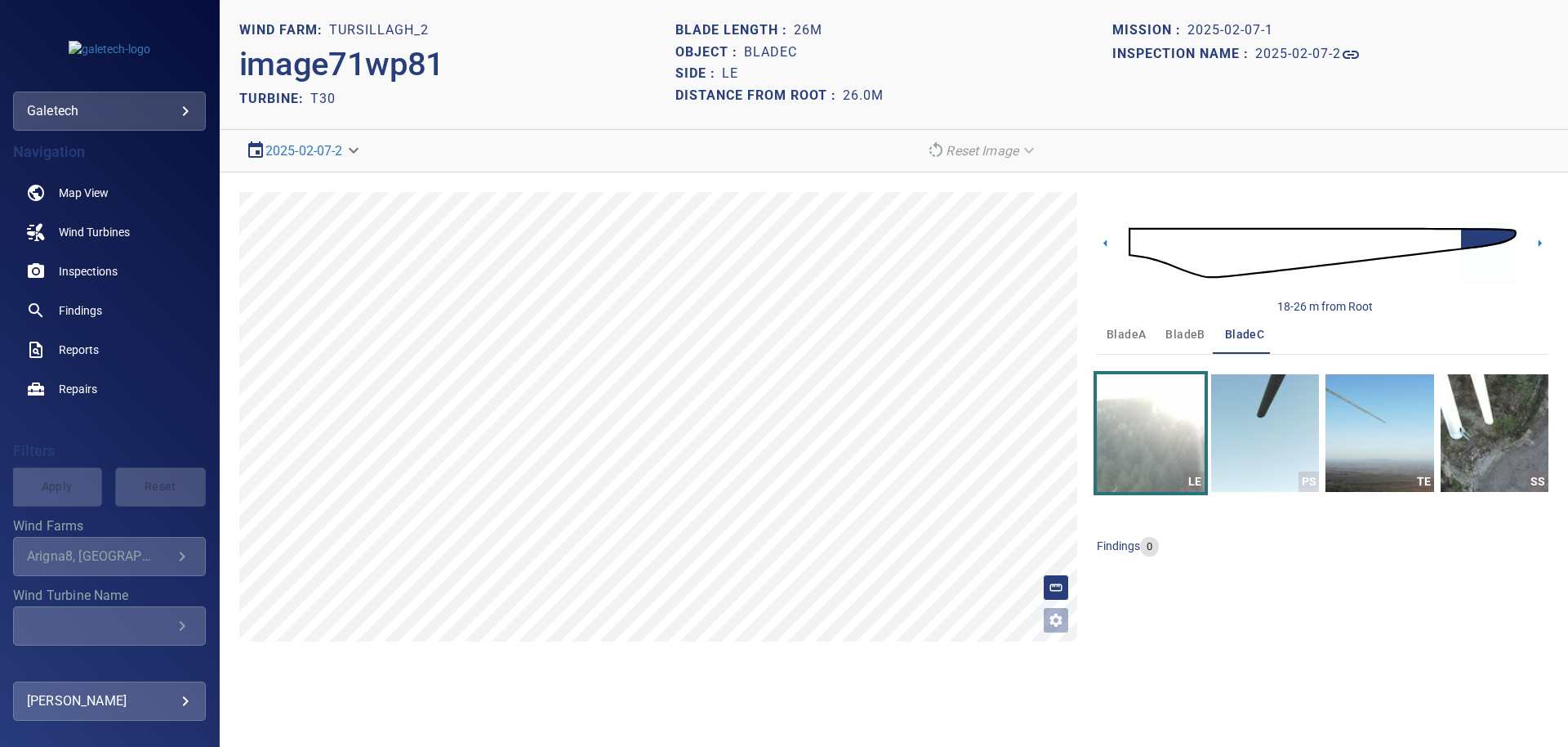
click at [1432, 237] on img at bounding box center [1322, 253] width 388 height 94
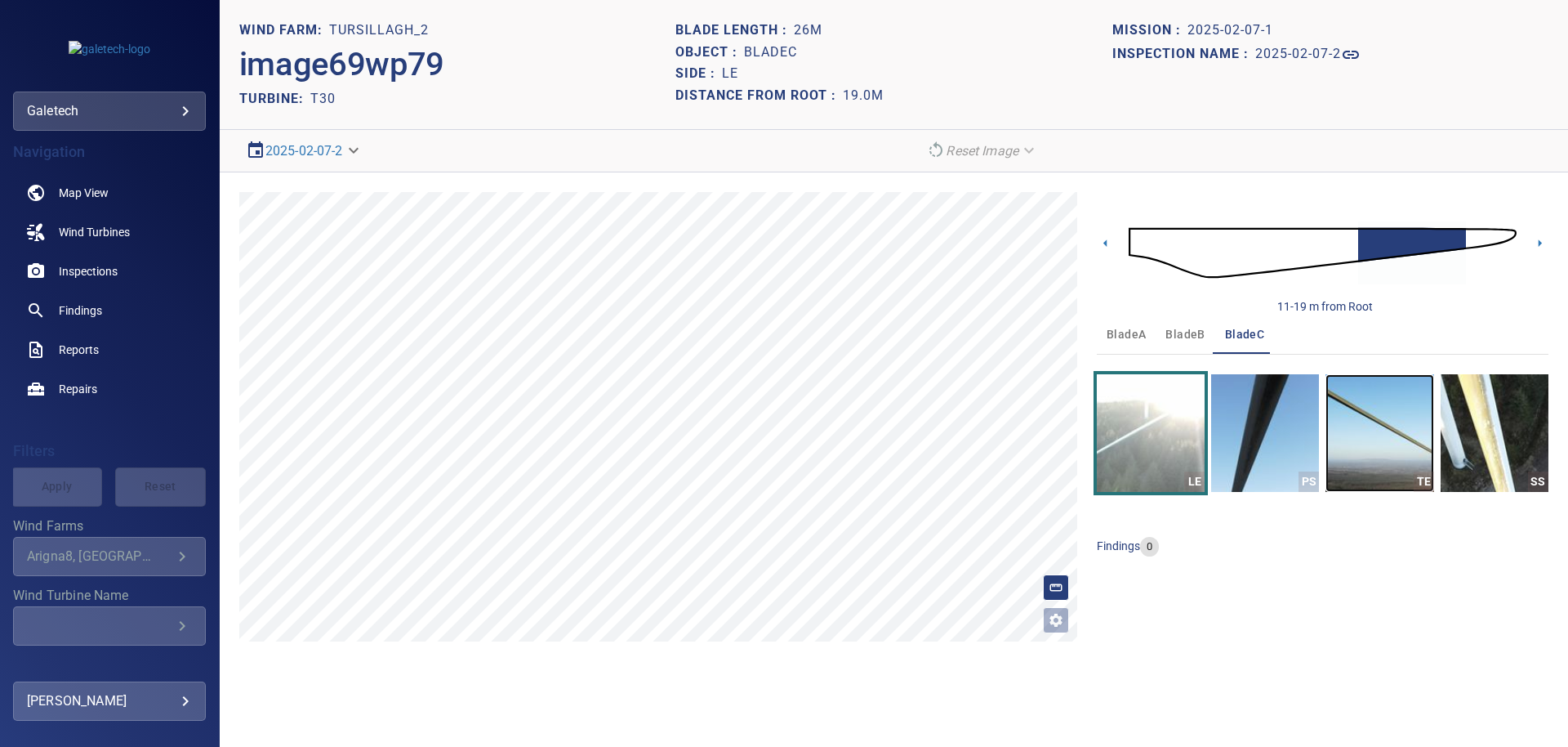
click at [1369, 461] on img "button" at bounding box center [1378, 433] width 107 height 117
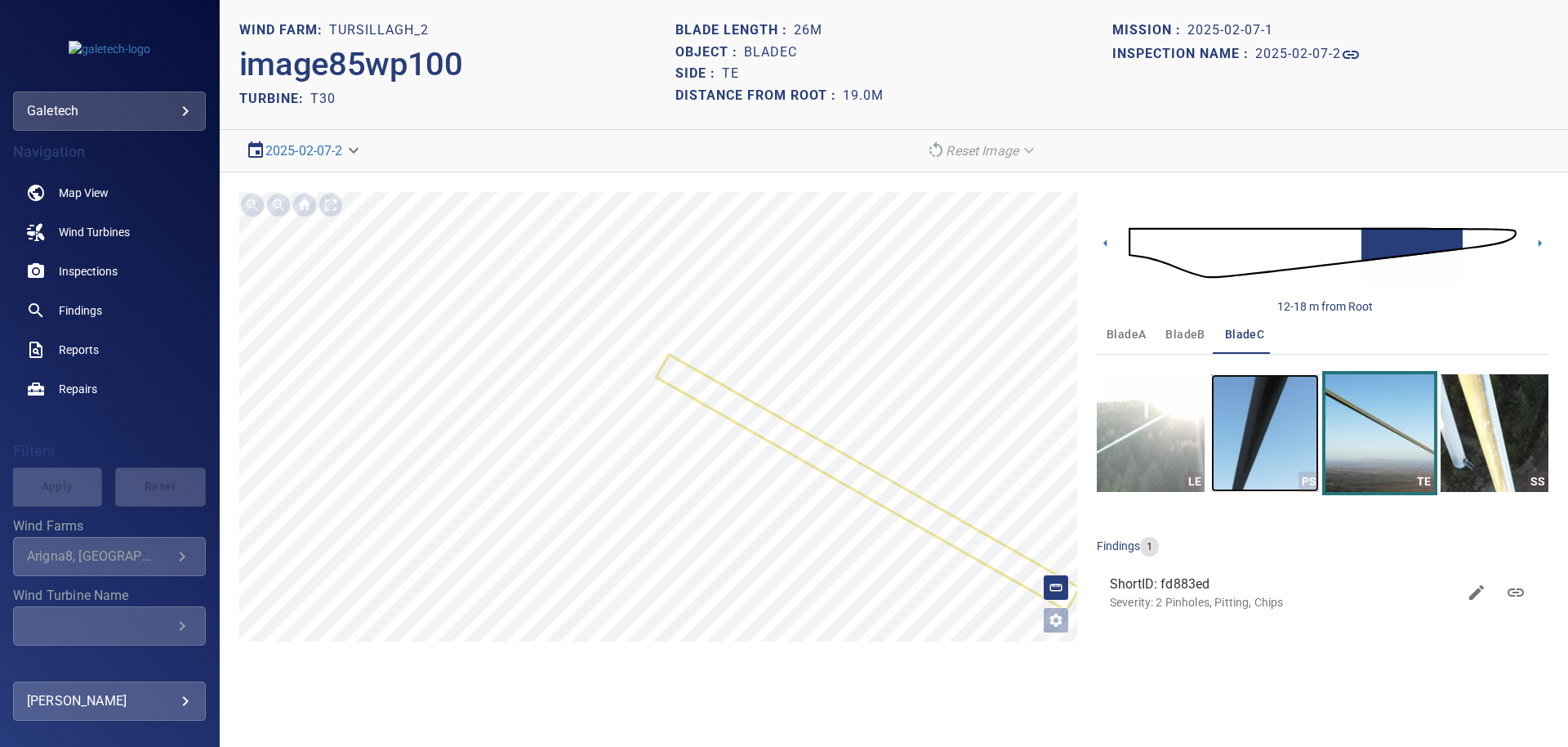
click at [1260, 451] on img "button" at bounding box center [1264, 433] width 107 height 117
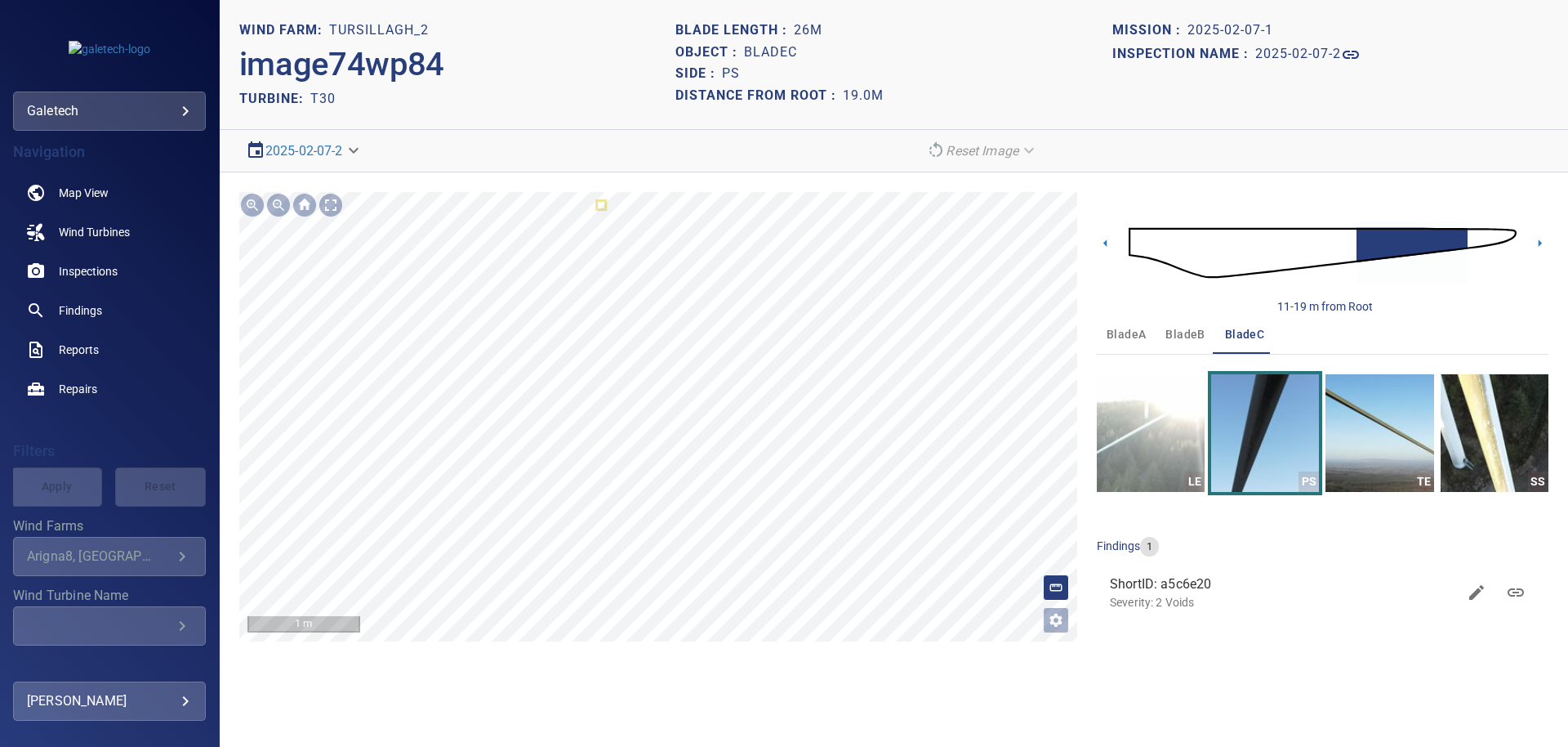
click at [1147, 328] on button "bladeA" at bounding box center [1127, 334] width 59 height 39
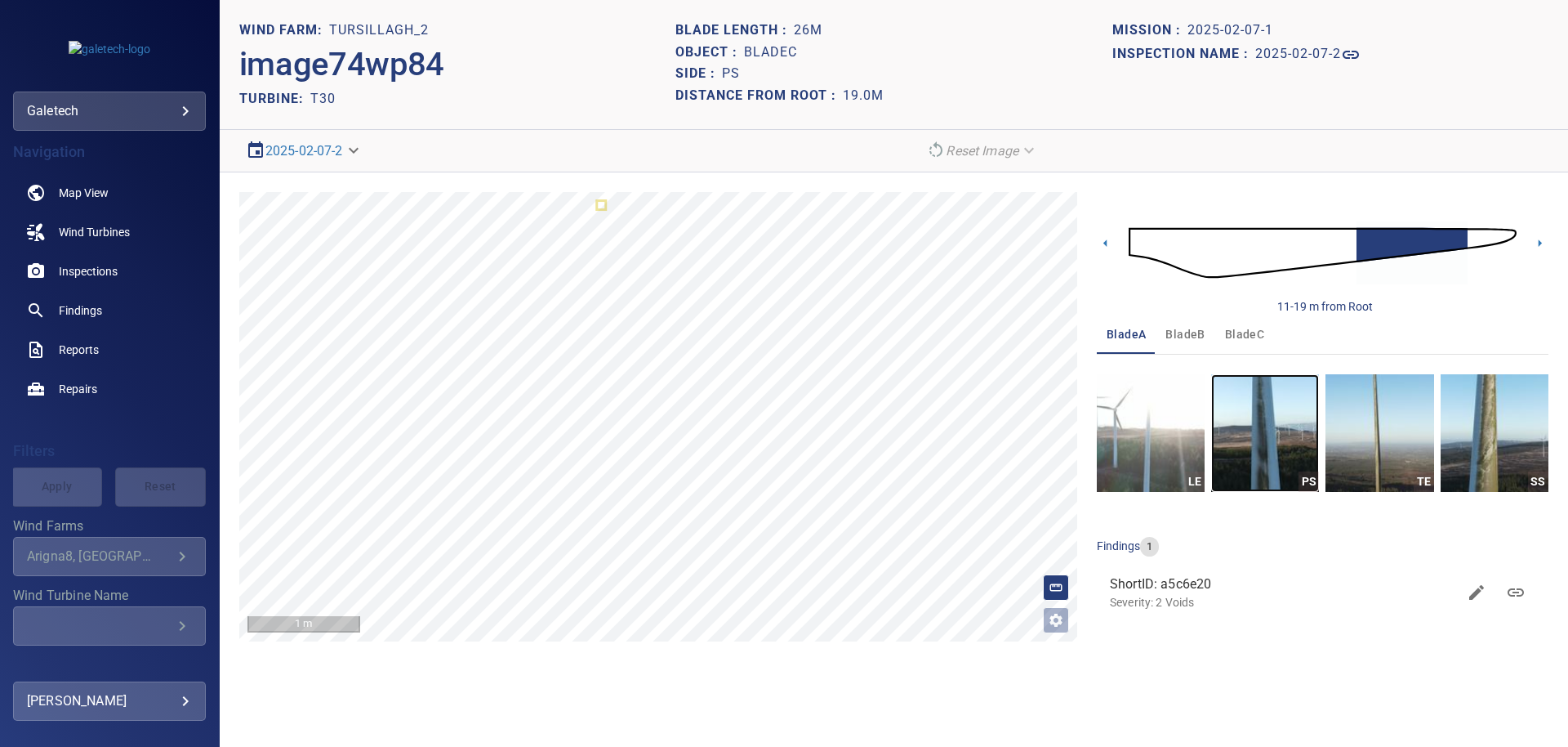
click at [1266, 431] on img "button" at bounding box center [1264, 433] width 107 height 117
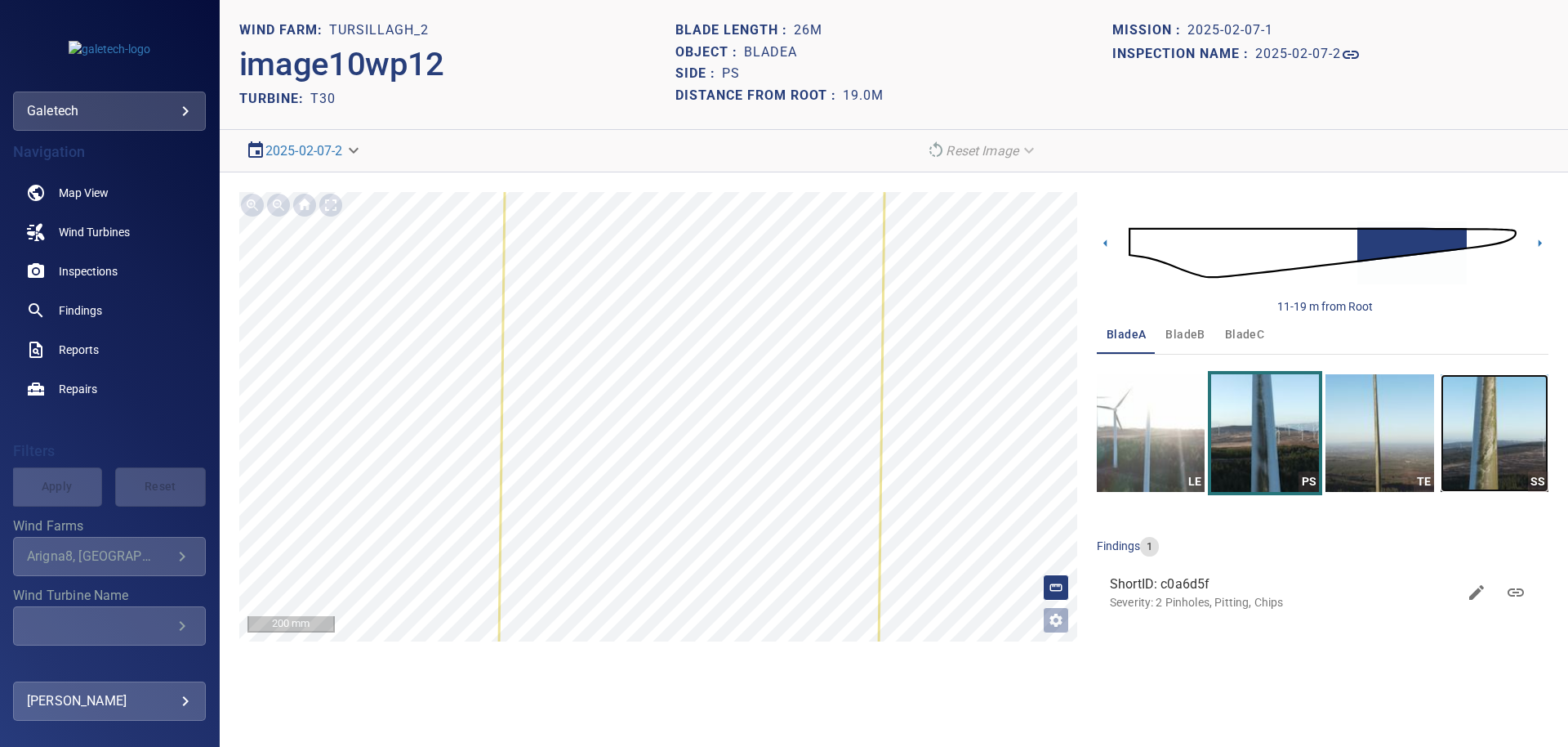
click at [1479, 428] on img "button" at bounding box center [1494, 433] width 107 height 117
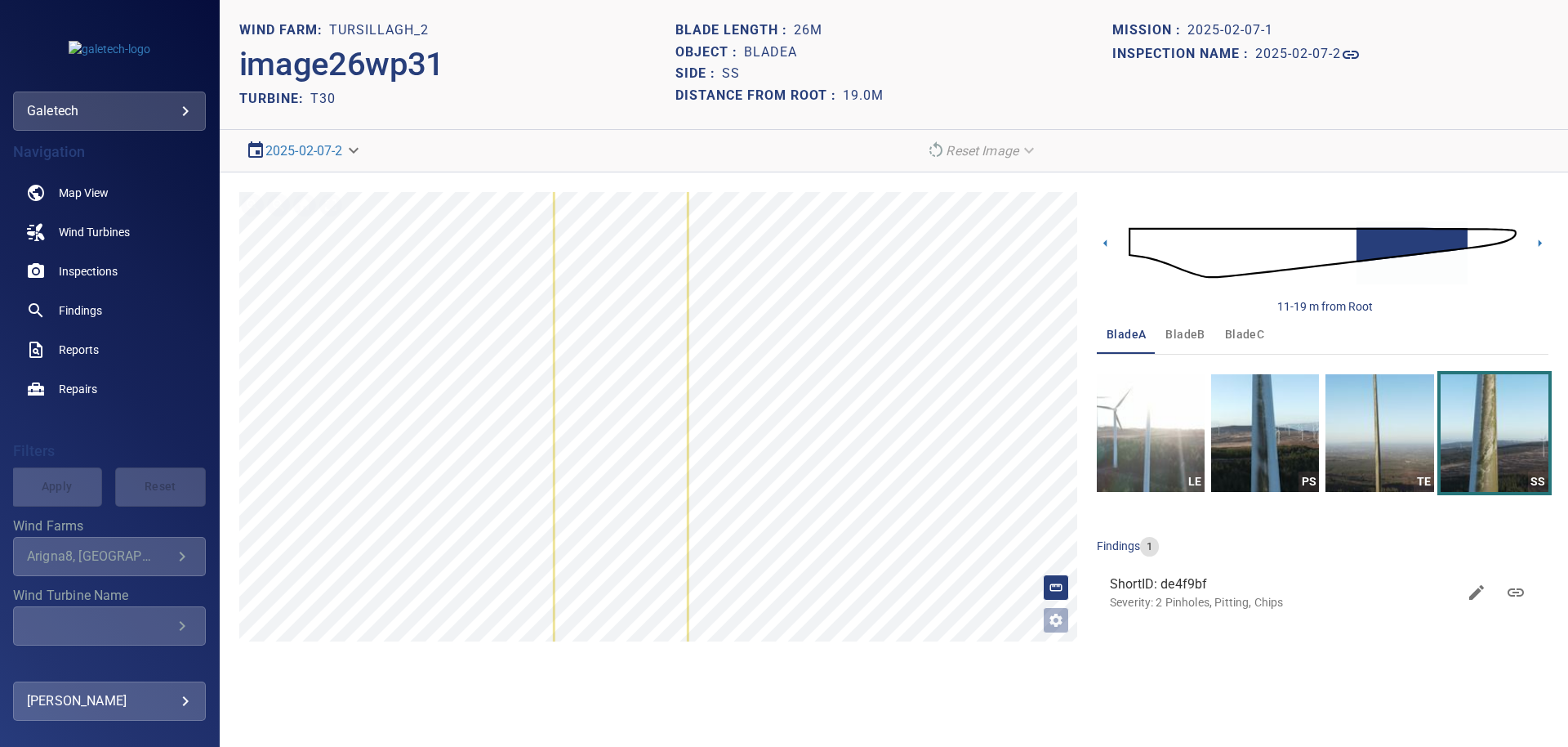
click at [1321, 249] on img at bounding box center [1322, 253] width 388 height 94
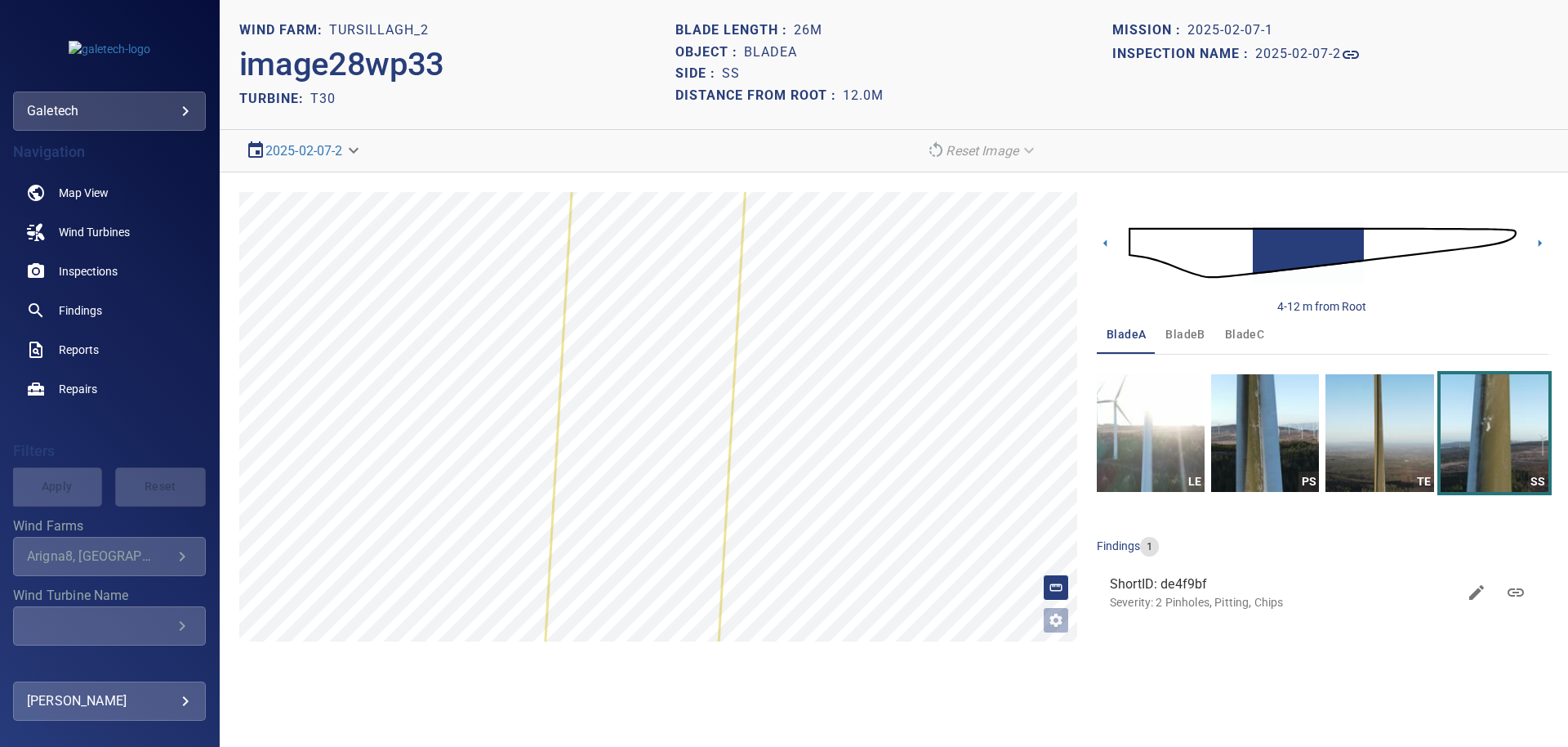
click at [1483, 239] on img at bounding box center [1322, 253] width 388 height 94
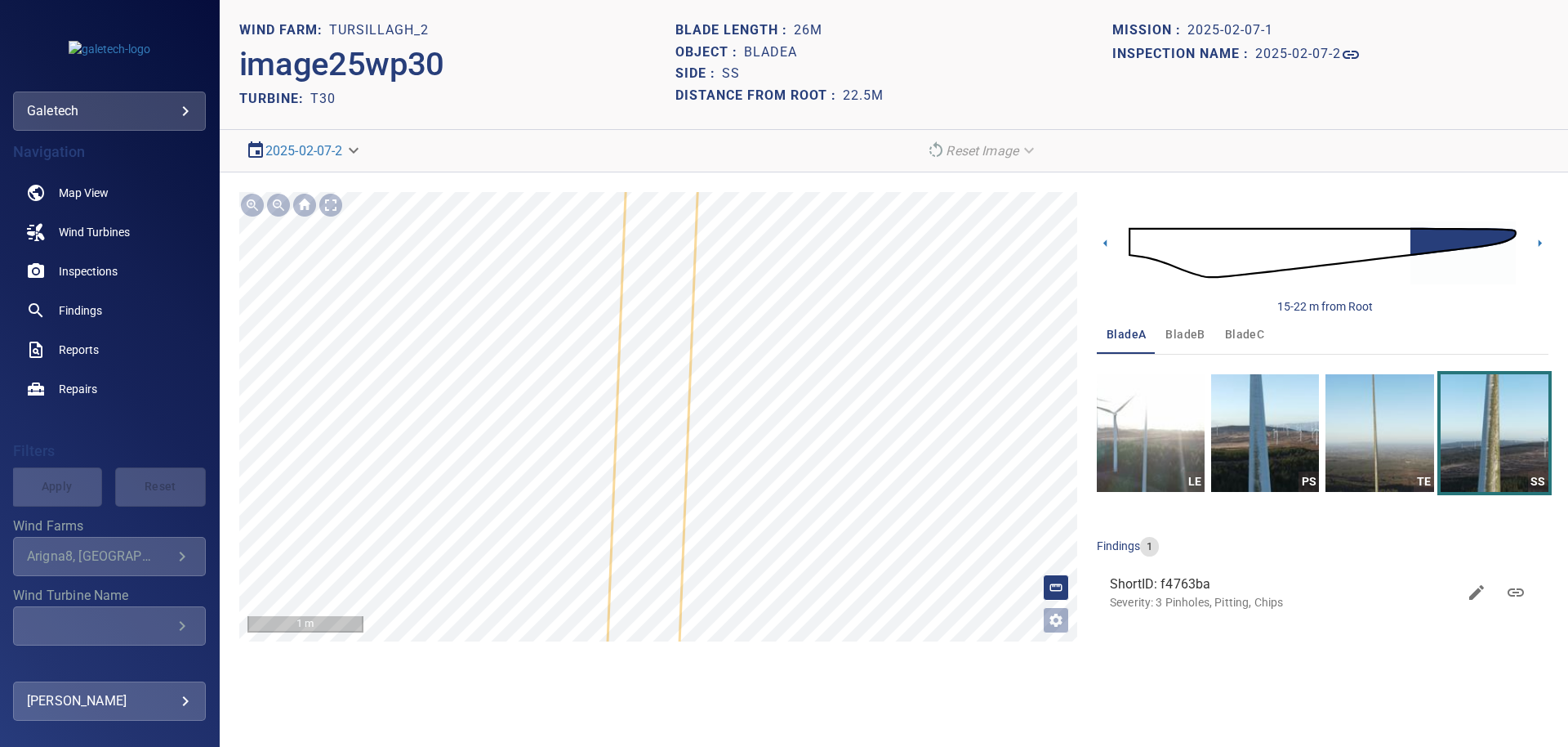
click at [1548, 245] on div "**********" at bounding box center [894, 416] width 1348 height 488
click at [1541, 243] on icon at bounding box center [1540, 243] width 3 height 7
